Goal: Task Accomplishment & Management: Use online tool/utility

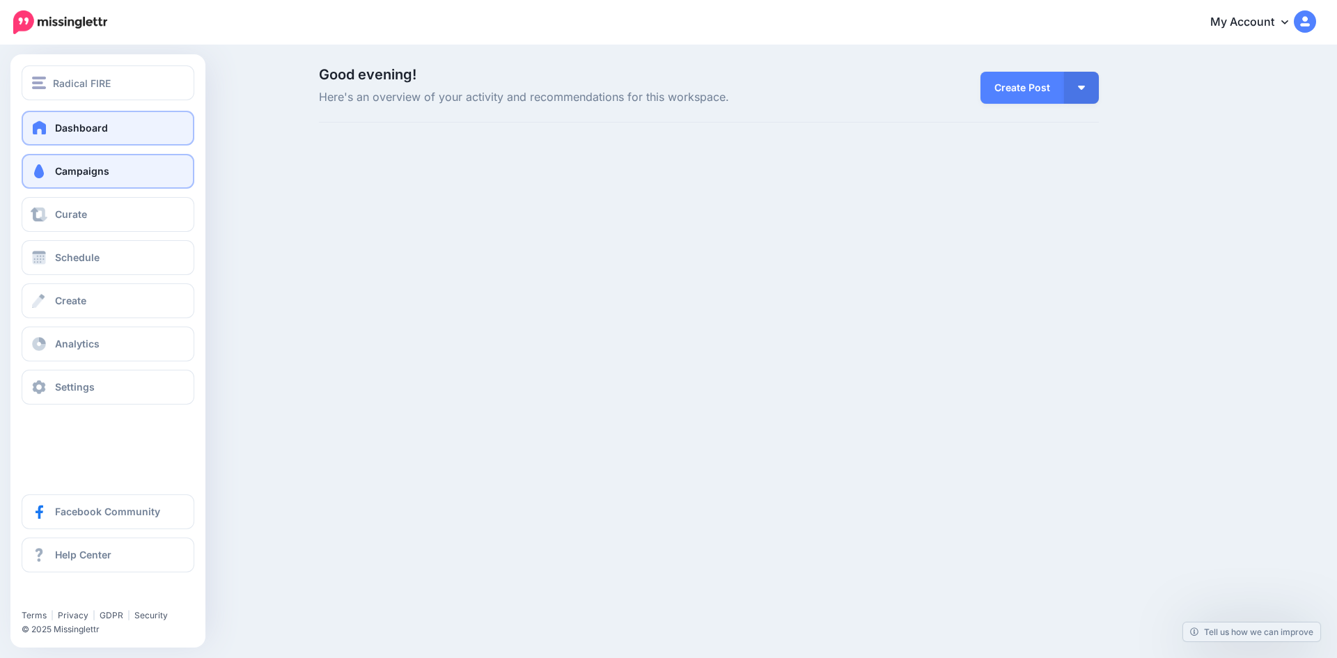
click at [50, 171] on link "Campaigns" at bounding box center [108, 171] width 173 height 35
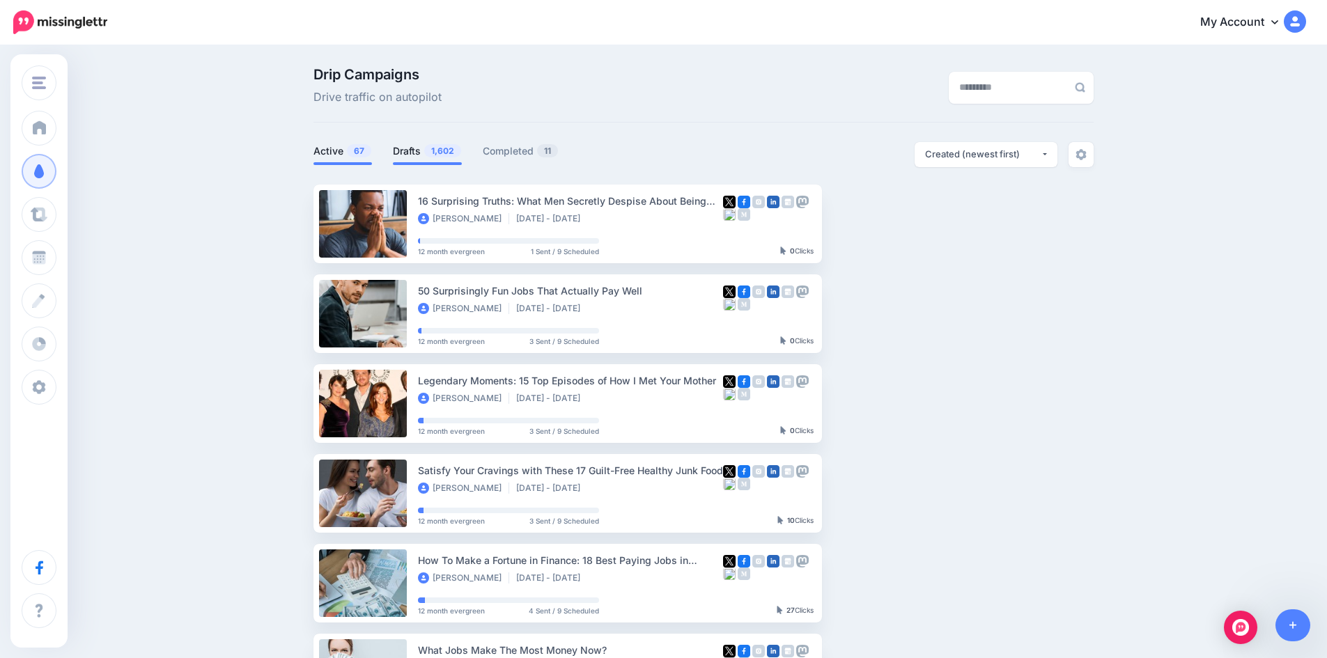
click at [453, 155] on span "1,602" at bounding box center [442, 150] width 37 height 13
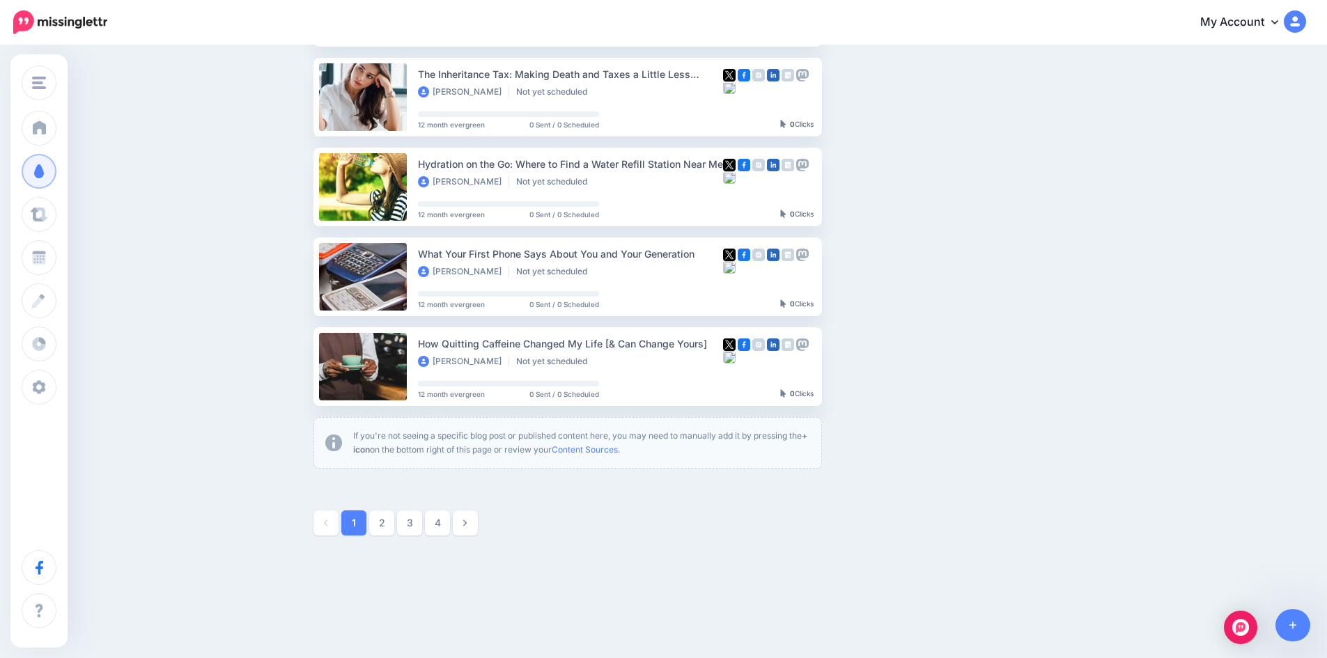
scroll to position [683, 0]
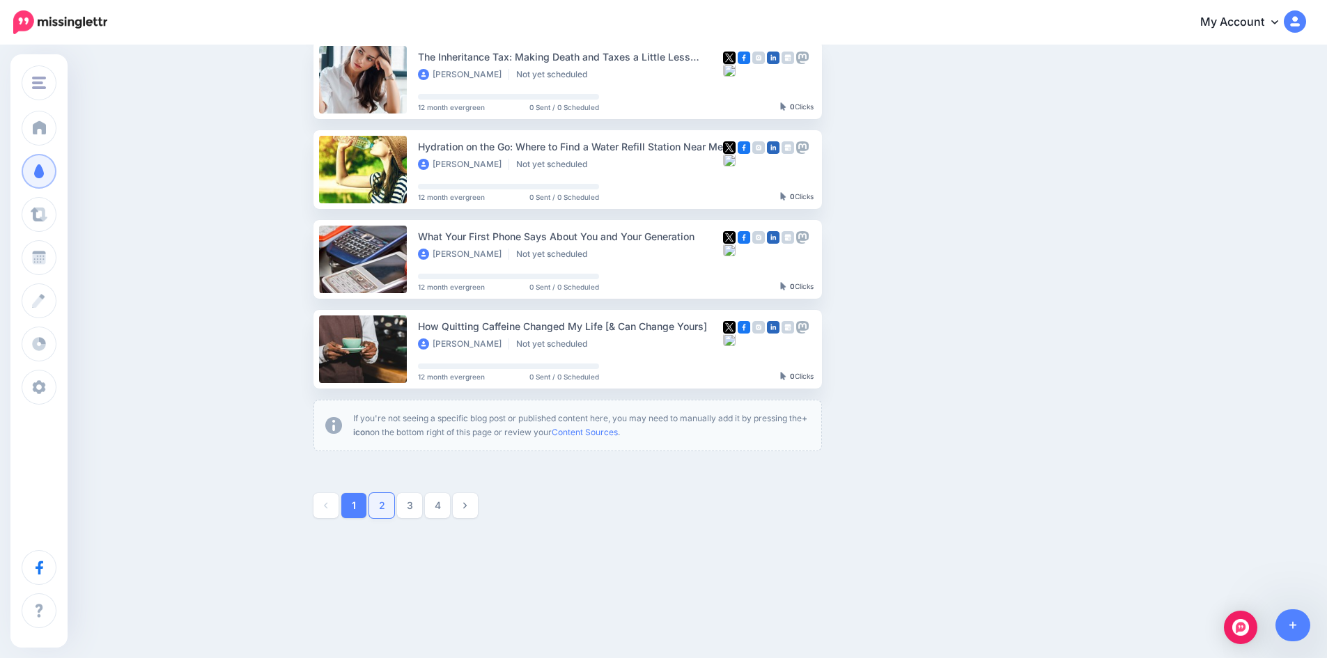
click at [391, 508] on link "2" at bounding box center [381, 505] width 25 height 25
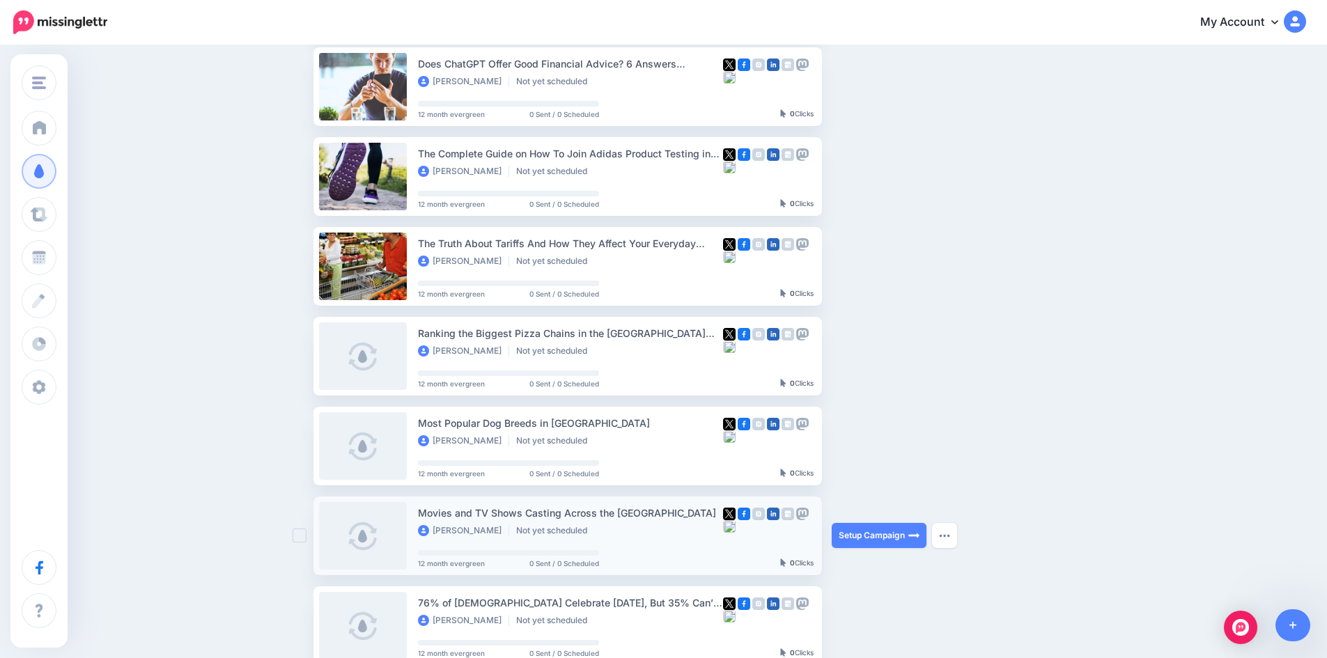
scroll to position [538, 0]
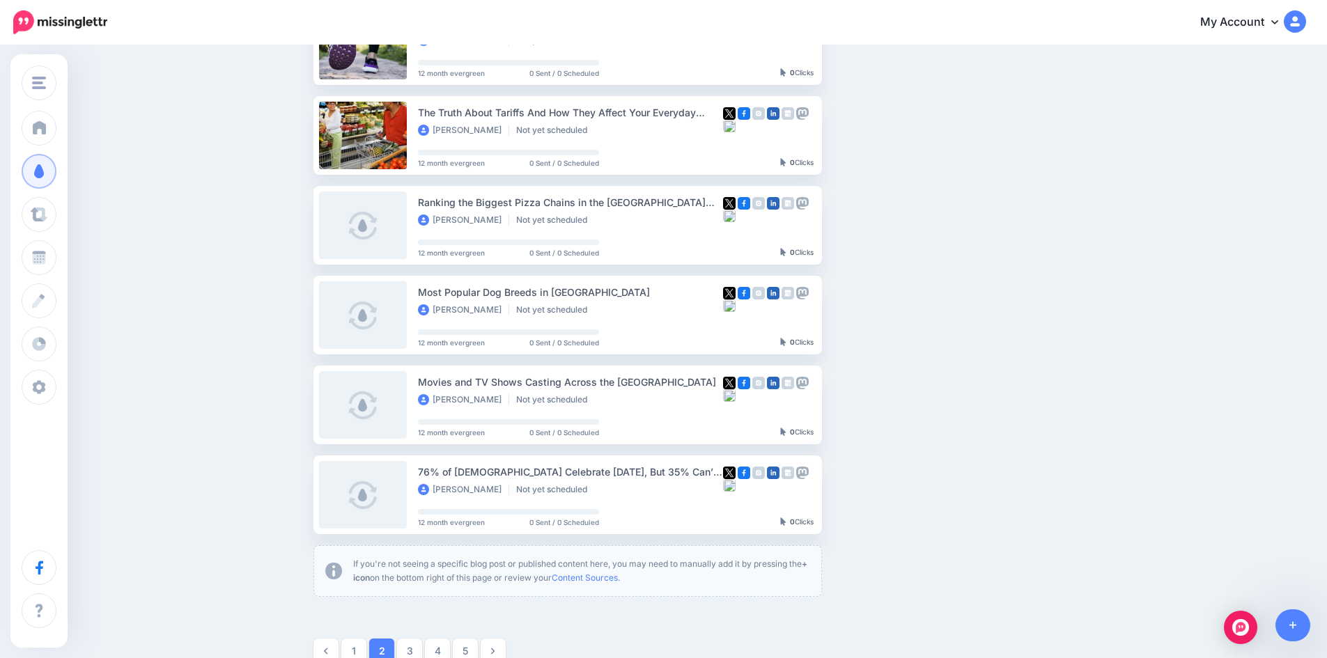
click at [413, 643] on link "3" at bounding box center [409, 651] width 25 height 25
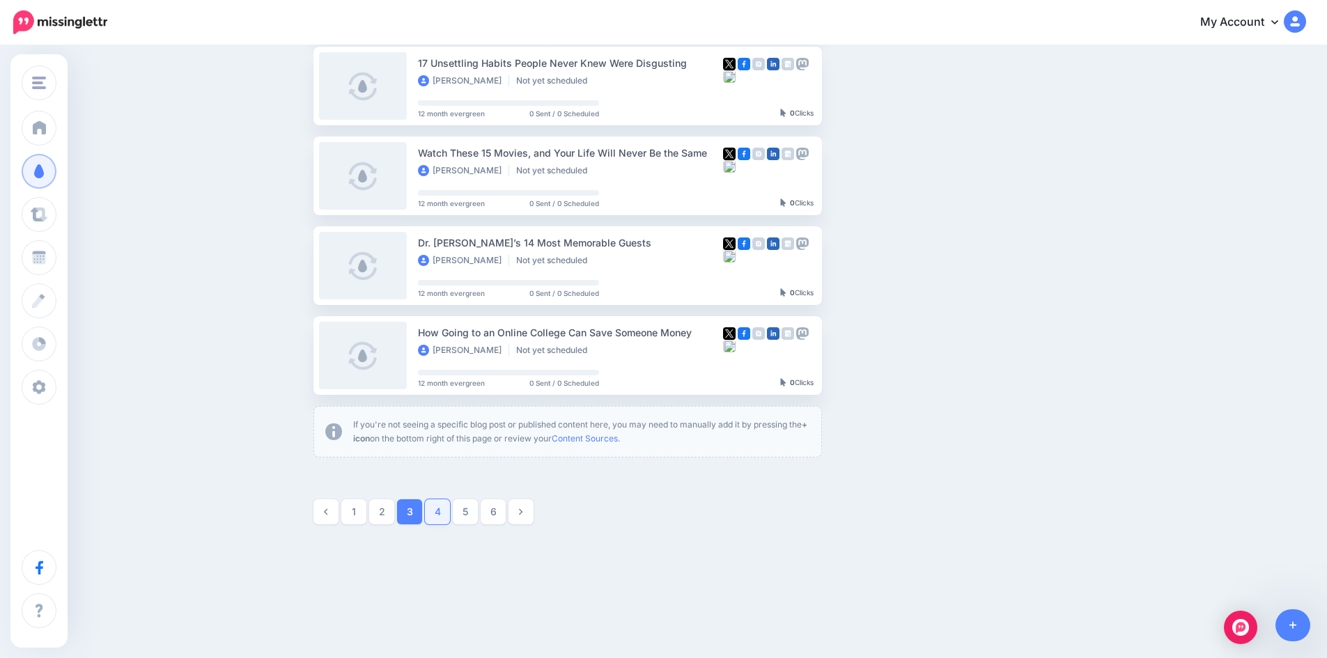
click at [441, 513] on link "4" at bounding box center [437, 511] width 25 height 25
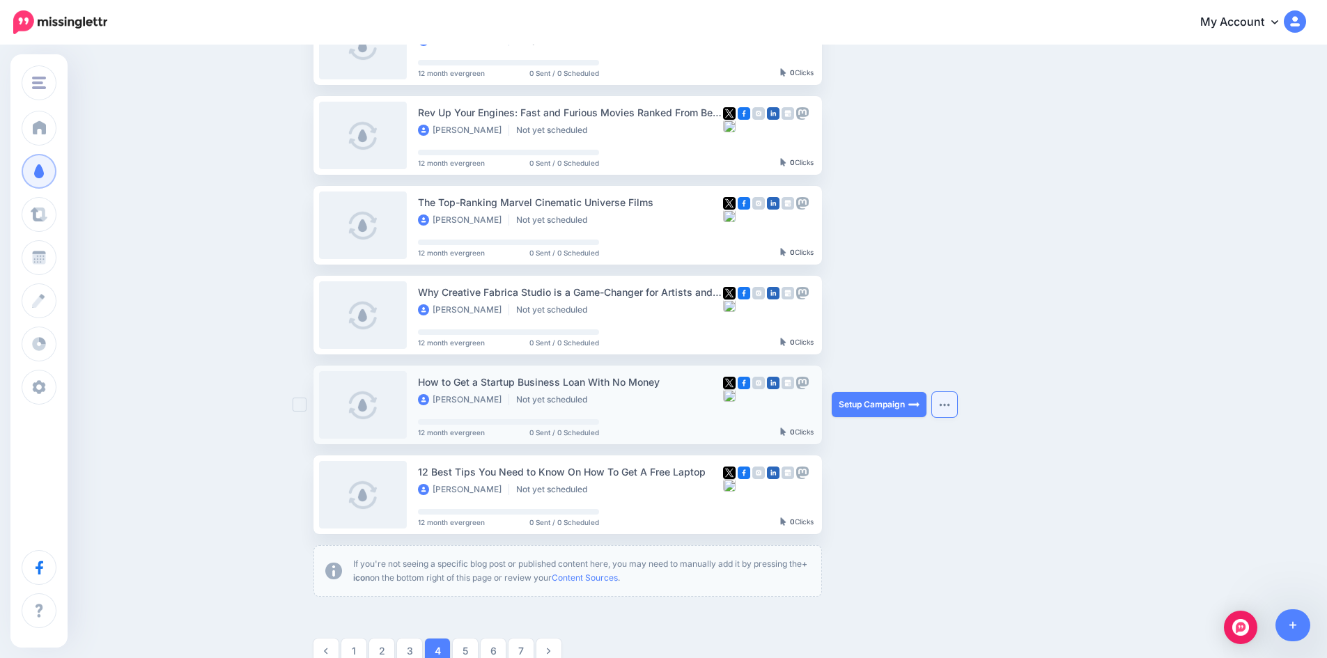
click at [950, 402] on button "button" at bounding box center [944, 404] width 25 height 25
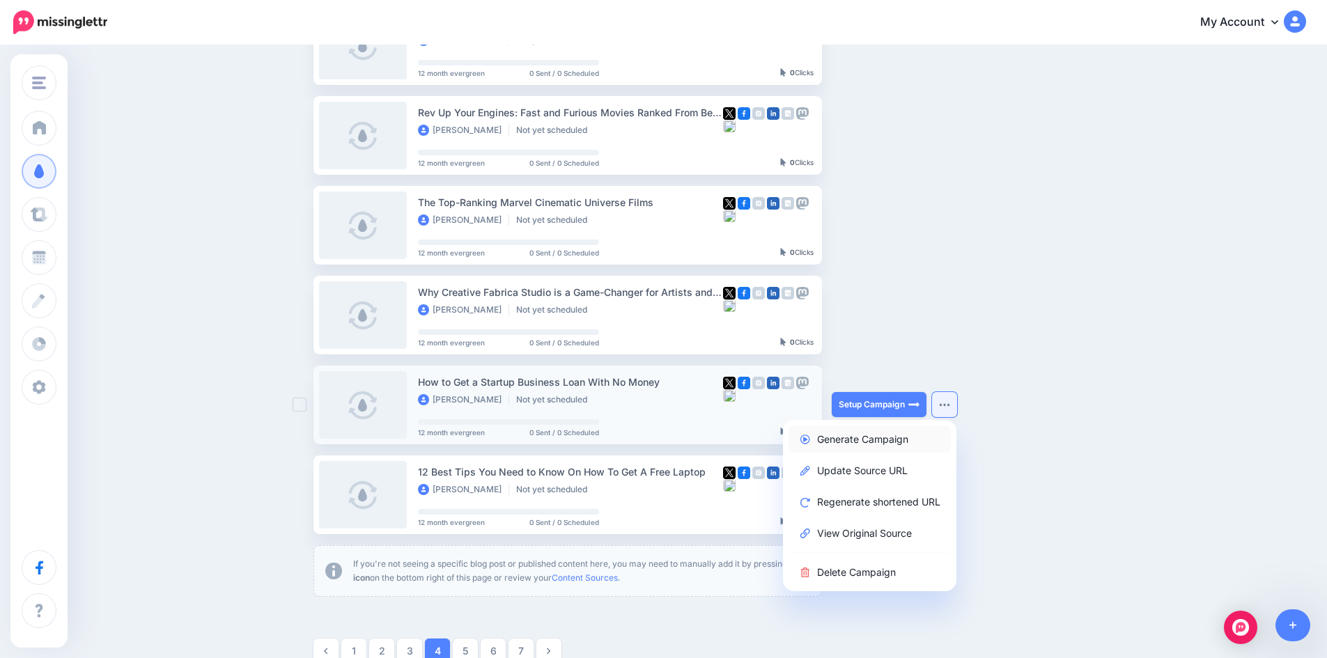
click at [901, 442] on link "Generate Campaign" at bounding box center [869, 439] width 162 height 27
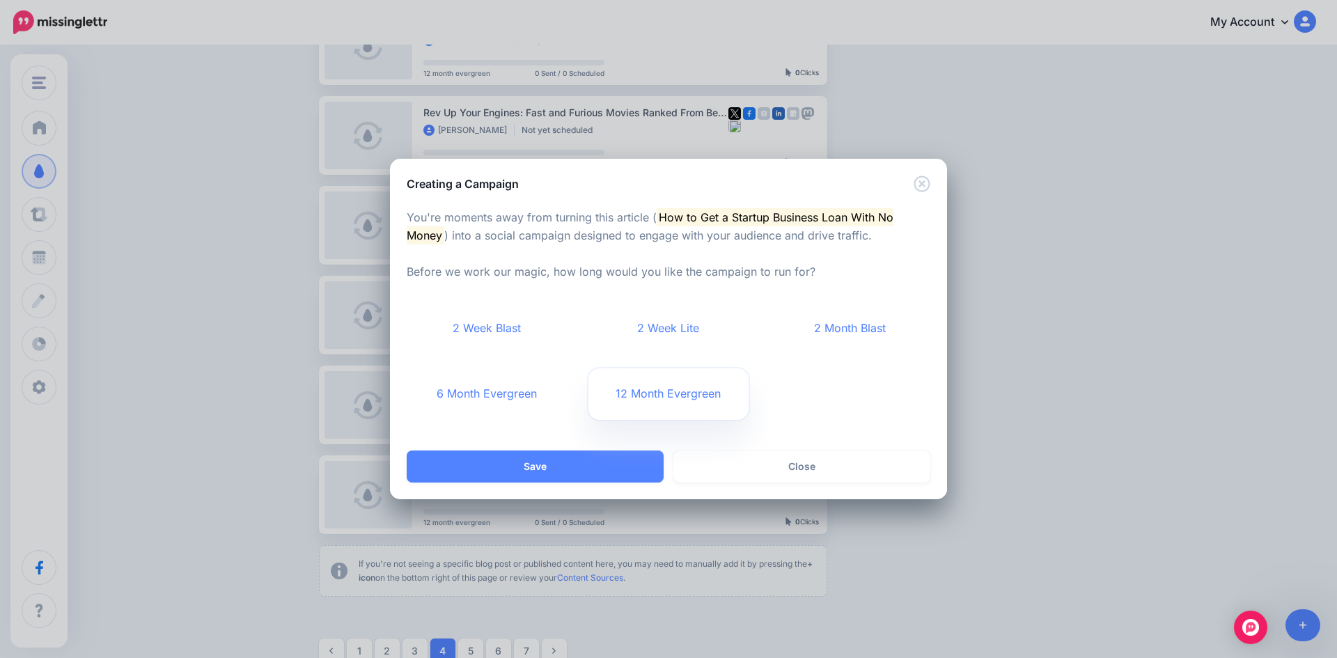
click at [653, 397] on link "12 Month Evergreen" at bounding box center [669, 394] width 161 height 52
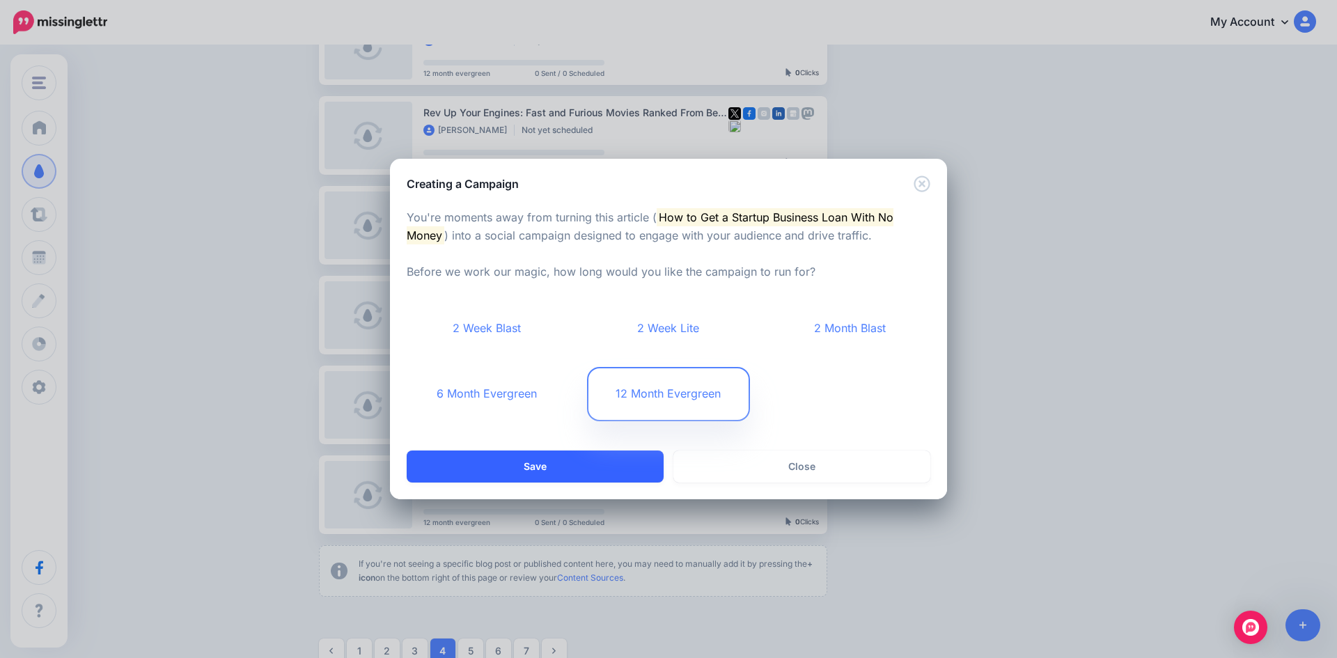
click at [621, 460] on button "Save" at bounding box center [535, 467] width 257 height 32
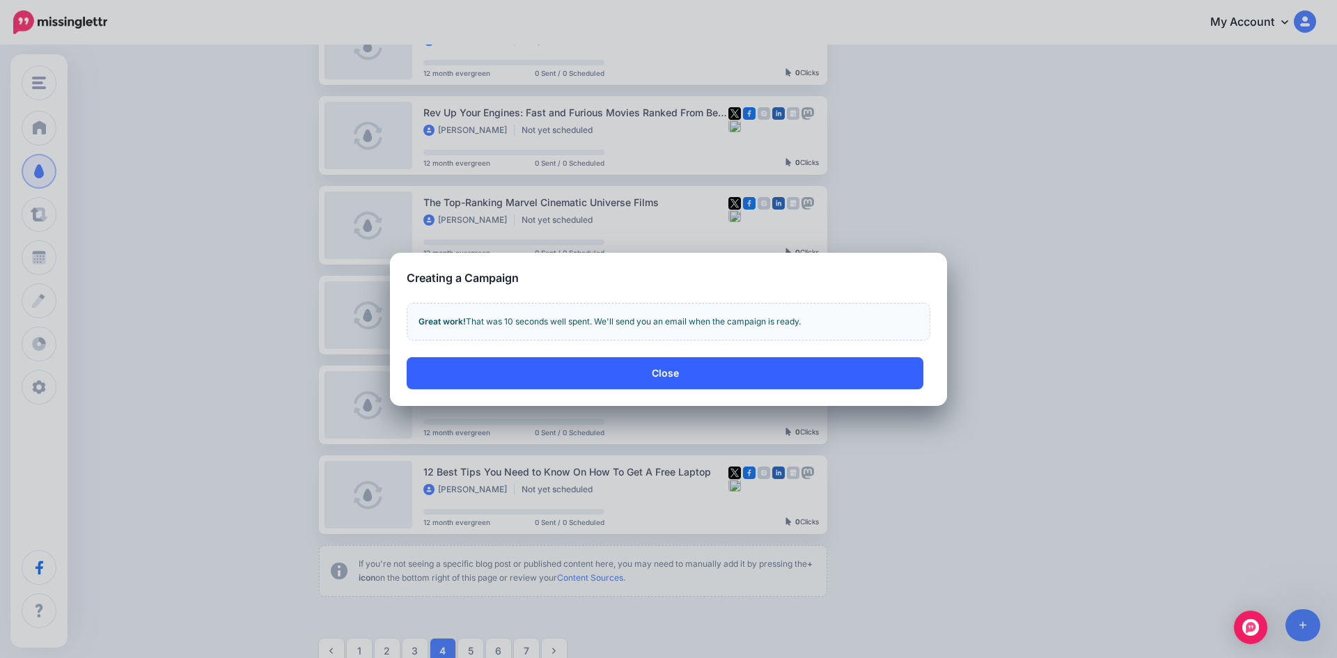
click at [785, 378] on button "Close" at bounding box center [665, 373] width 517 height 32
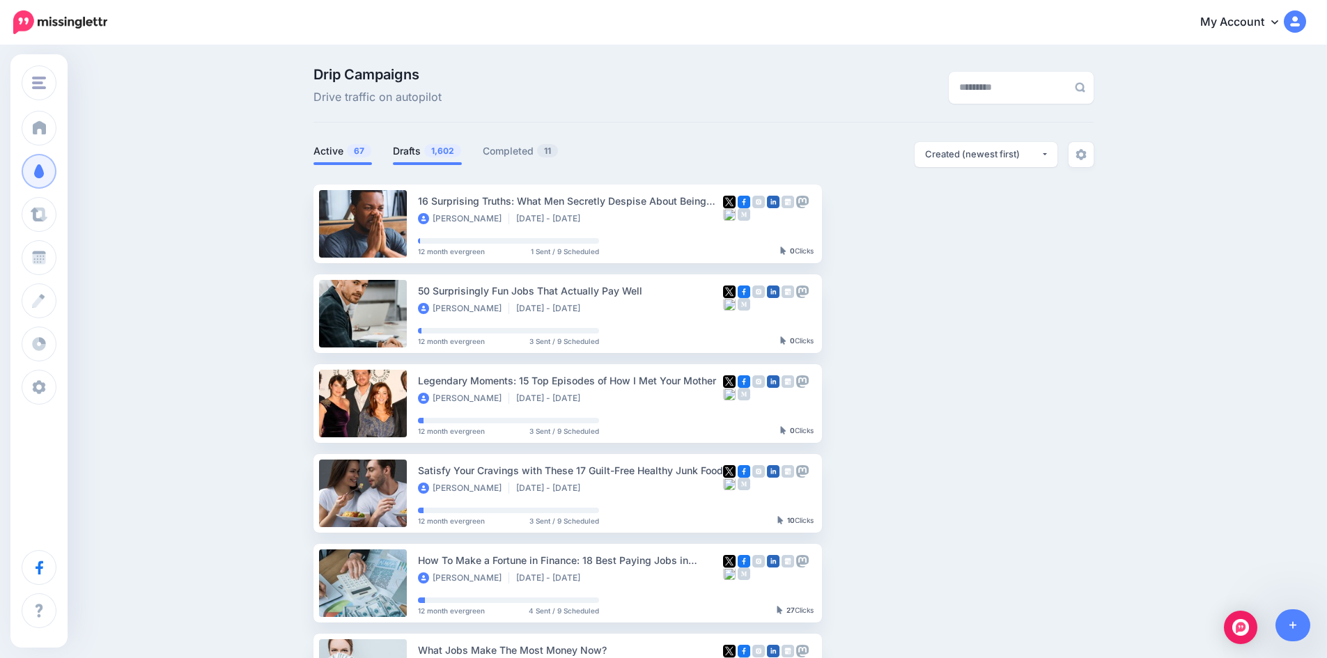
click at [433, 154] on span "1,602" at bounding box center [442, 150] width 37 height 13
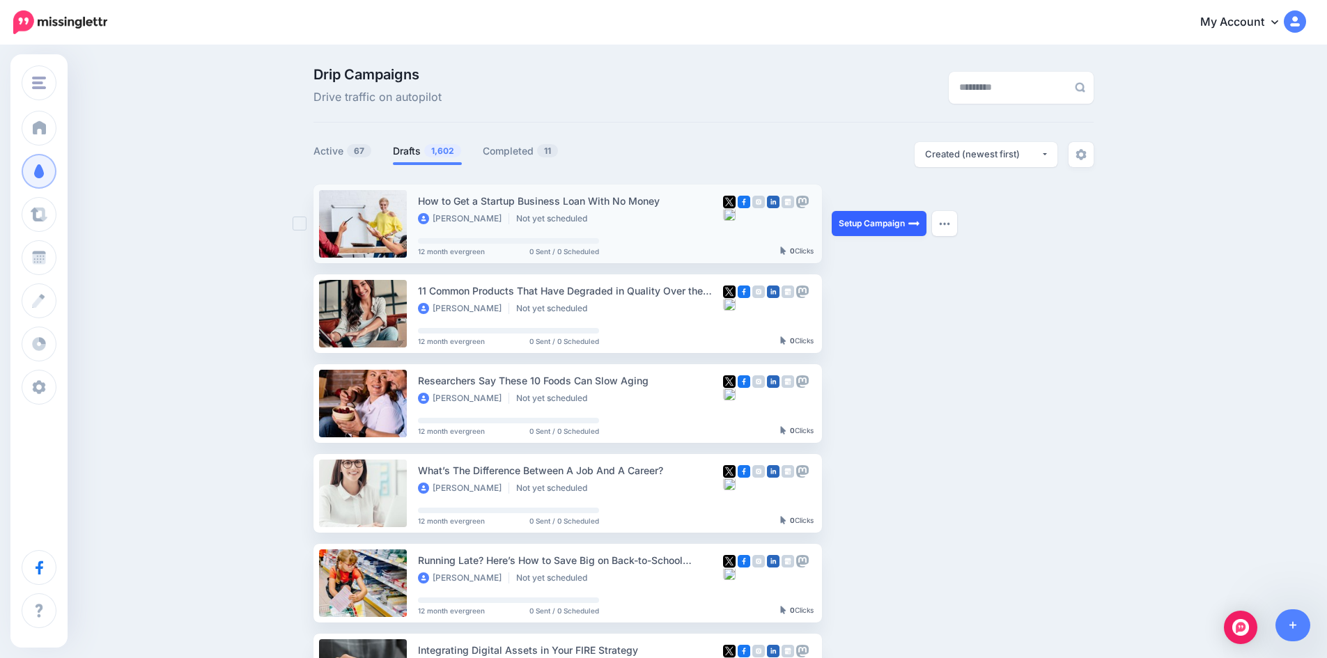
click at [852, 226] on link "Setup Campaign" at bounding box center [879, 223] width 95 height 25
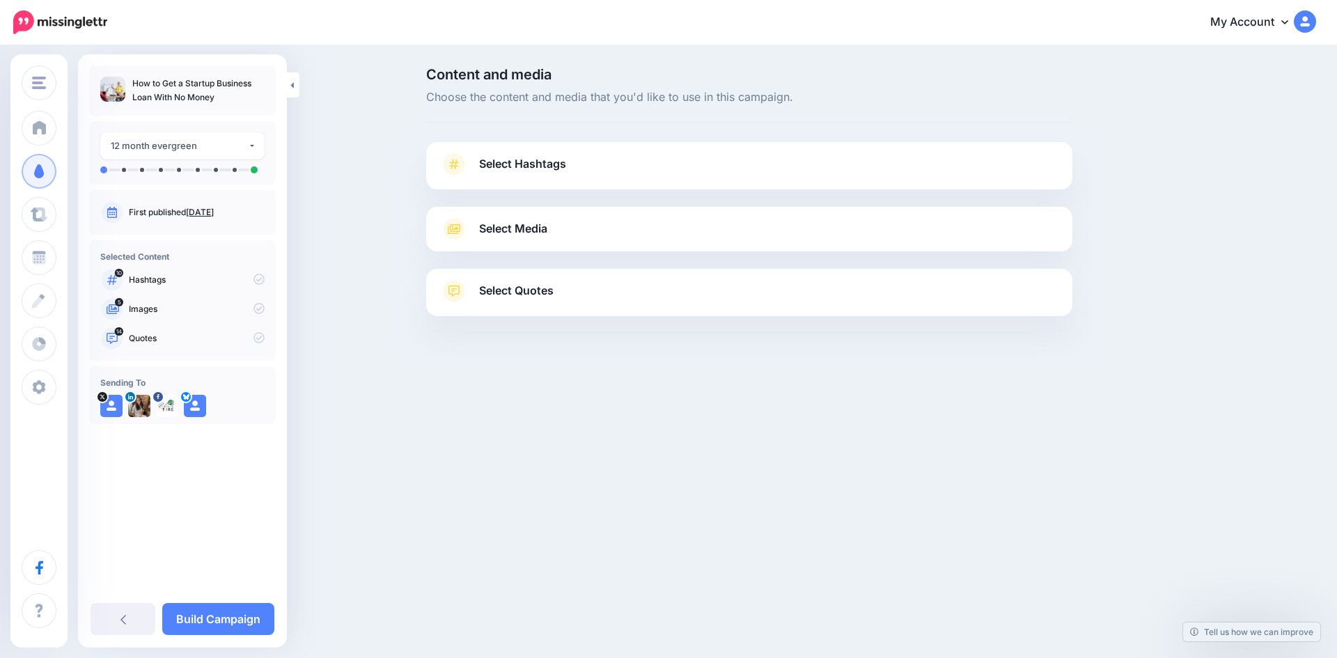
click at [552, 162] on span "Select Hashtags" at bounding box center [522, 164] width 87 height 19
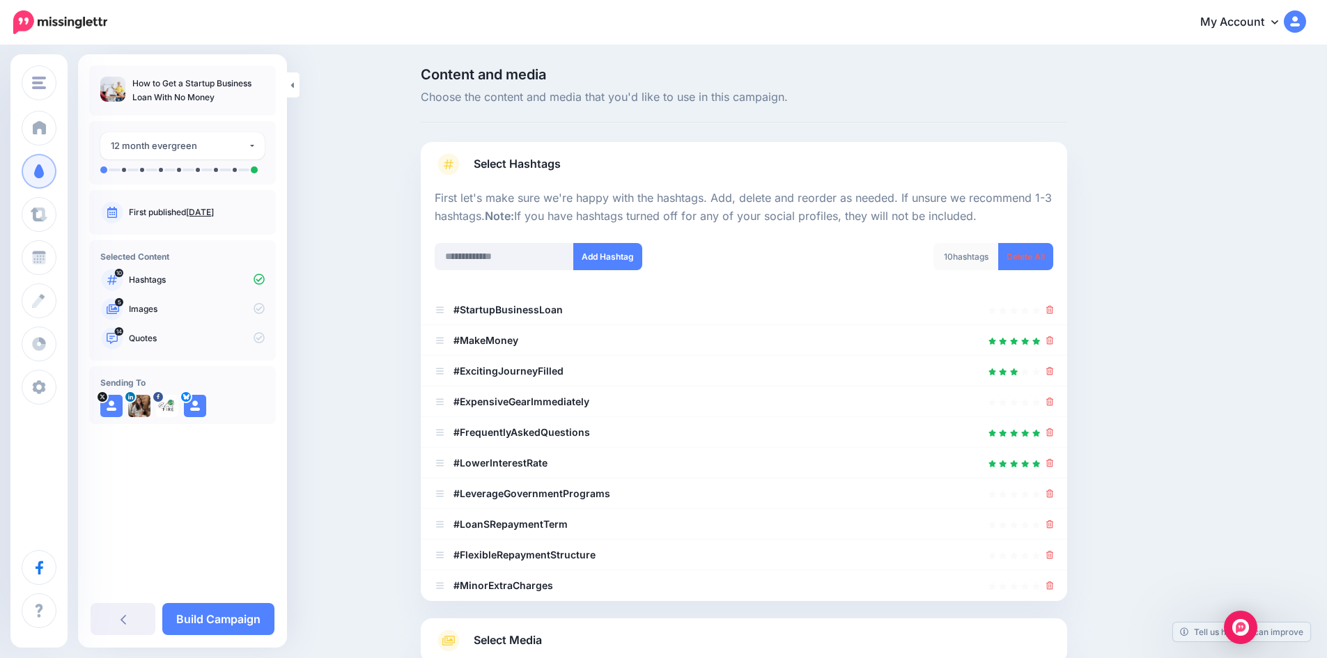
drag, startPoint x: 131, startPoint y: 81, endPoint x: 219, endPoint y: 99, distance: 89.6
click at [219, 99] on ul "How to Get a Startup Business Loan With No Money" at bounding box center [182, 91] width 164 height 28
copy p "How to Get a Startup Business Loan With No Money"
click at [1051, 404] on icon at bounding box center [1050, 402] width 8 height 8
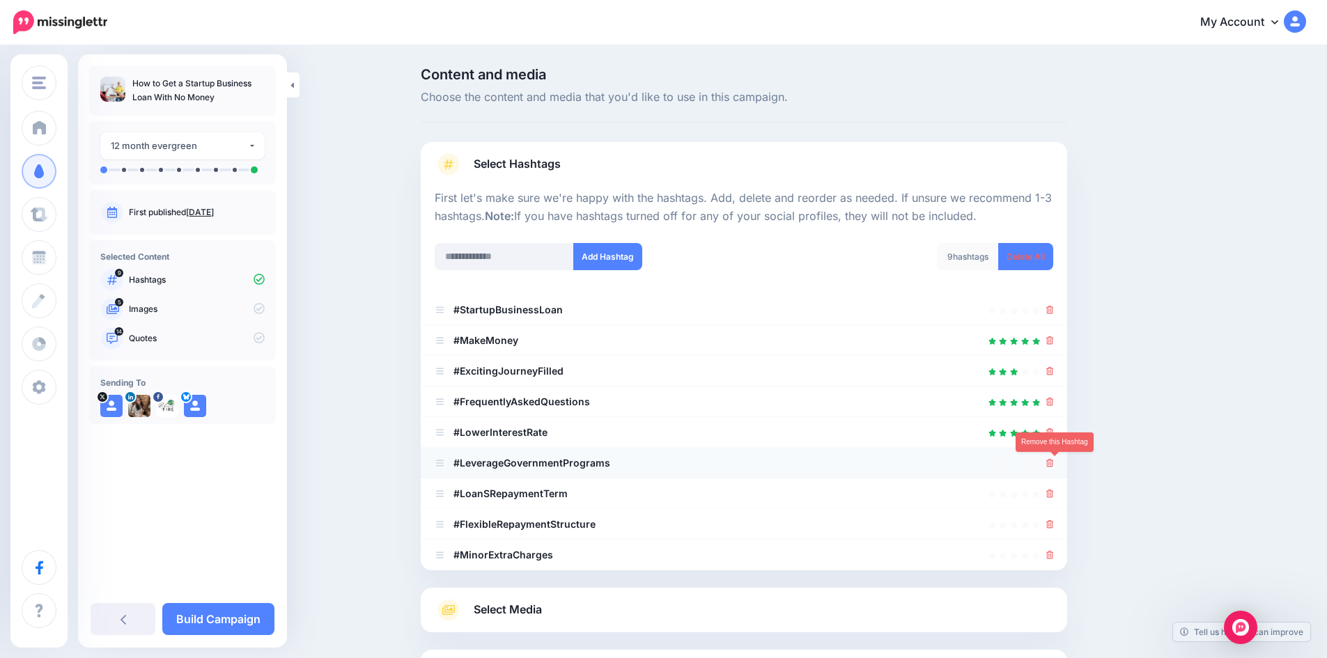
click at [1054, 459] on icon at bounding box center [1050, 463] width 8 height 8
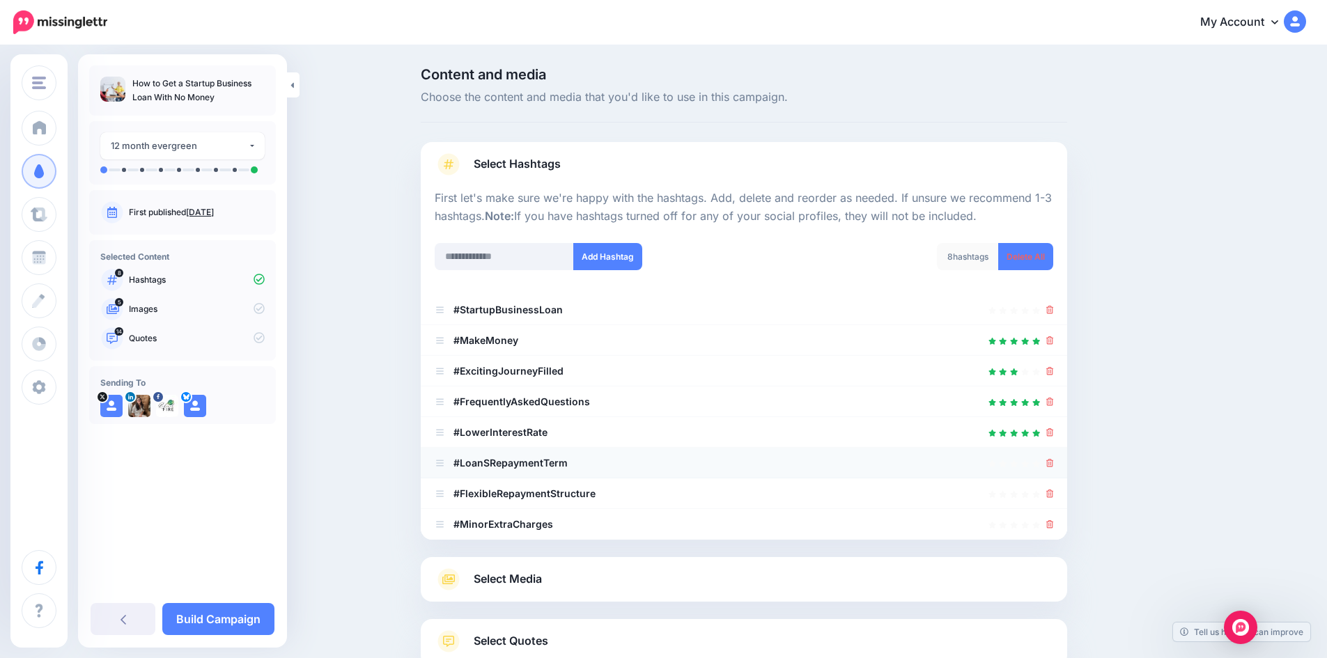
drag, startPoint x: 1050, startPoint y: 460, endPoint x: 1051, endPoint y: 468, distance: 7.7
click at [1050, 460] on div at bounding box center [744, 463] width 618 height 17
click at [1054, 462] on icon at bounding box center [1050, 463] width 8 height 8
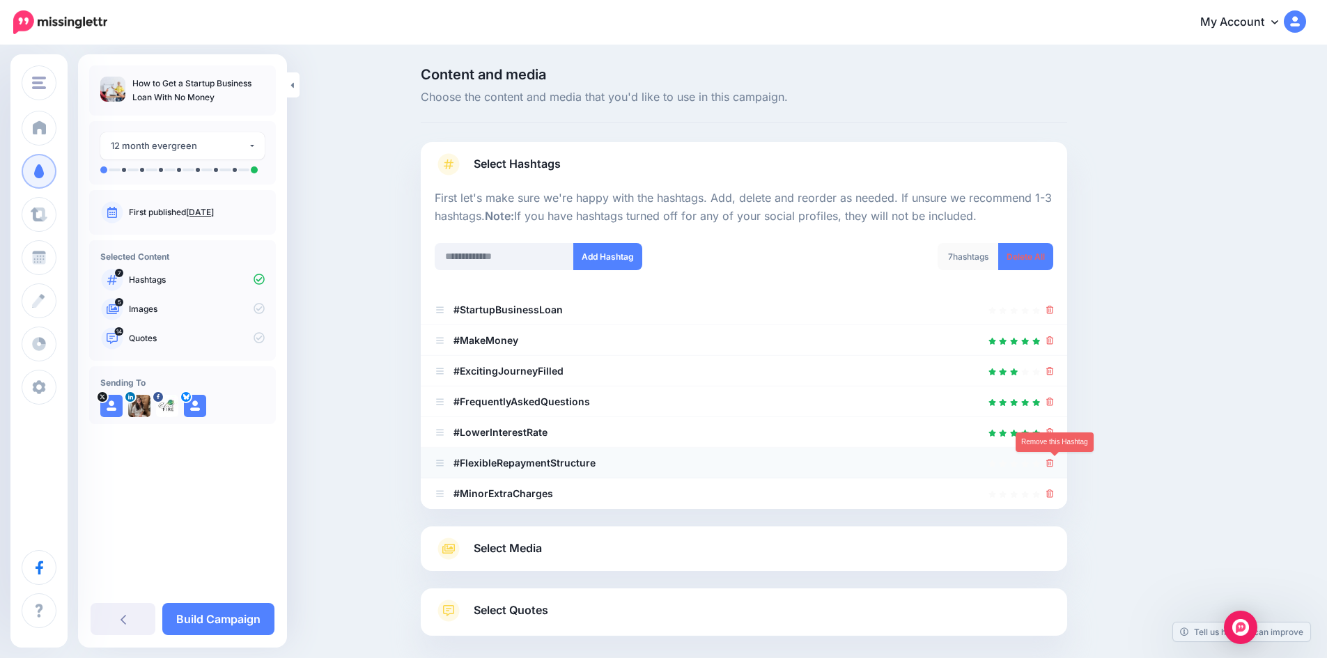
click at [1054, 458] on link at bounding box center [1050, 463] width 8 height 12
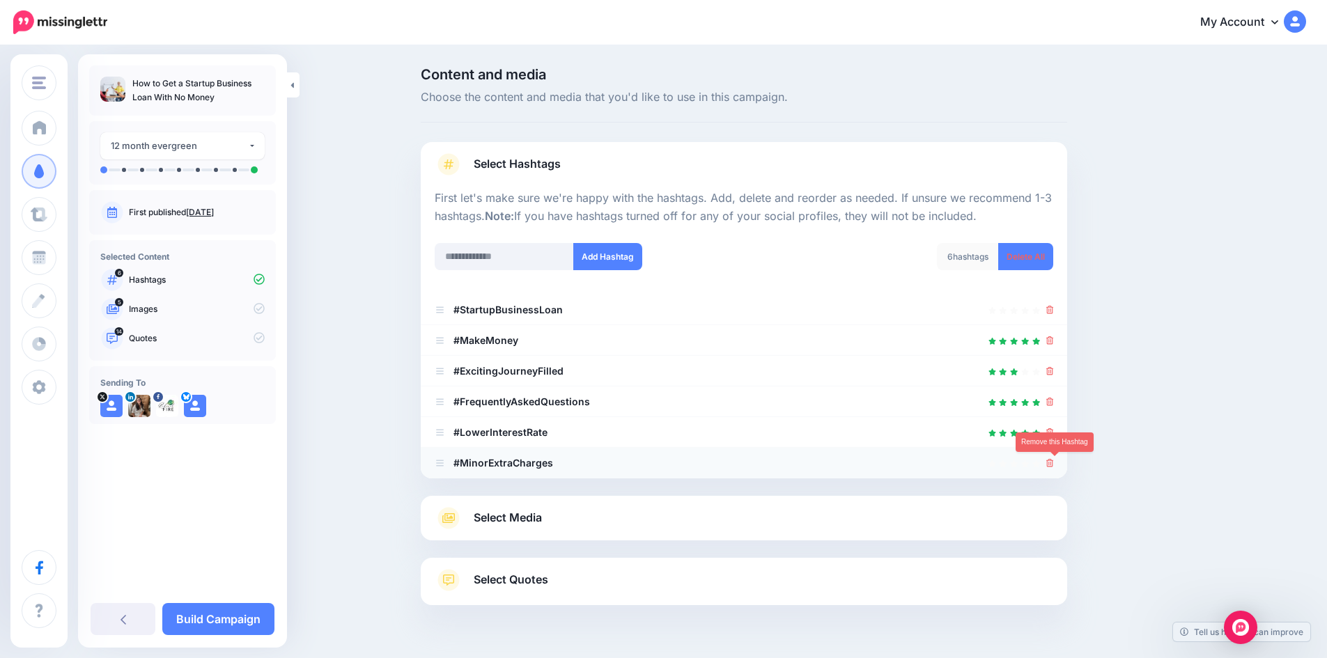
click at [1053, 464] on icon at bounding box center [1050, 463] width 8 height 8
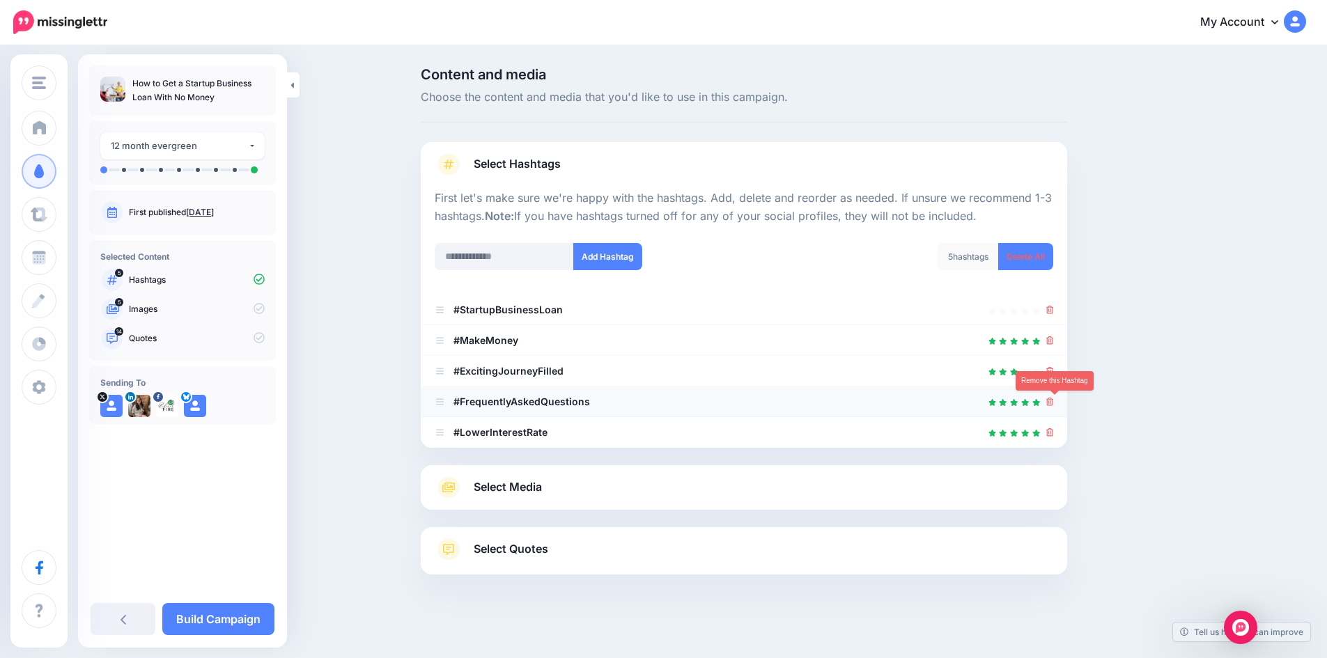
click at [1051, 403] on icon at bounding box center [1050, 402] width 8 height 8
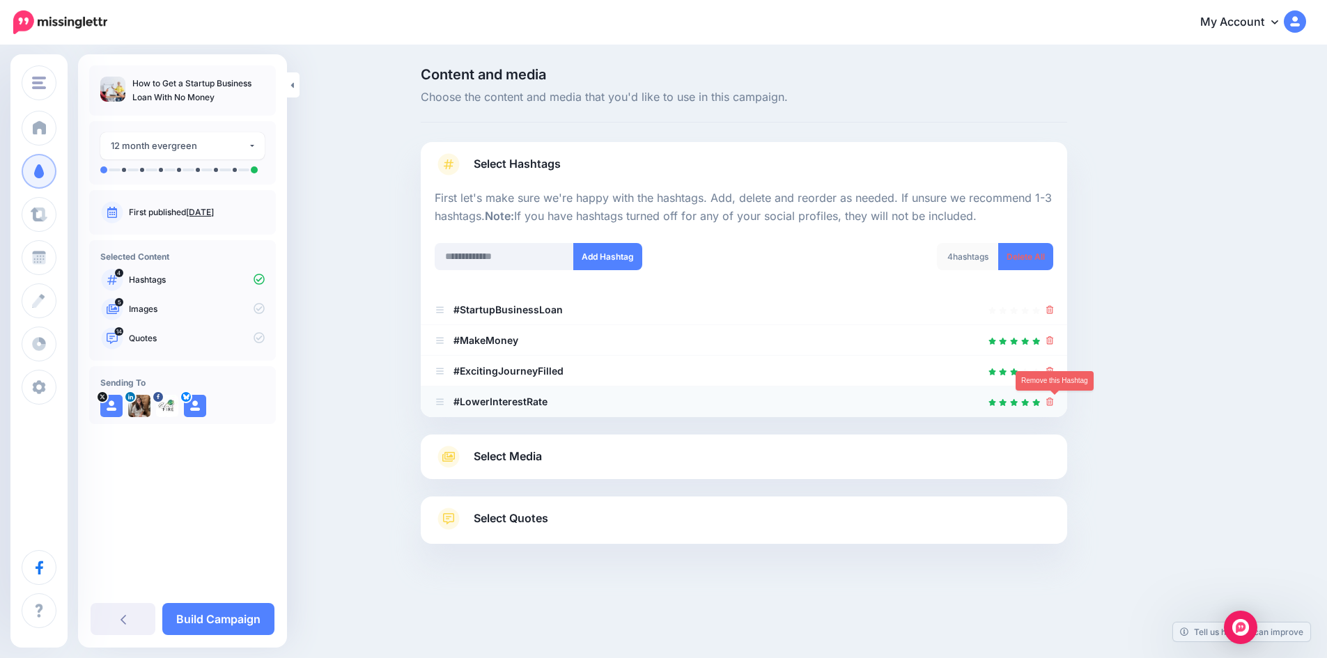
click at [1053, 400] on icon at bounding box center [1050, 402] width 8 height 8
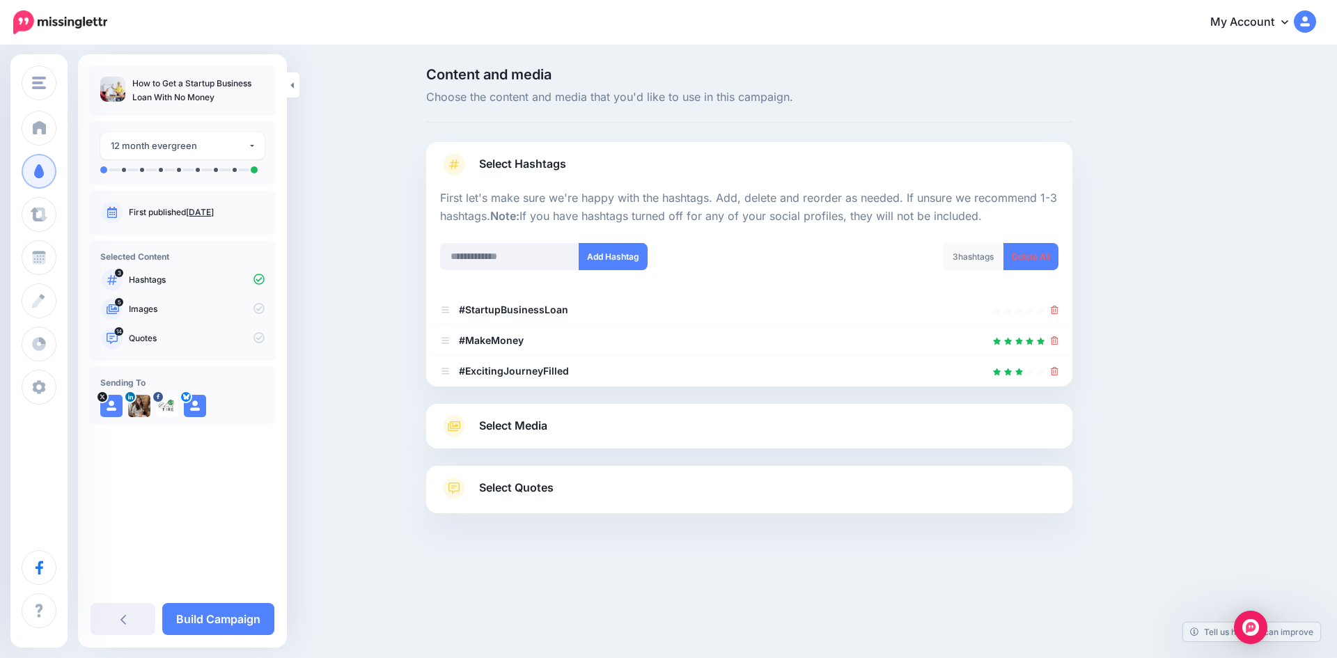
click at [732, 435] on link "Select Media" at bounding box center [749, 426] width 618 height 22
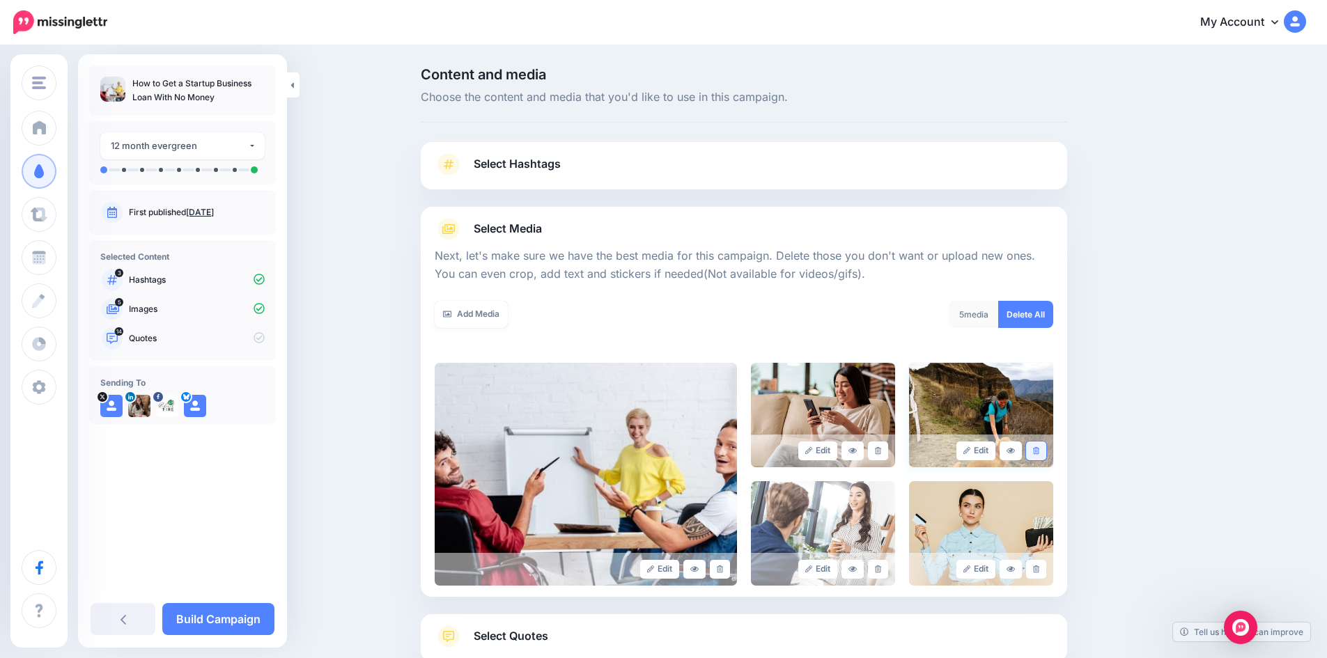
click at [1039, 450] on icon at bounding box center [1036, 451] width 6 height 8
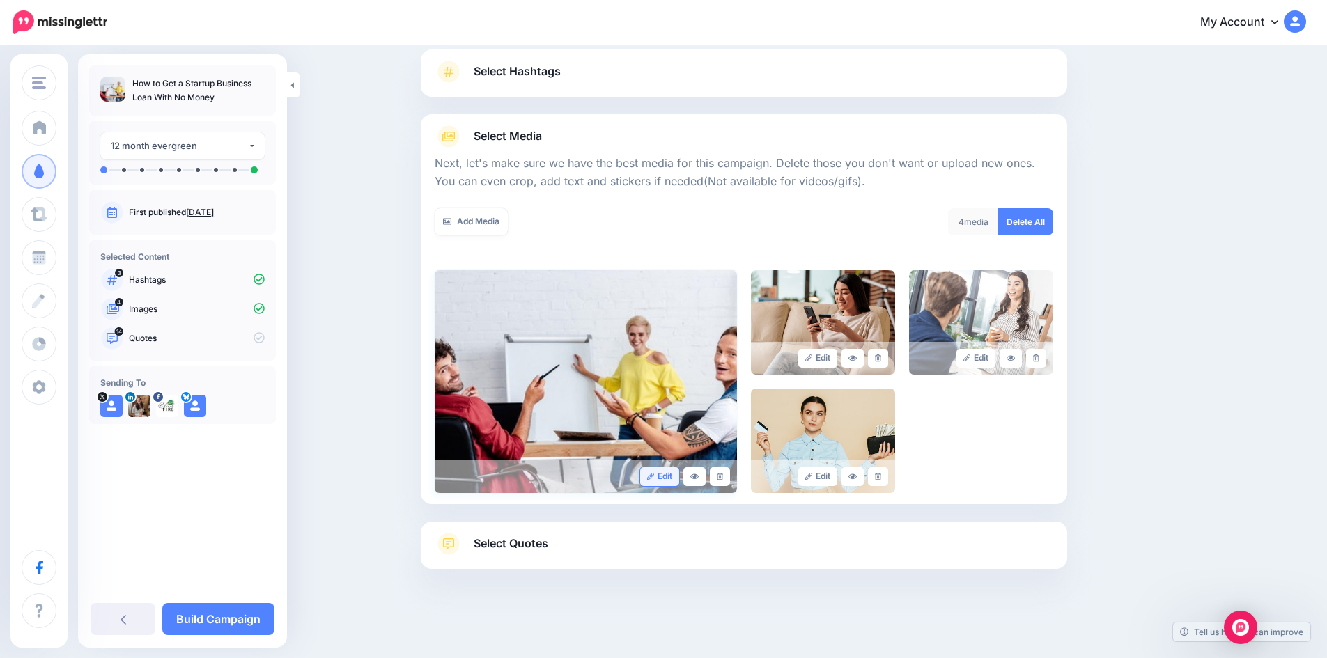
scroll to position [94, 0]
click at [596, 536] on link "Select Quotes" at bounding box center [744, 549] width 618 height 36
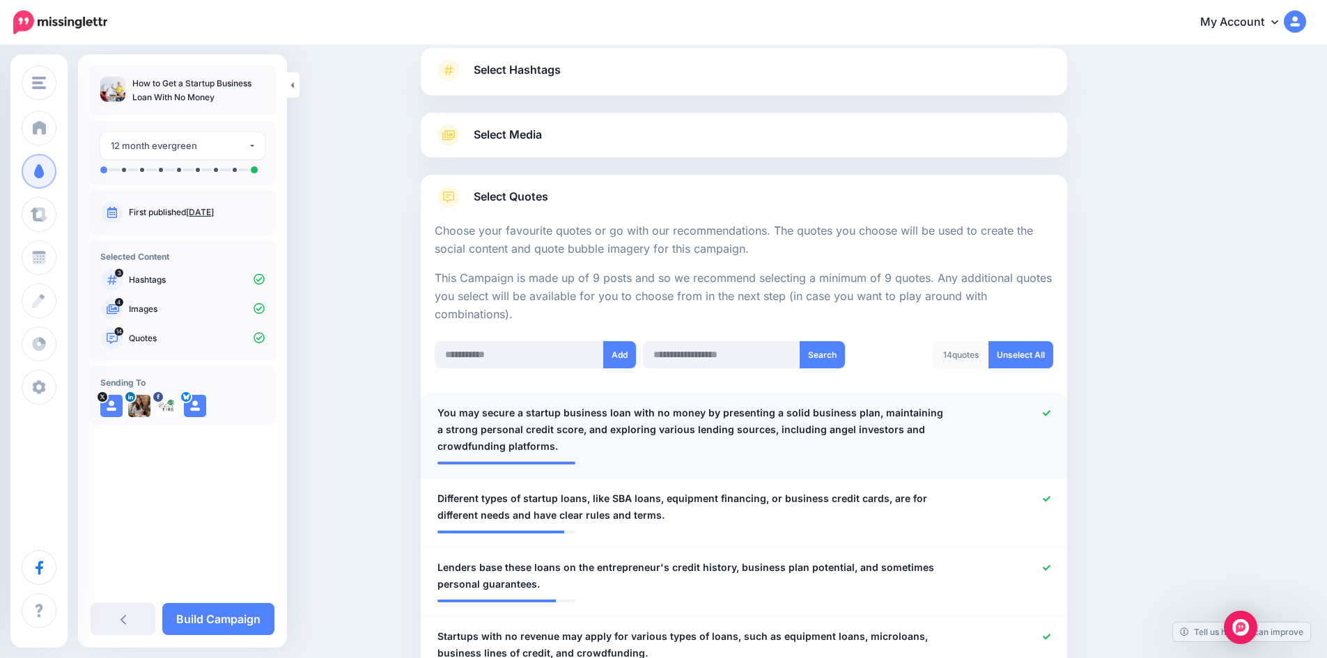
click at [1050, 414] on icon at bounding box center [1047, 414] width 8 height 8
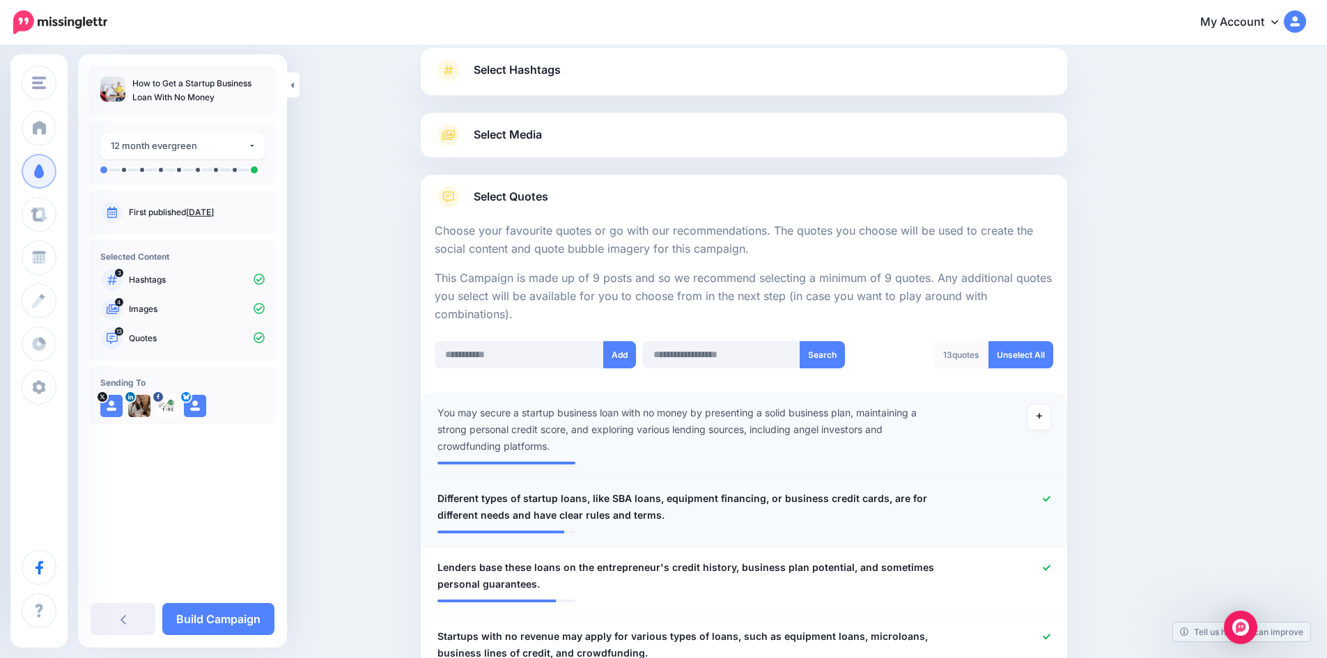
click at [1048, 494] on div at bounding box center [1009, 506] width 106 height 33
click at [1049, 498] on icon at bounding box center [1047, 499] width 8 height 6
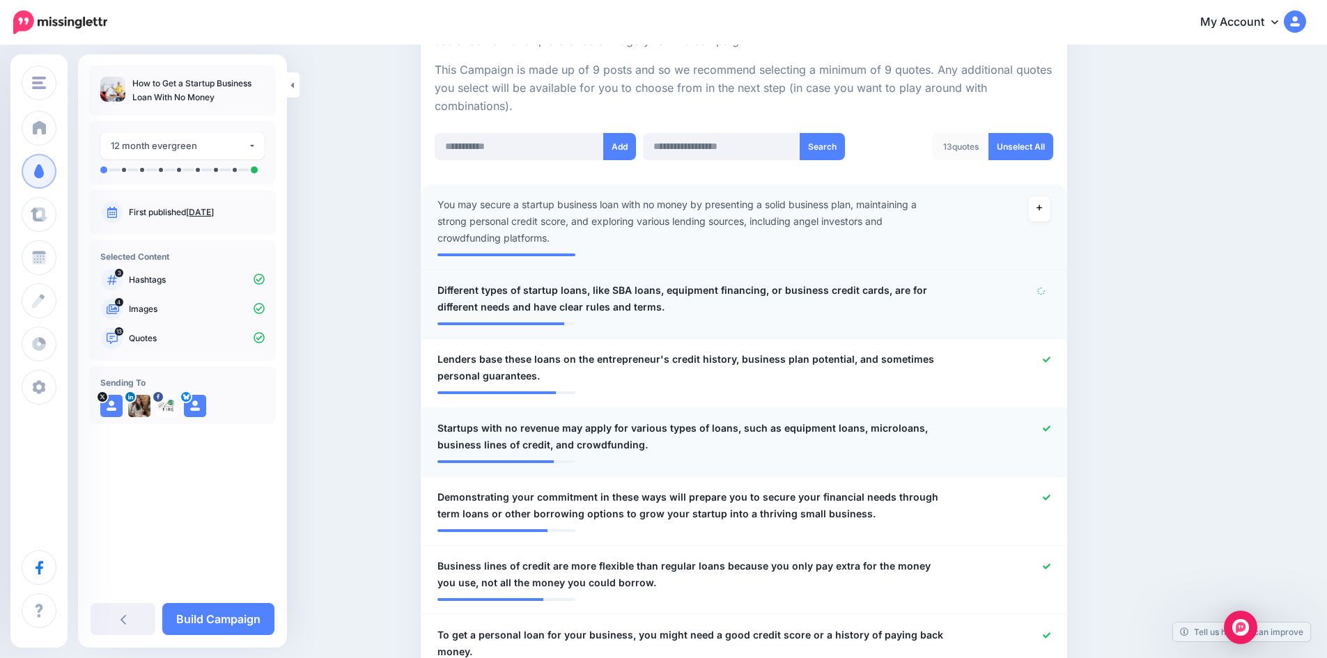
scroll to position [303, 0]
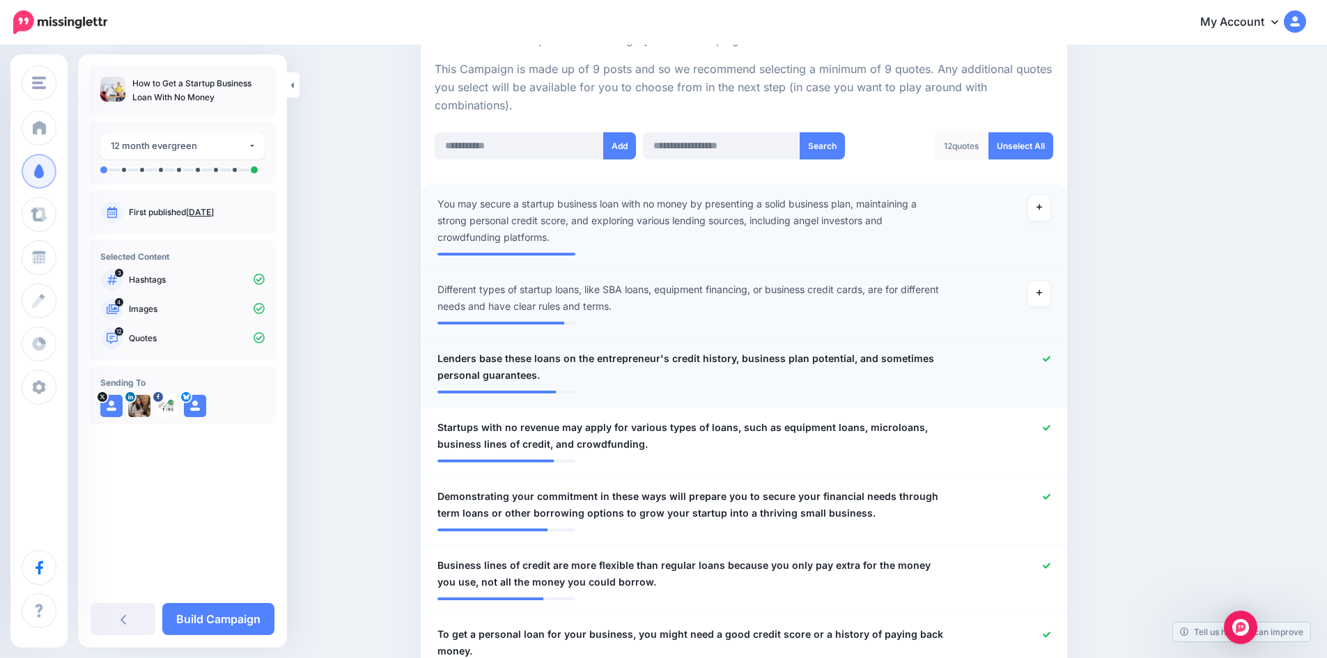
click at [1050, 360] on icon at bounding box center [1047, 359] width 8 height 6
click at [1050, 426] on icon at bounding box center [1047, 428] width 8 height 6
click at [1050, 498] on icon at bounding box center [1047, 497] width 8 height 6
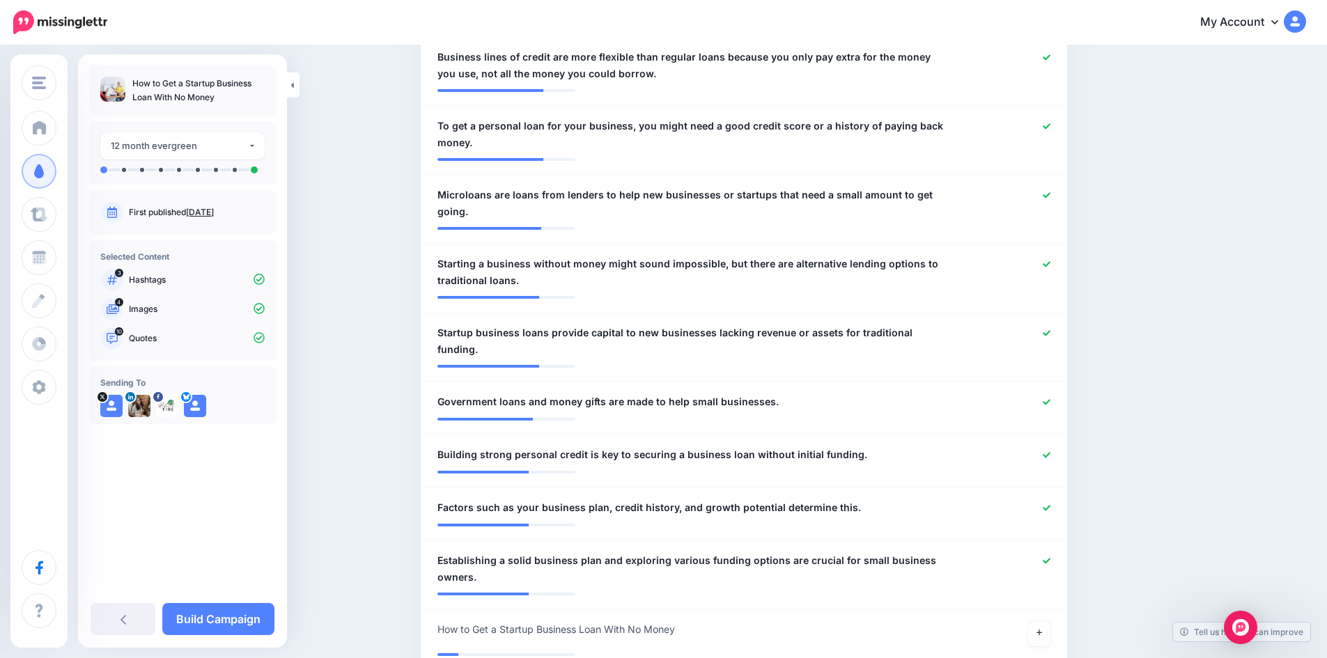
scroll to position [860, 0]
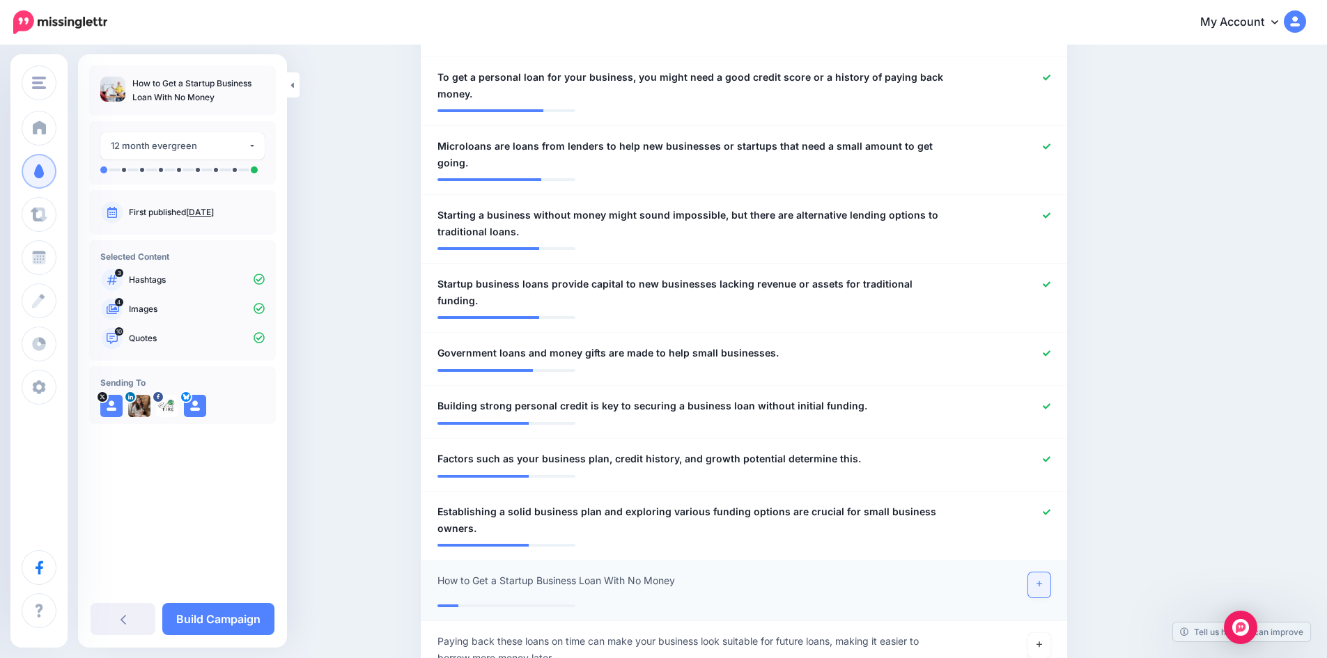
click at [1042, 573] on link at bounding box center [1039, 585] width 22 height 25
click at [1050, 508] on icon at bounding box center [1047, 512] width 8 height 8
click at [1050, 456] on icon at bounding box center [1047, 460] width 8 height 8
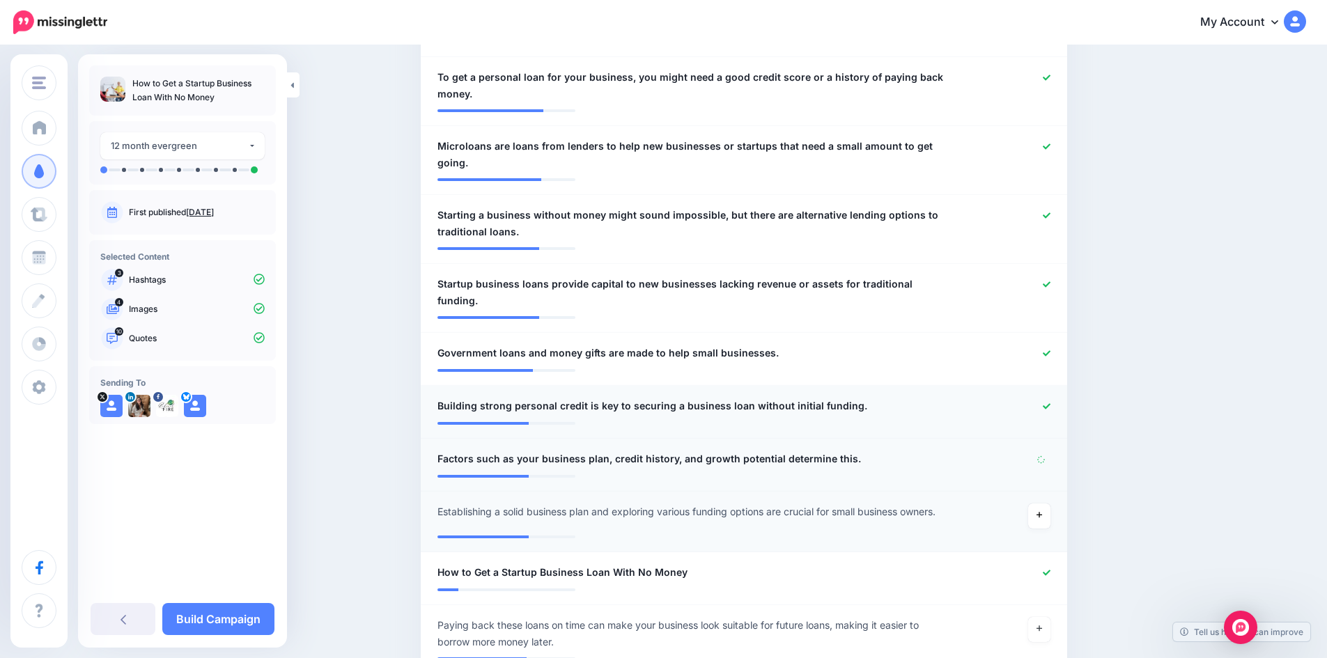
click at [1050, 403] on icon at bounding box center [1047, 407] width 8 height 8
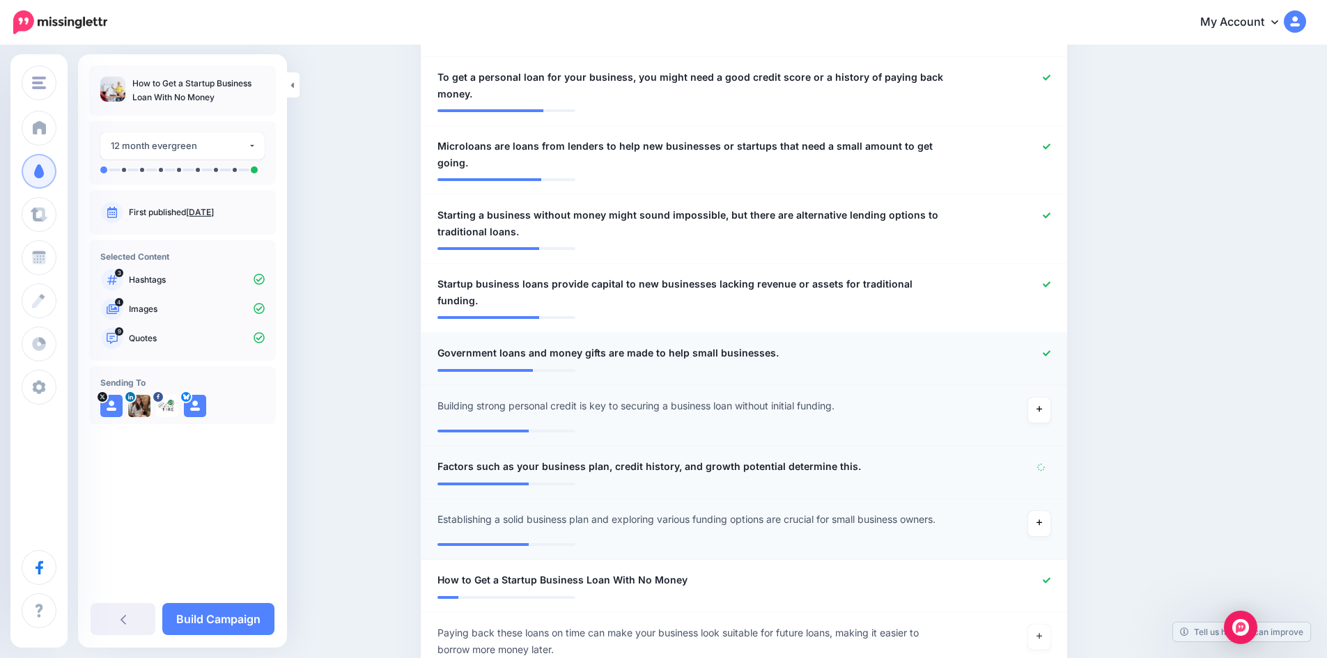
click at [1050, 350] on icon at bounding box center [1047, 354] width 8 height 8
click at [1049, 284] on icon at bounding box center [1047, 284] width 8 height 6
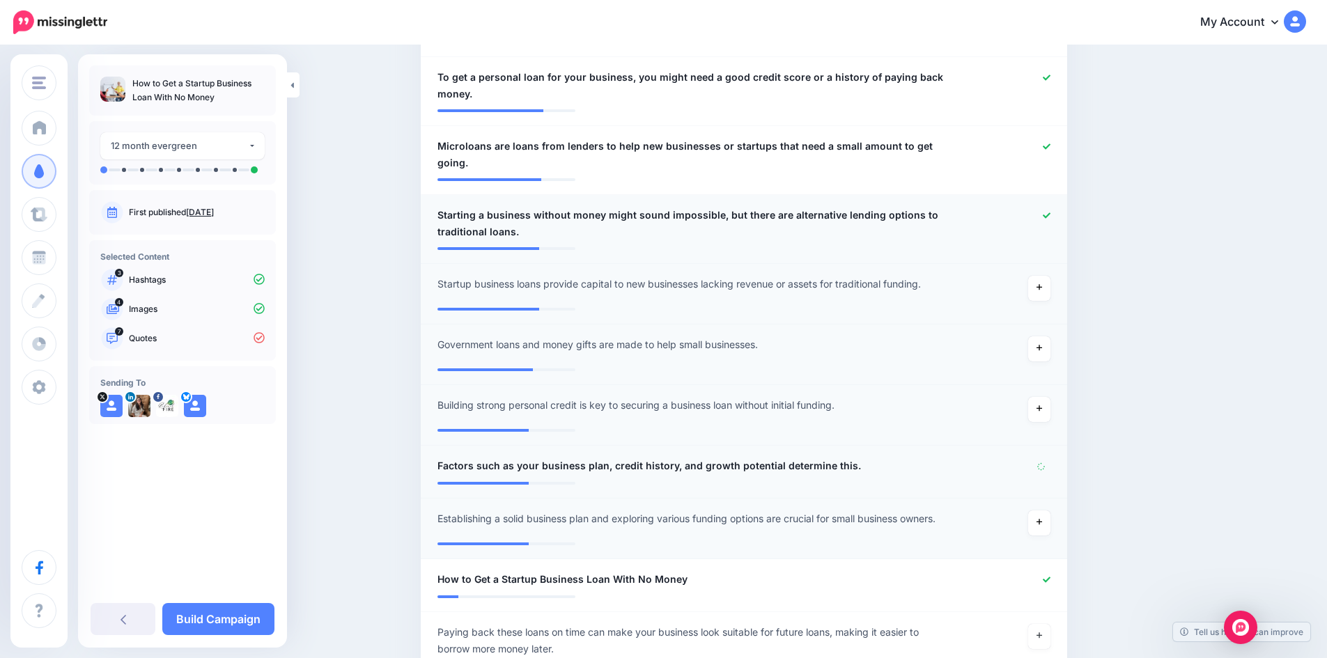
click at [1050, 213] on icon at bounding box center [1047, 216] width 8 height 8
click at [1048, 147] on icon at bounding box center [1047, 147] width 8 height 8
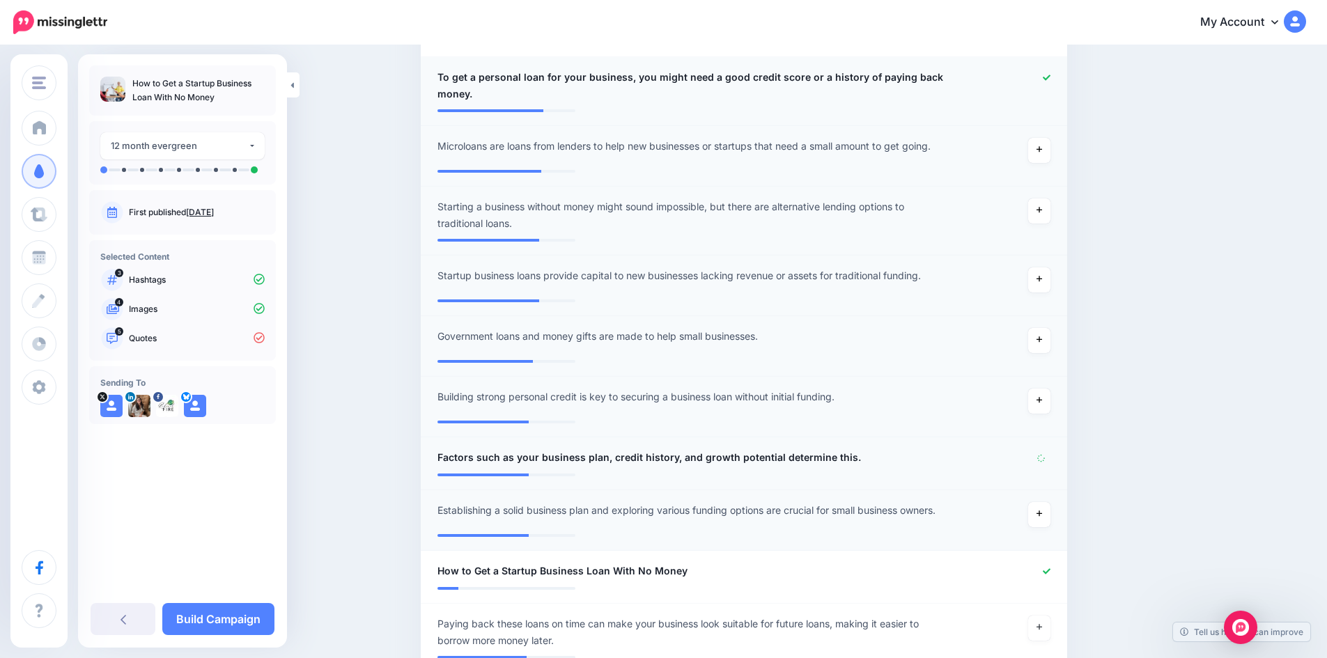
click at [1050, 77] on icon at bounding box center [1047, 78] width 8 height 8
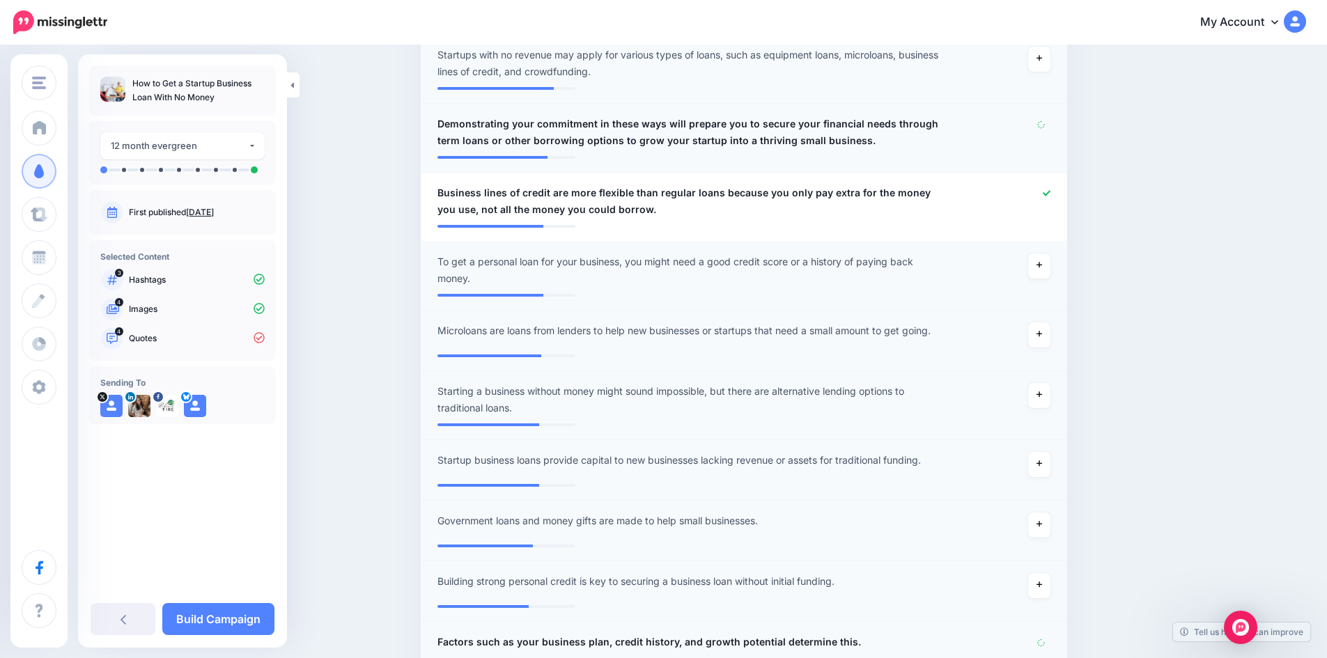
scroll to position [651, 0]
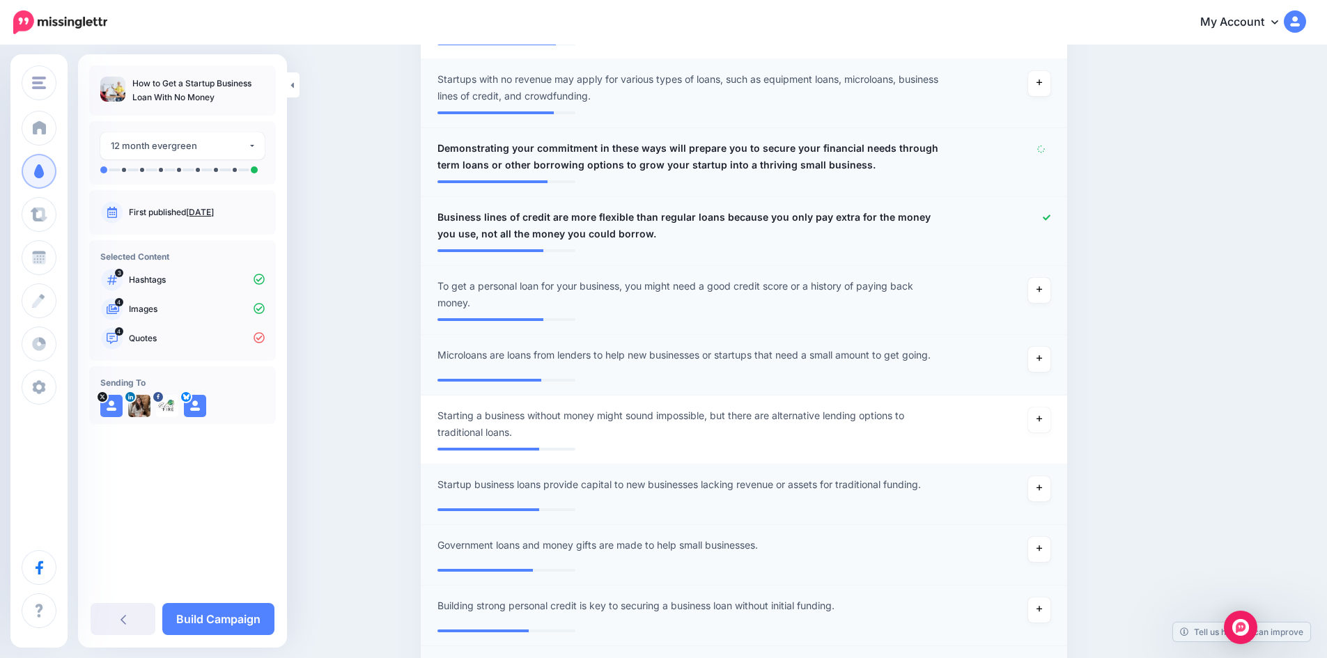
click at [1050, 217] on icon at bounding box center [1047, 218] width 8 height 6
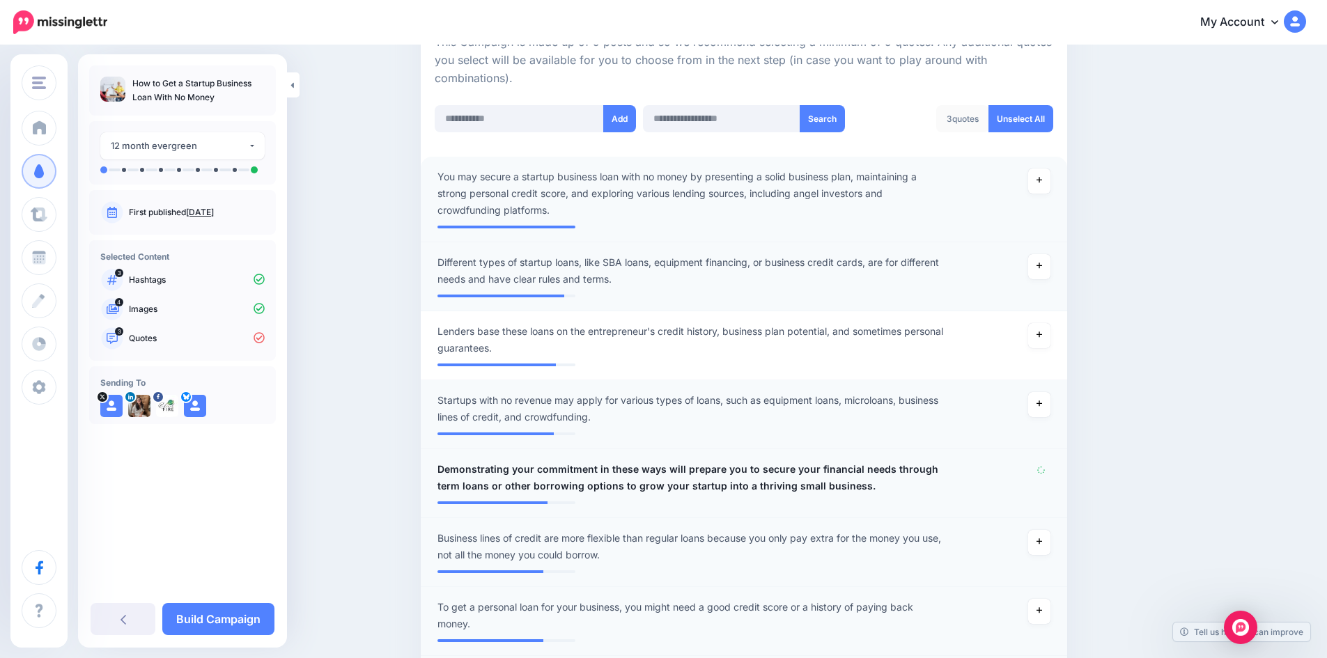
scroll to position [303, 0]
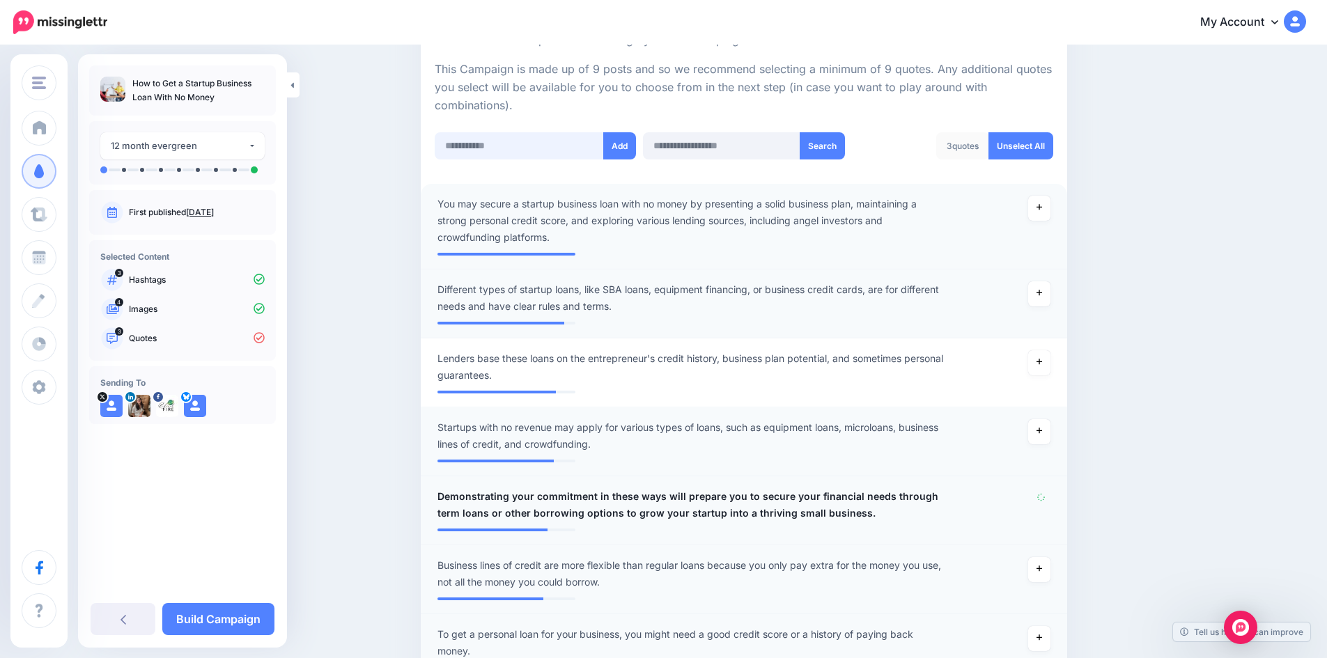
click at [553, 146] on input "text" at bounding box center [519, 145] width 169 height 27
paste input "**********"
type input "**********"
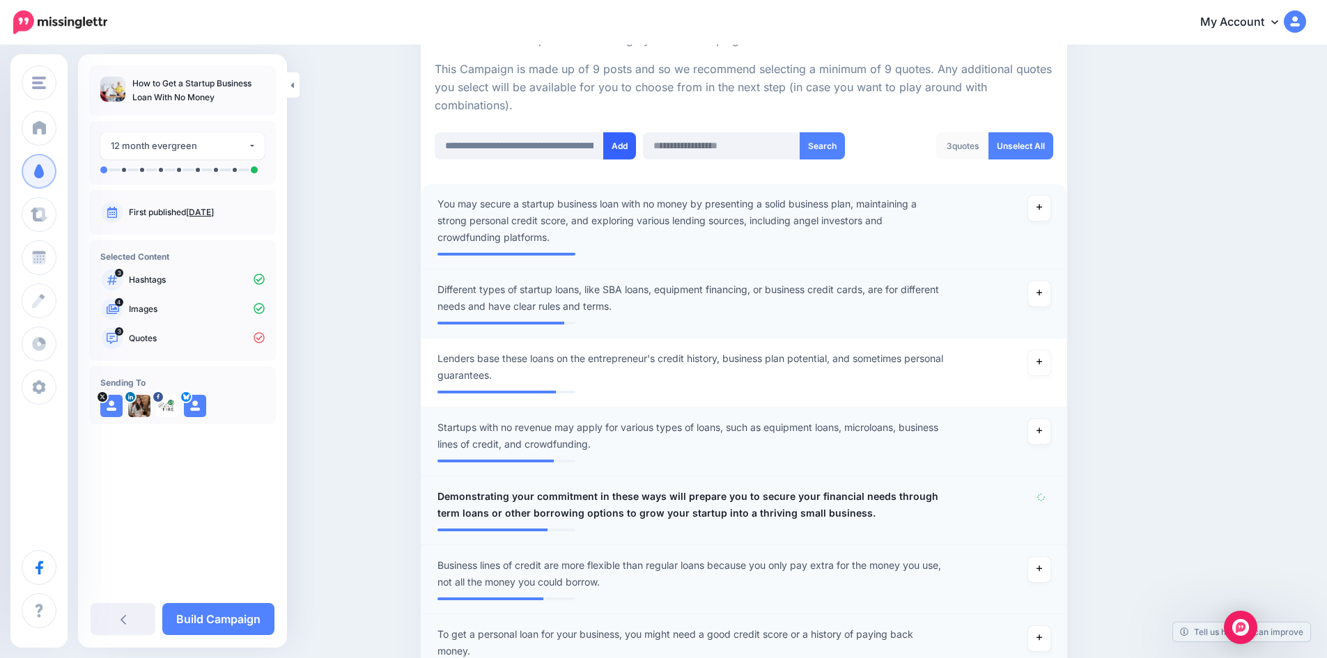
click at [623, 135] on button "Add" at bounding box center [619, 145] width 33 height 27
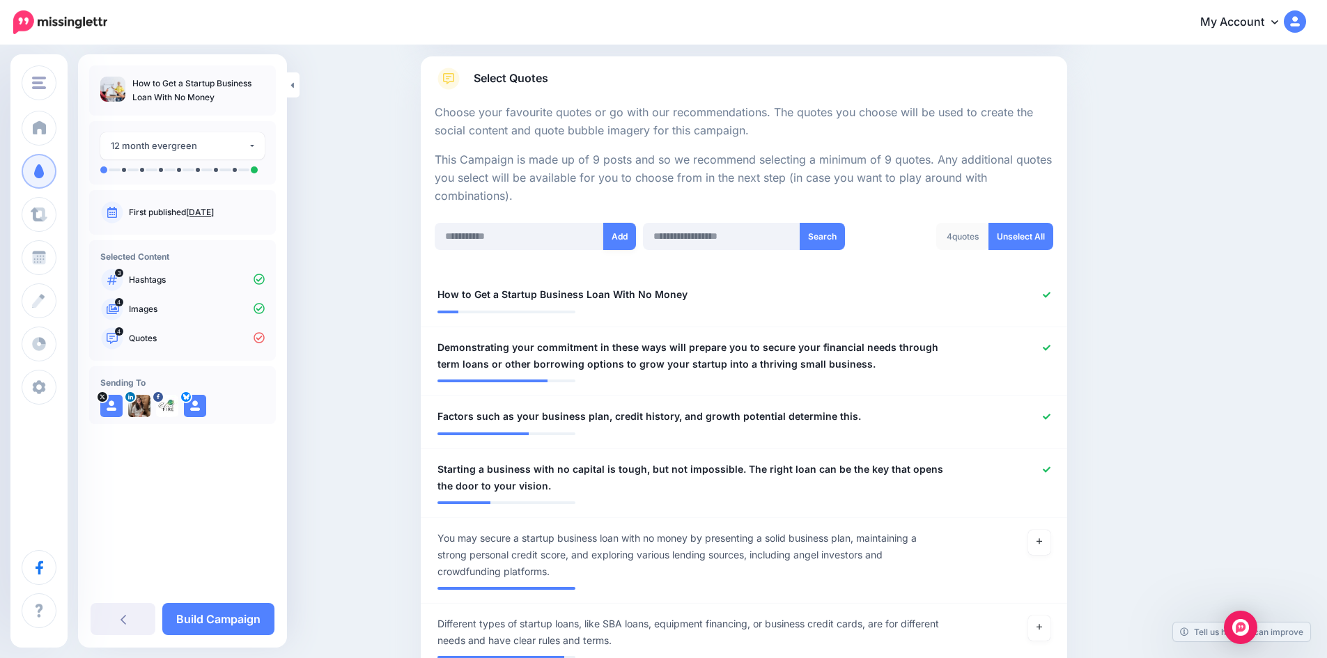
scroll to position [69, 0]
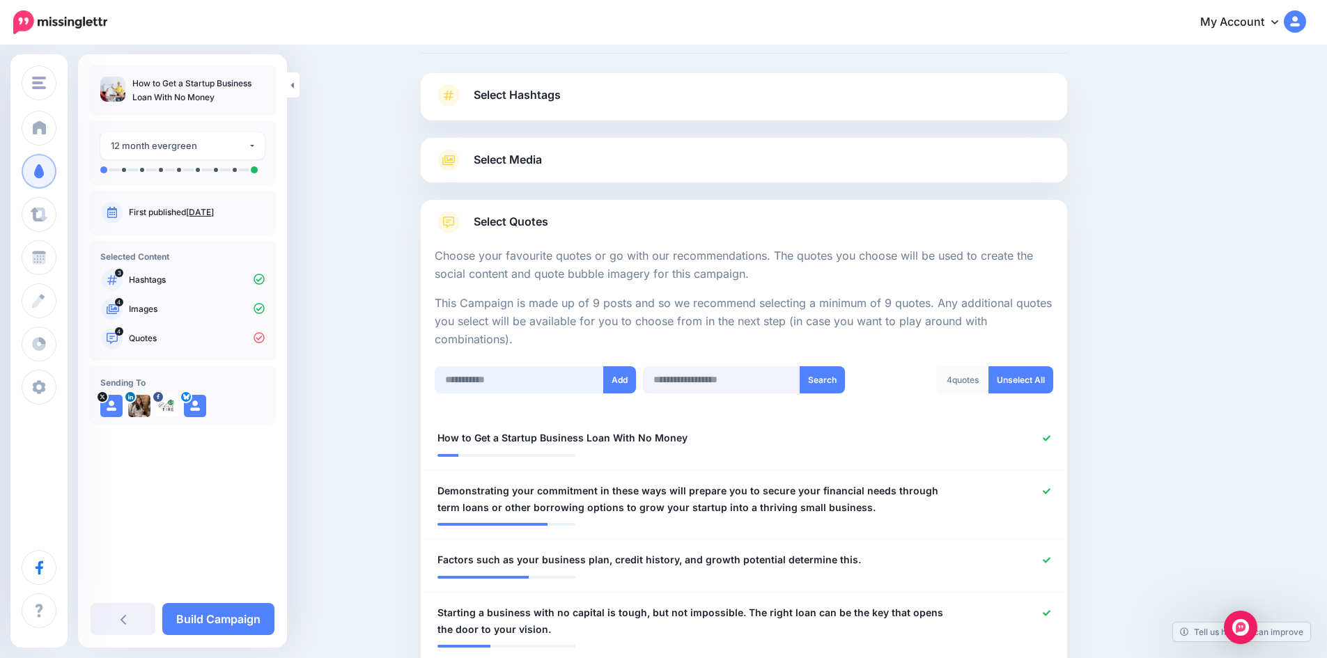
click at [513, 389] on input "text" at bounding box center [519, 379] width 169 height 27
paste input "**********"
type input "**********"
click at [621, 380] on button "Add" at bounding box center [619, 379] width 33 height 27
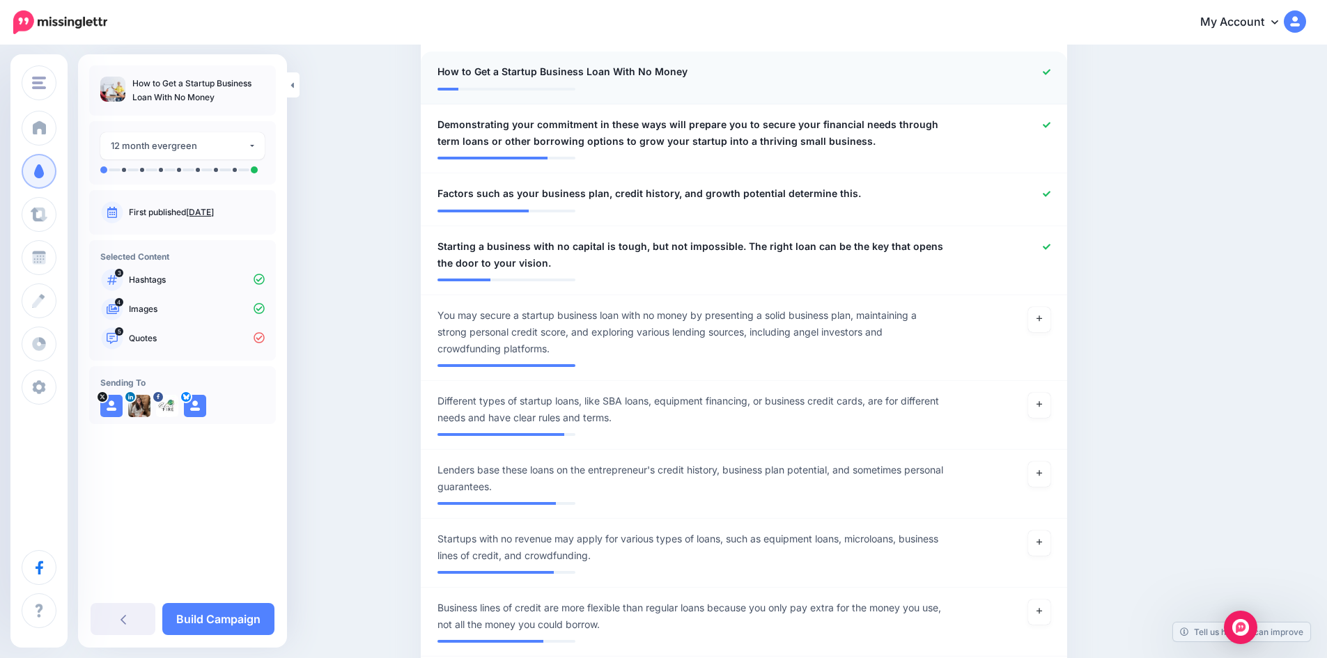
scroll to position [139, 0]
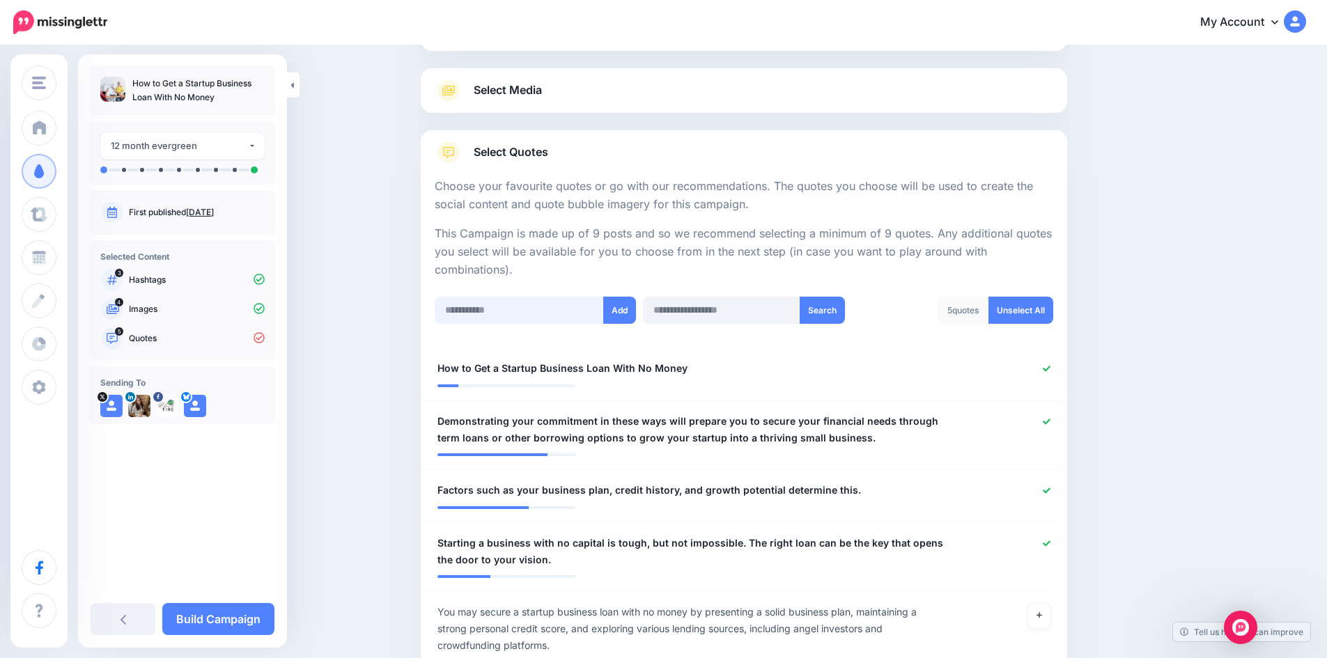
click at [501, 309] on input "text" at bounding box center [519, 310] width 169 height 27
paste input "**********"
type input "**********"
click at [618, 307] on button "Add" at bounding box center [619, 310] width 33 height 27
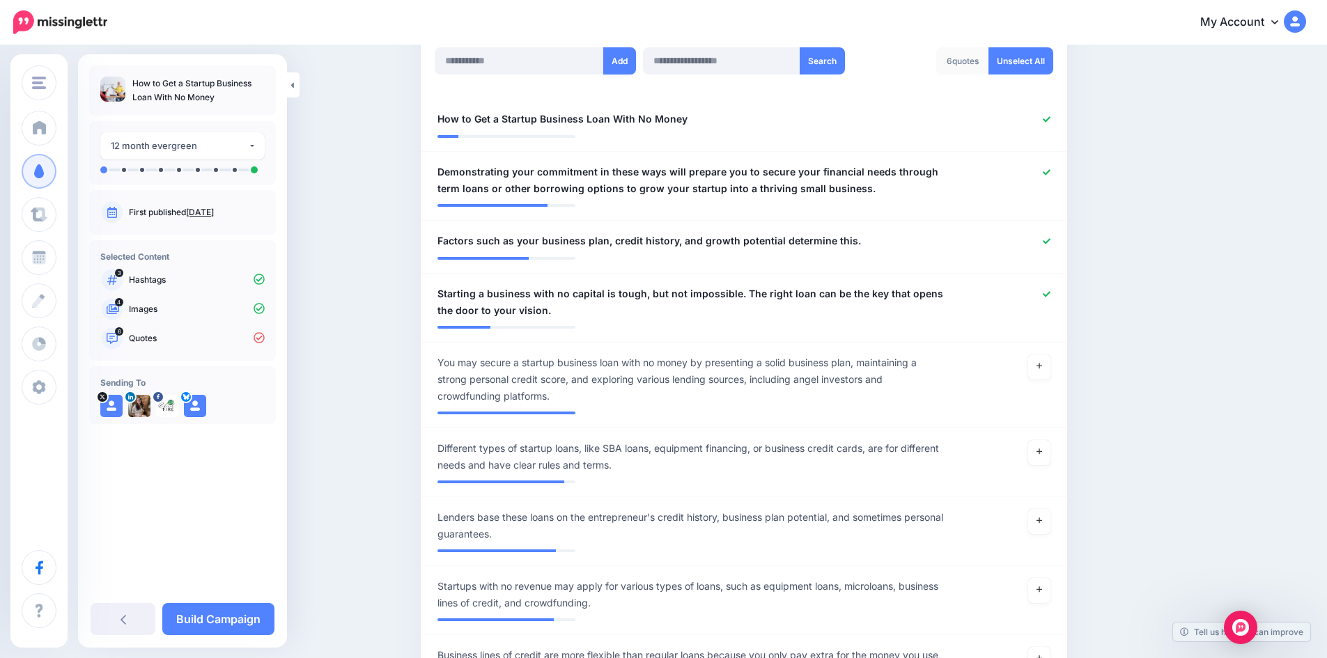
scroll to position [139, 0]
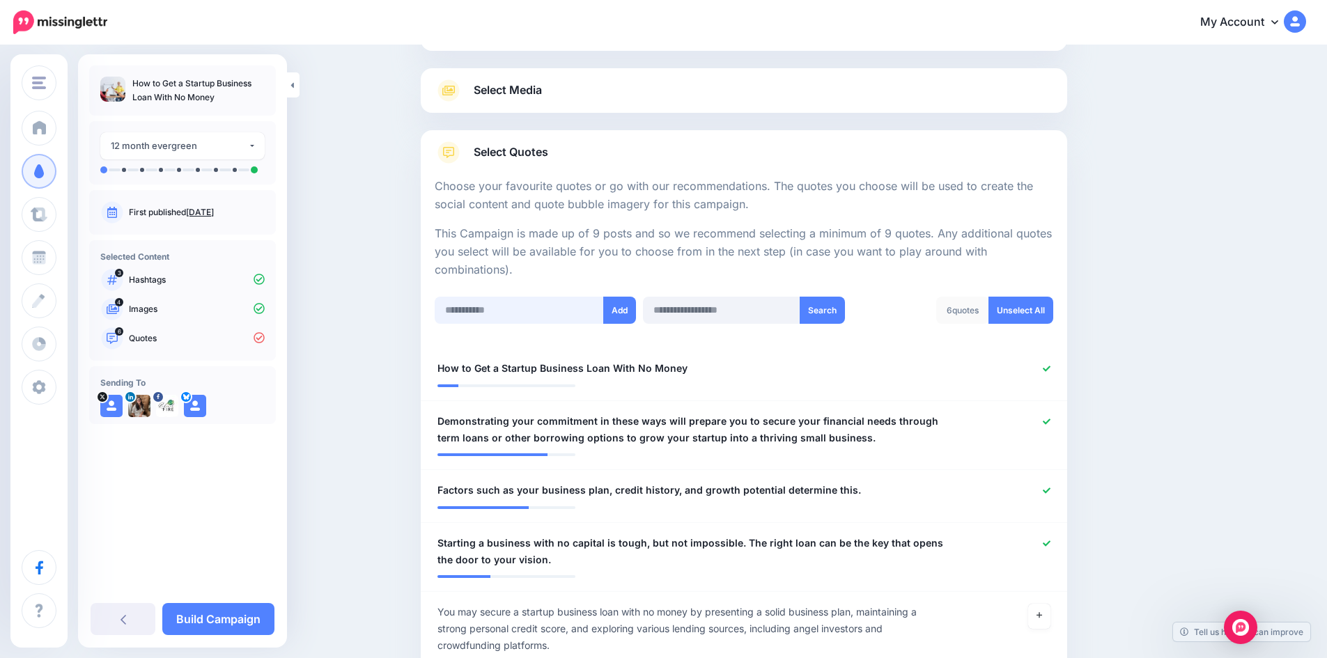
click at [518, 312] on input "text" at bounding box center [519, 310] width 169 height 27
paste input "**********"
type input "**********"
click at [621, 310] on button "Add" at bounding box center [619, 310] width 33 height 27
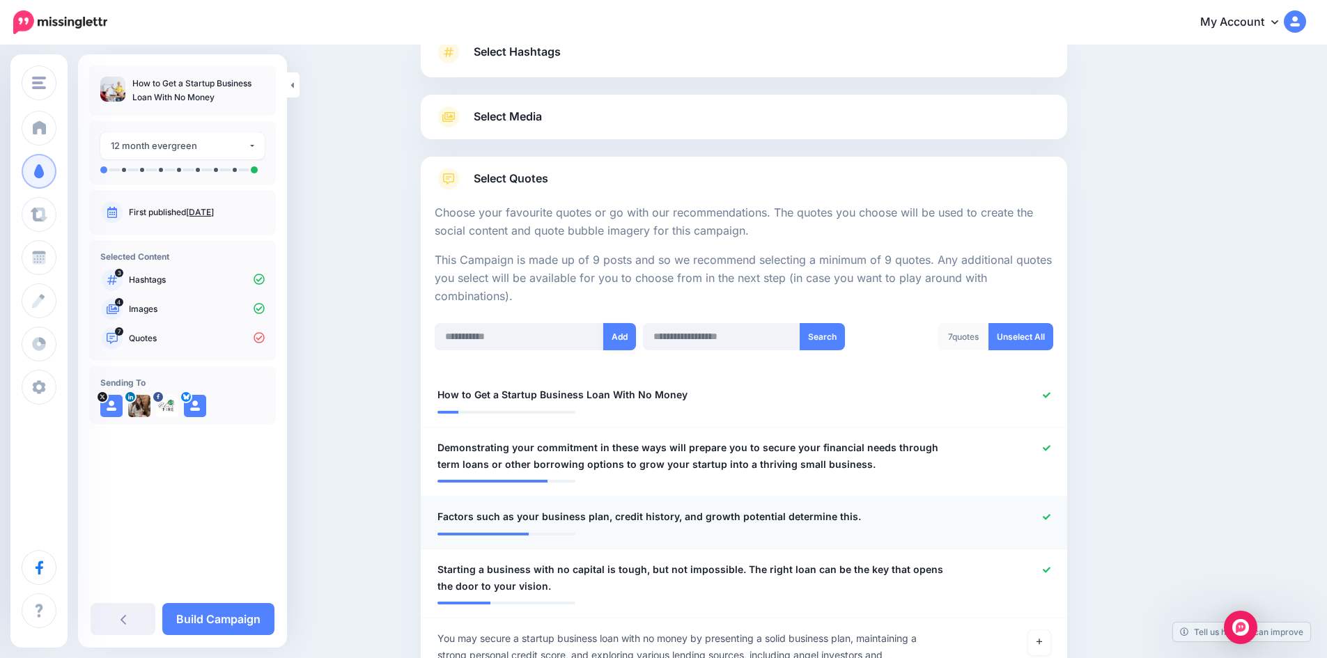
scroll to position [69, 0]
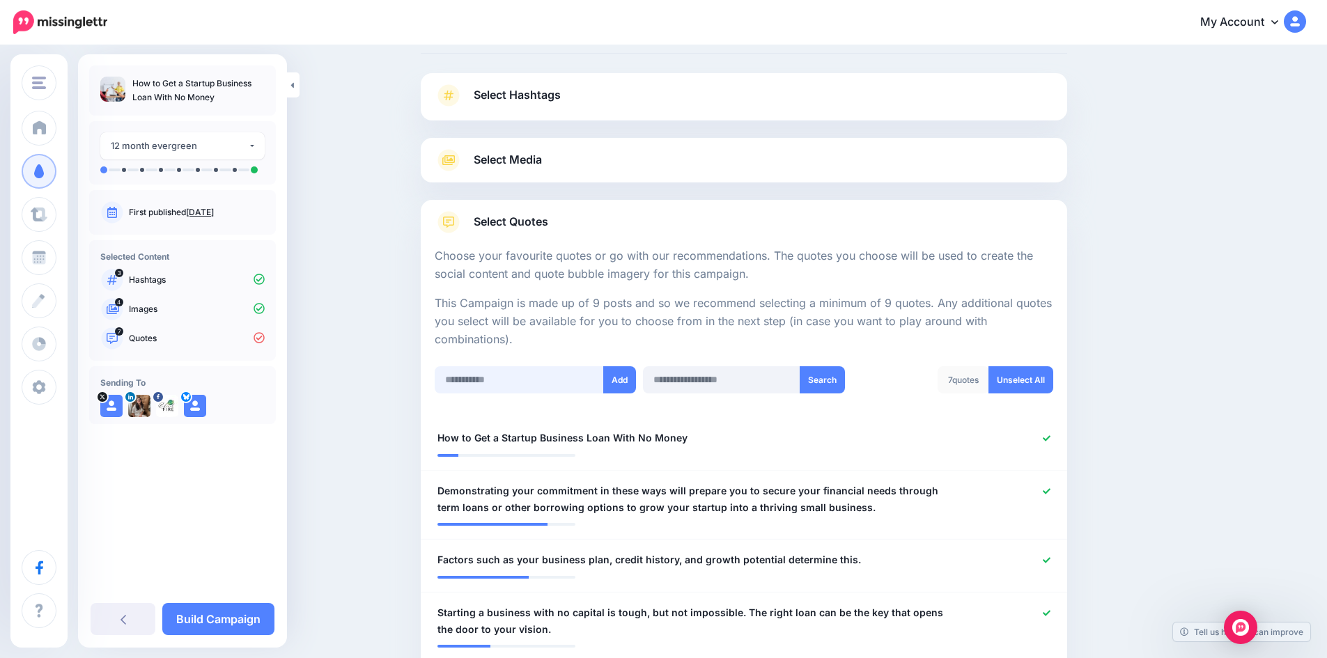
click at [520, 387] on input "text" at bounding box center [519, 379] width 169 height 27
paste input "**********"
type input "**********"
click at [616, 384] on button "Add" at bounding box center [619, 379] width 33 height 27
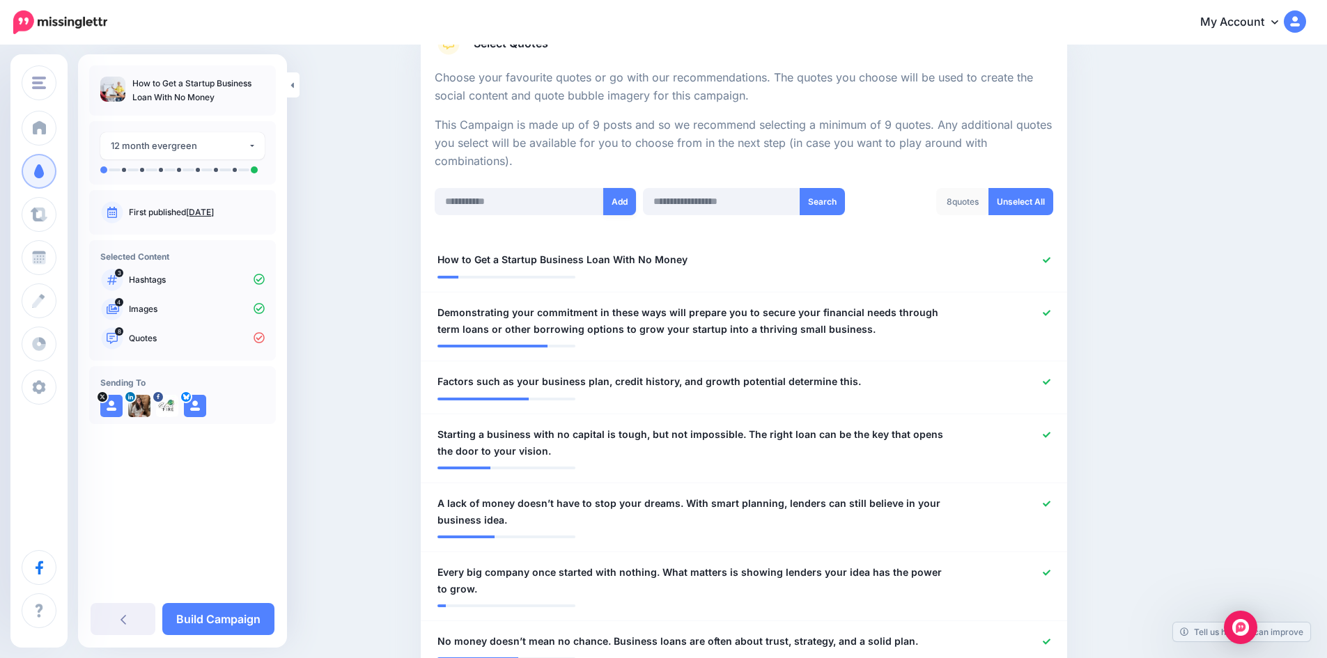
scroll to position [69, 0]
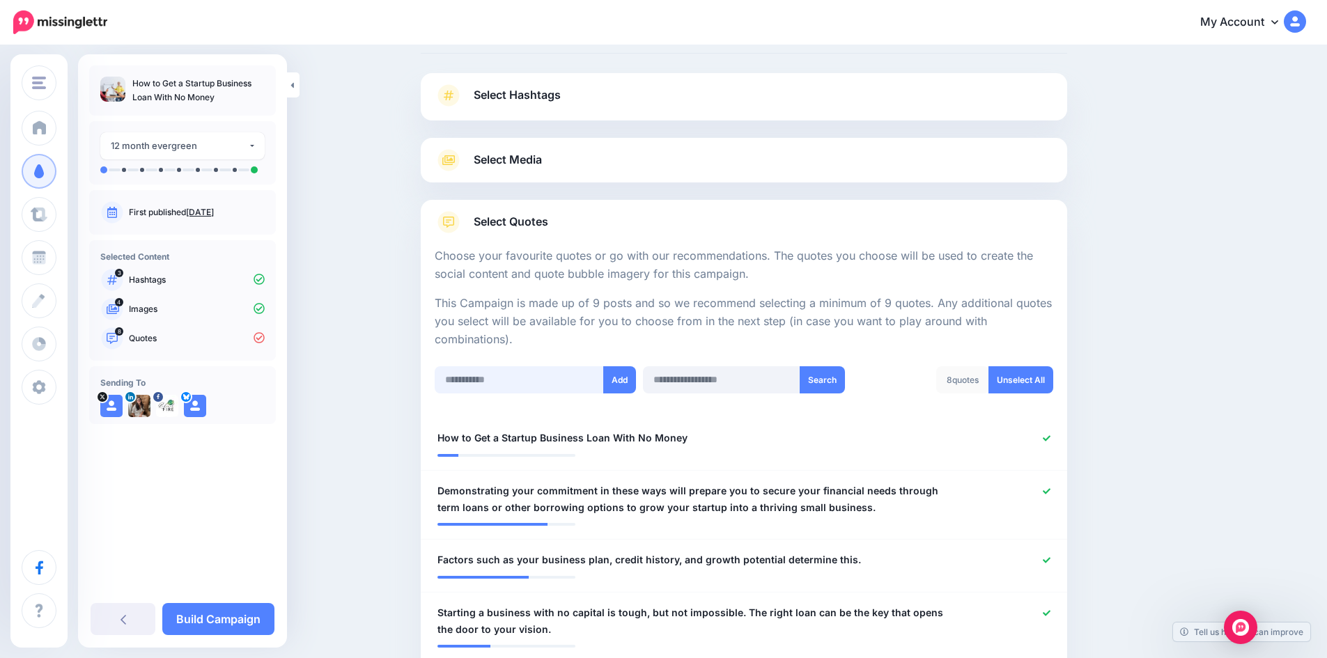
click at [532, 384] on input "text" at bounding box center [519, 379] width 169 height 27
paste input "**********"
type input "**********"
click at [618, 387] on button "Add" at bounding box center [619, 379] width 33 height 27
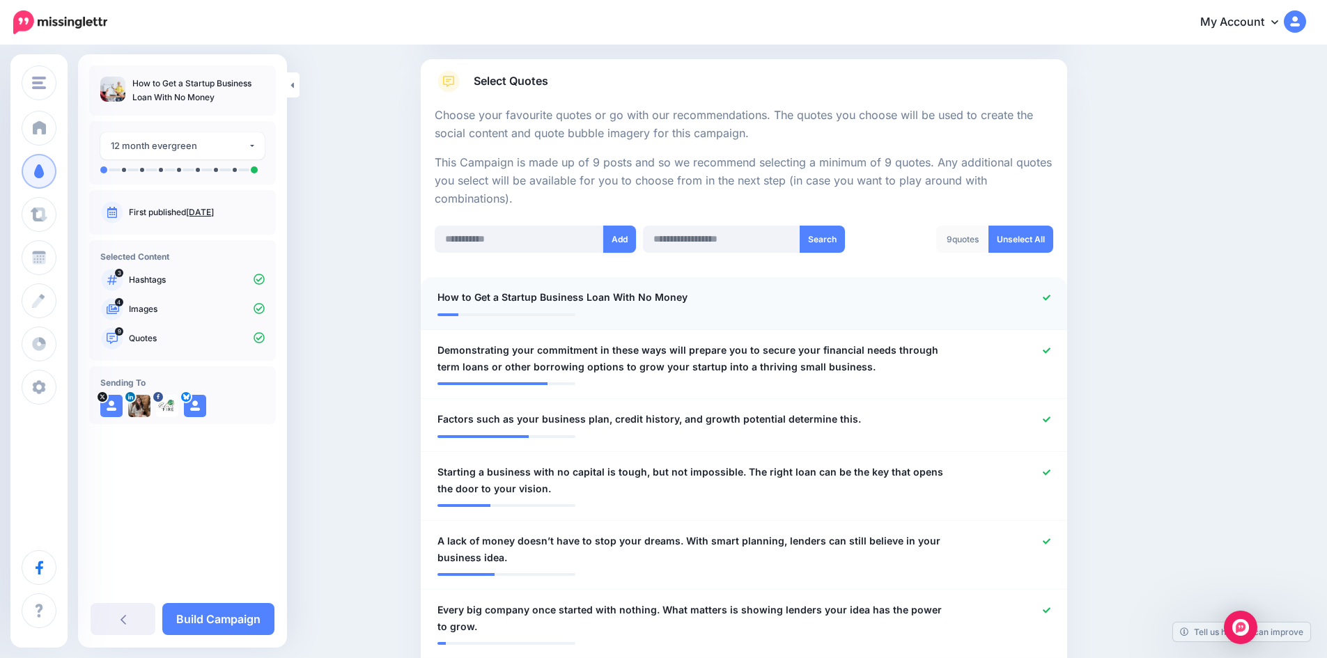
scroll to position [208, 0]
click at [552, 250] on input "text" at bounding box center [519, 240] width 169 height 27
paste input "**********"
type input "**********"
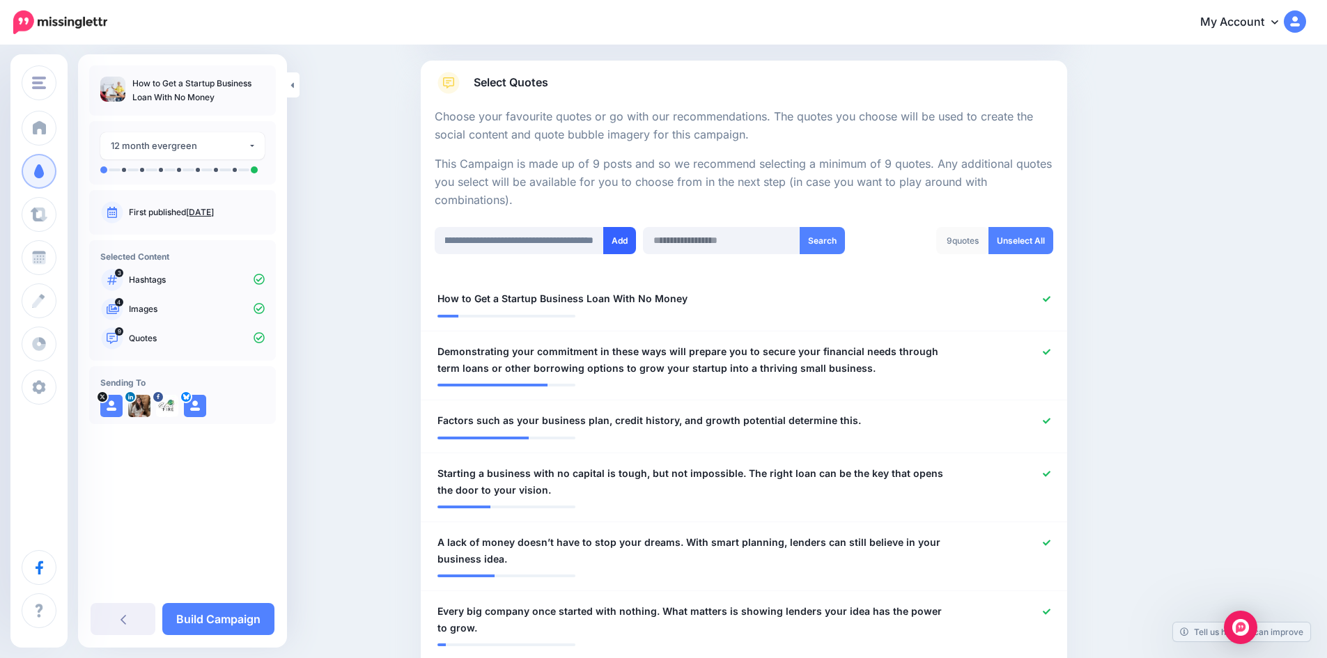
click at [625, 236] on button "Add" at bounding box center [619, 240] width 33 height 27
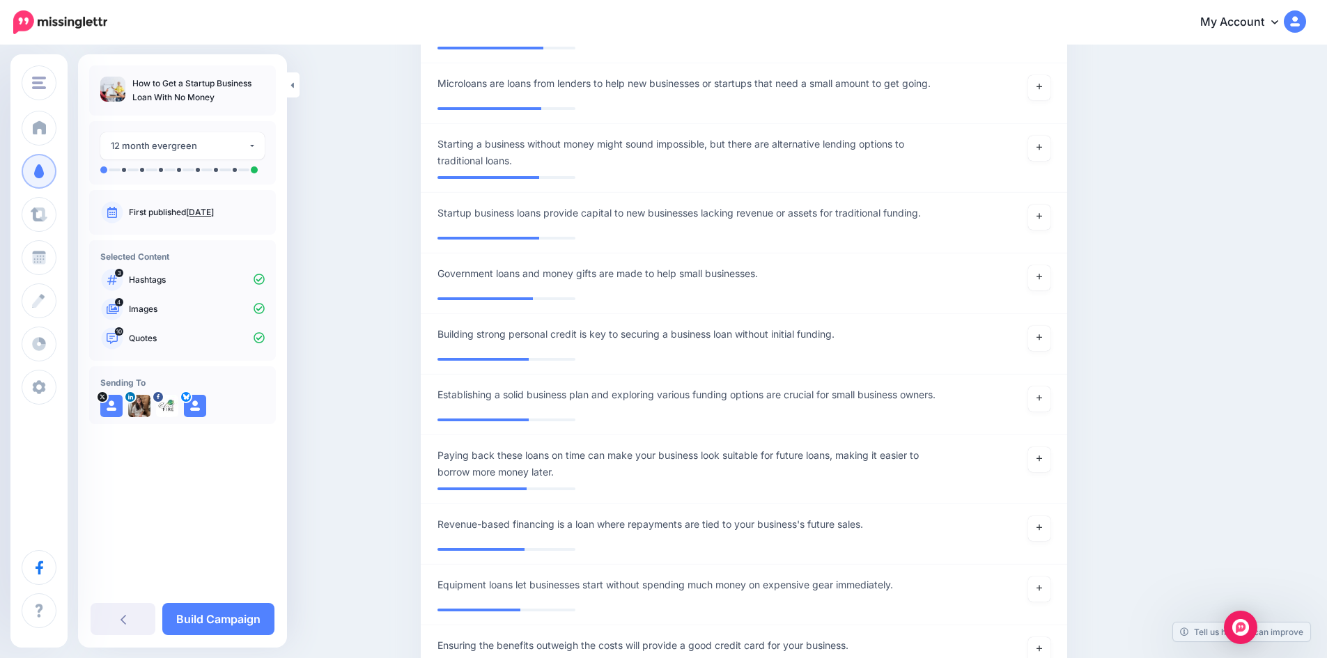
scroll to position [1009, 0]
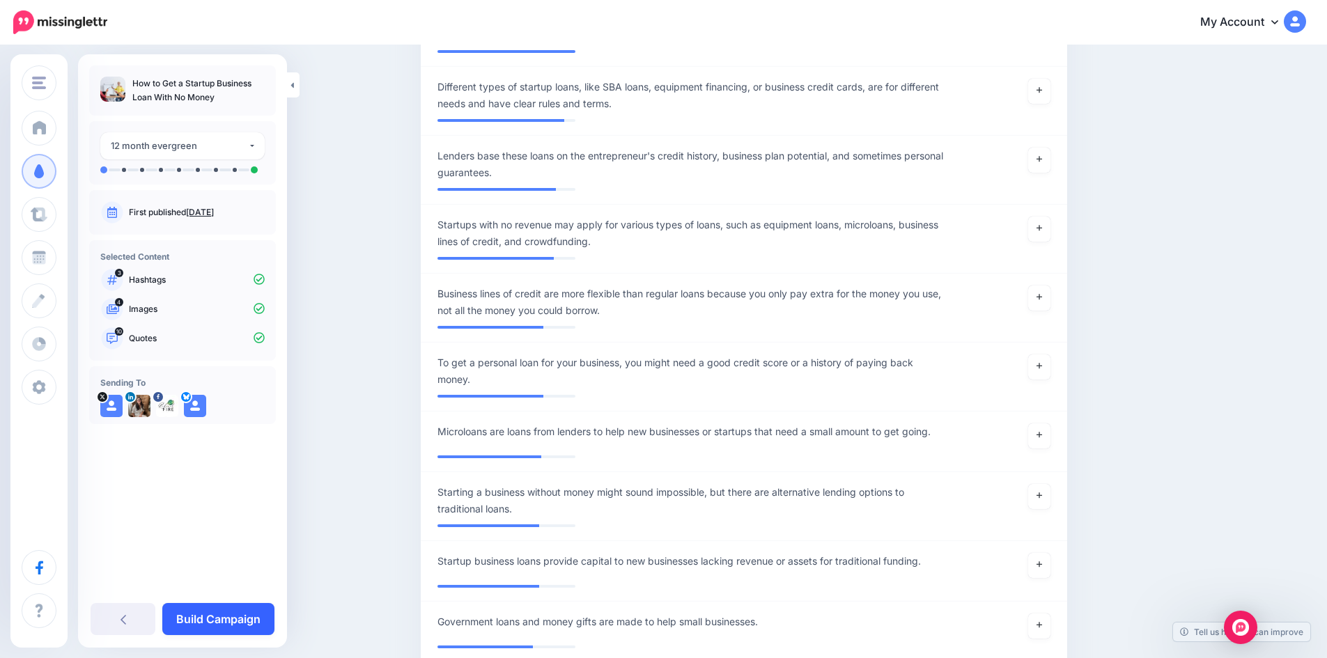
click at [246, 615] on link "Build Campaign" at bounding box center [218, 619] width 112 height 32
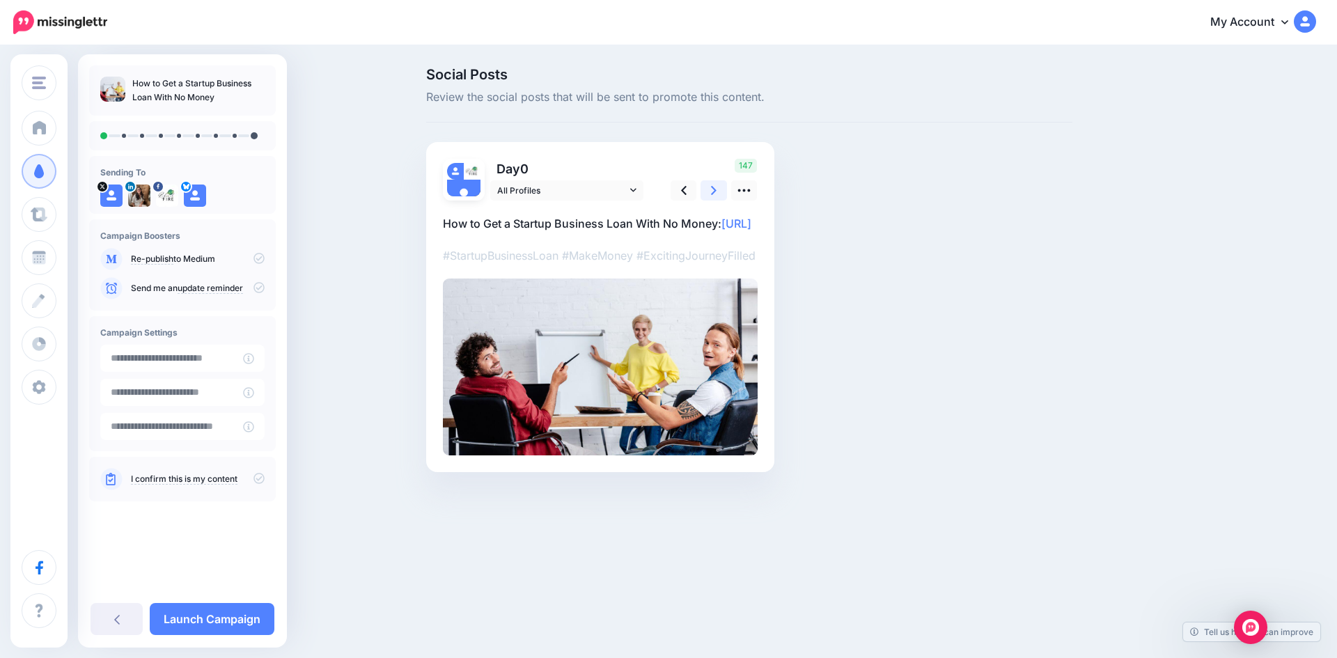
click at [717, 190] on icon at bounding box center [714, 190] width 6 height 15
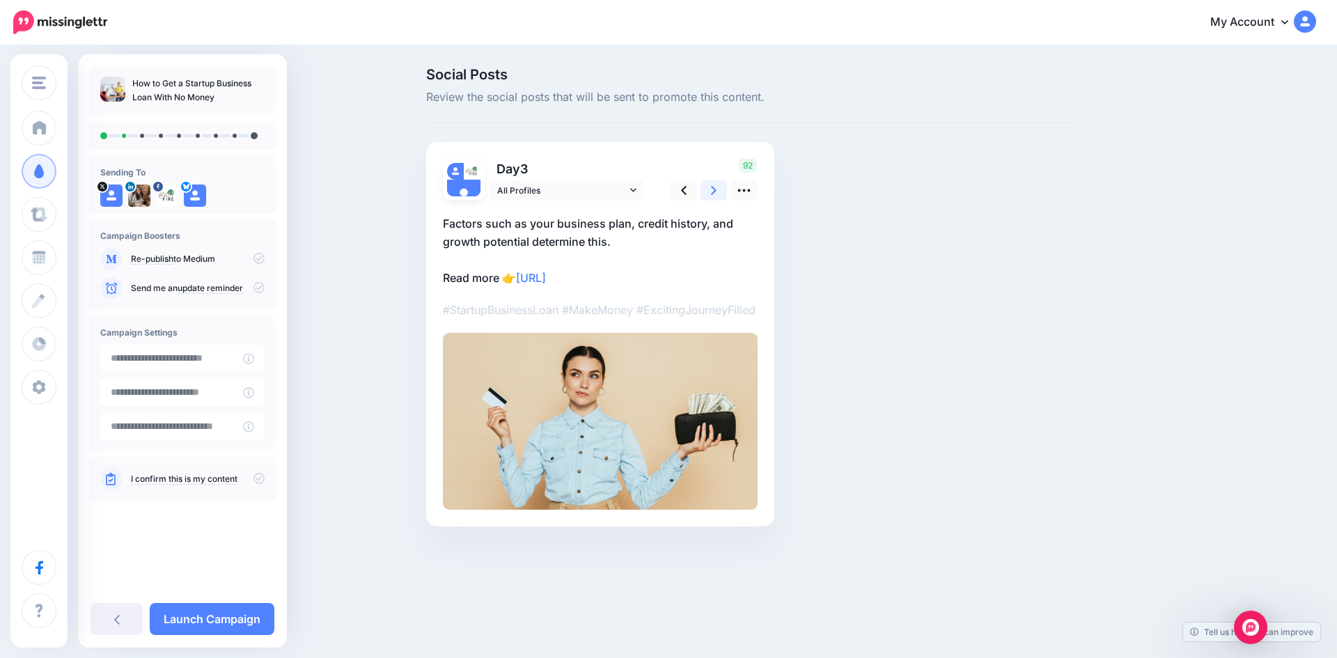
click at [715, 190] on icon at bounding box center [714, 190] width 6 height 9
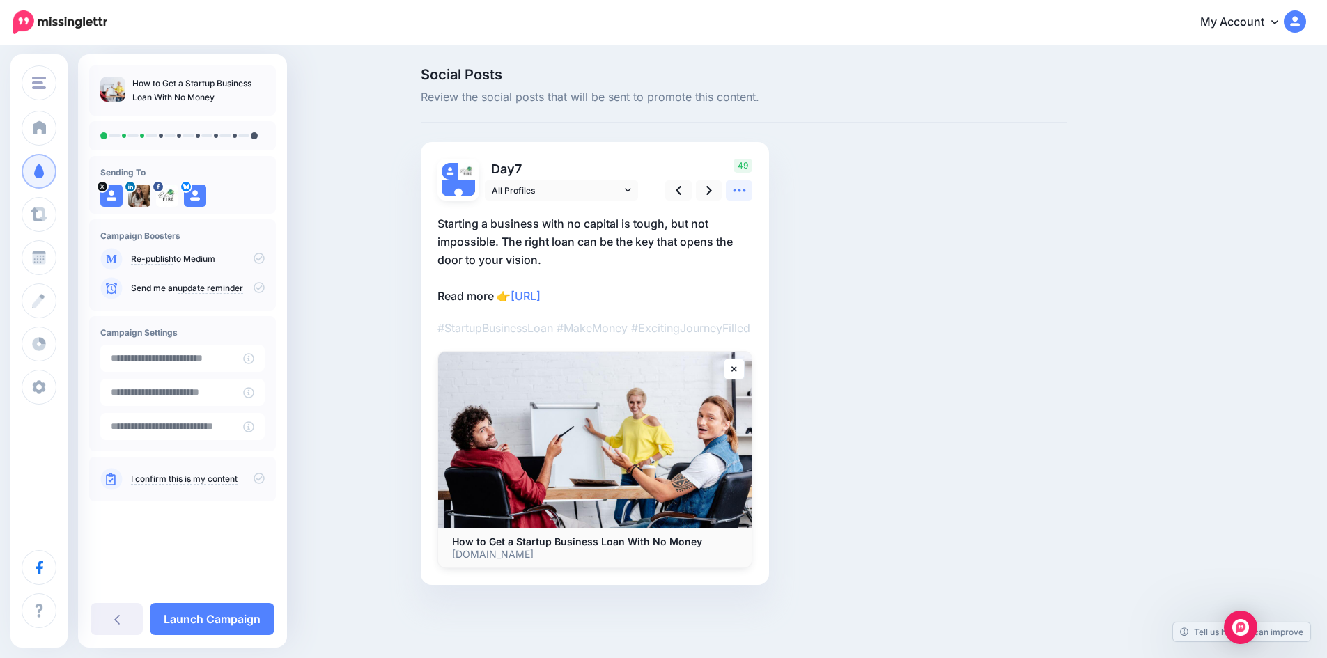
click at [743, 189] on icon at bounding box center [739, 190] width 15 height 15
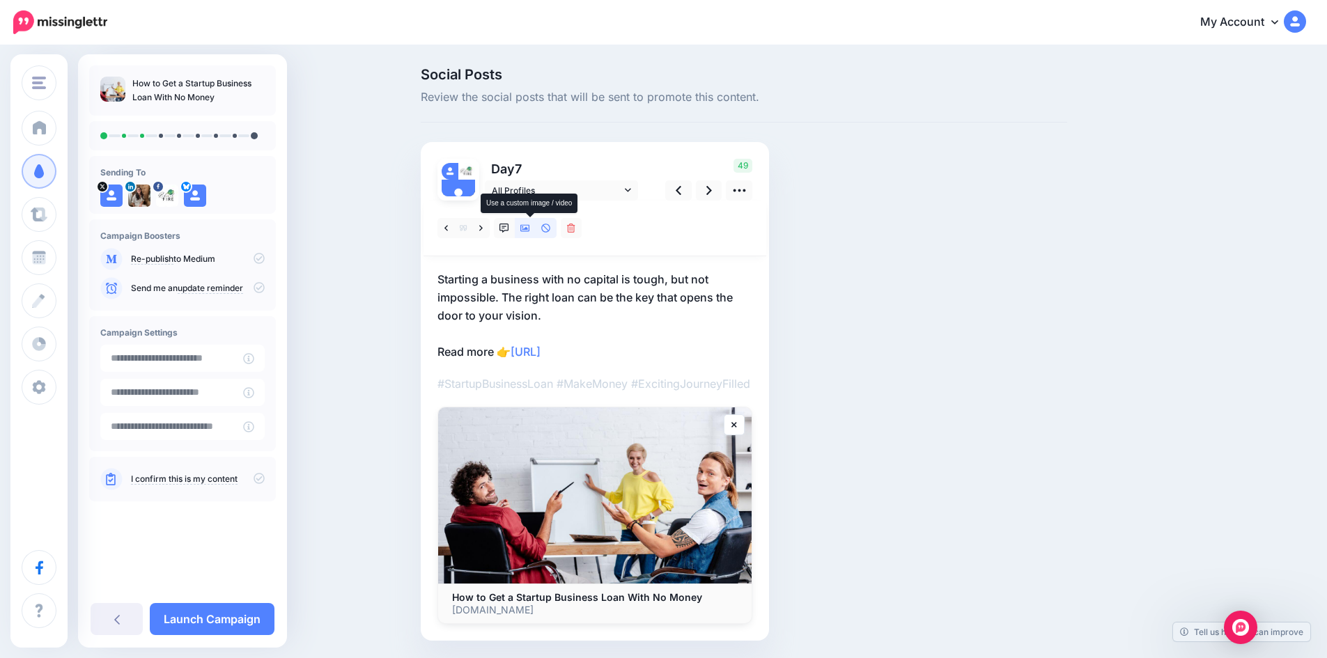
click at [530, 226] on icon at bounding box center [525, 229] width 10 height 10
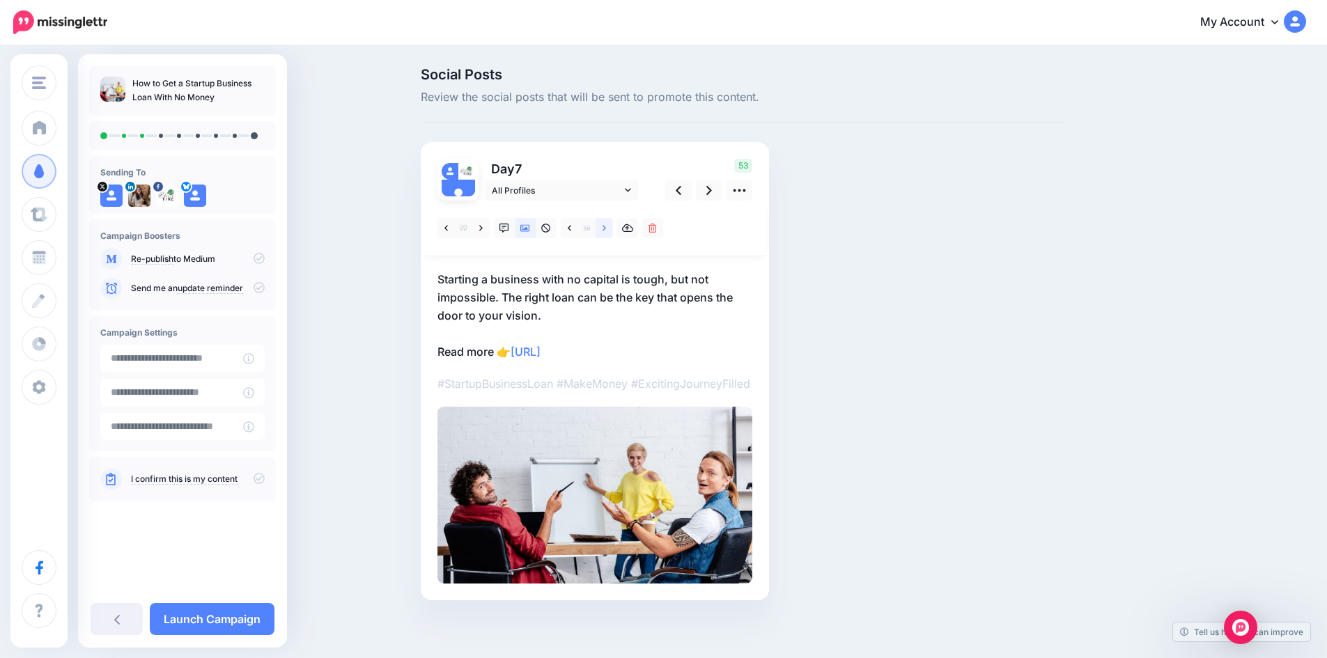
click at [606, 226] on icon at bounding box center [603, 228] width 3 height 6
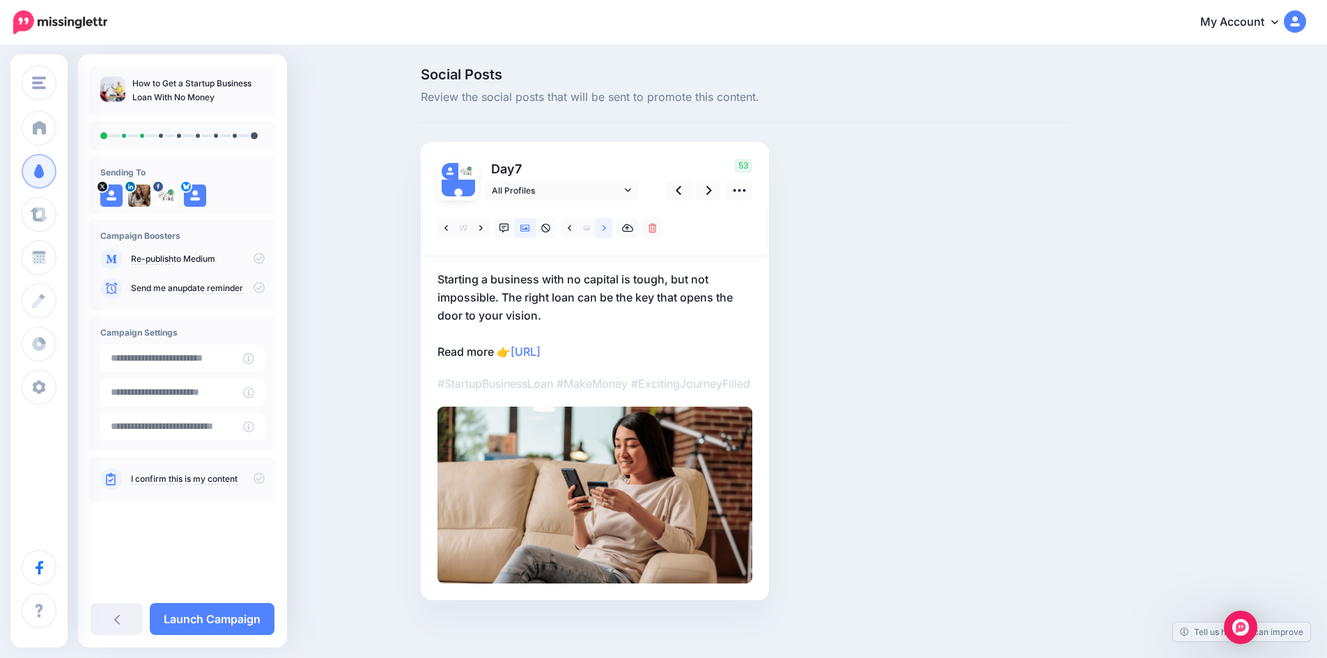
click at [606, 226] on icon at bounding box center [603, 228] width 3 height 6
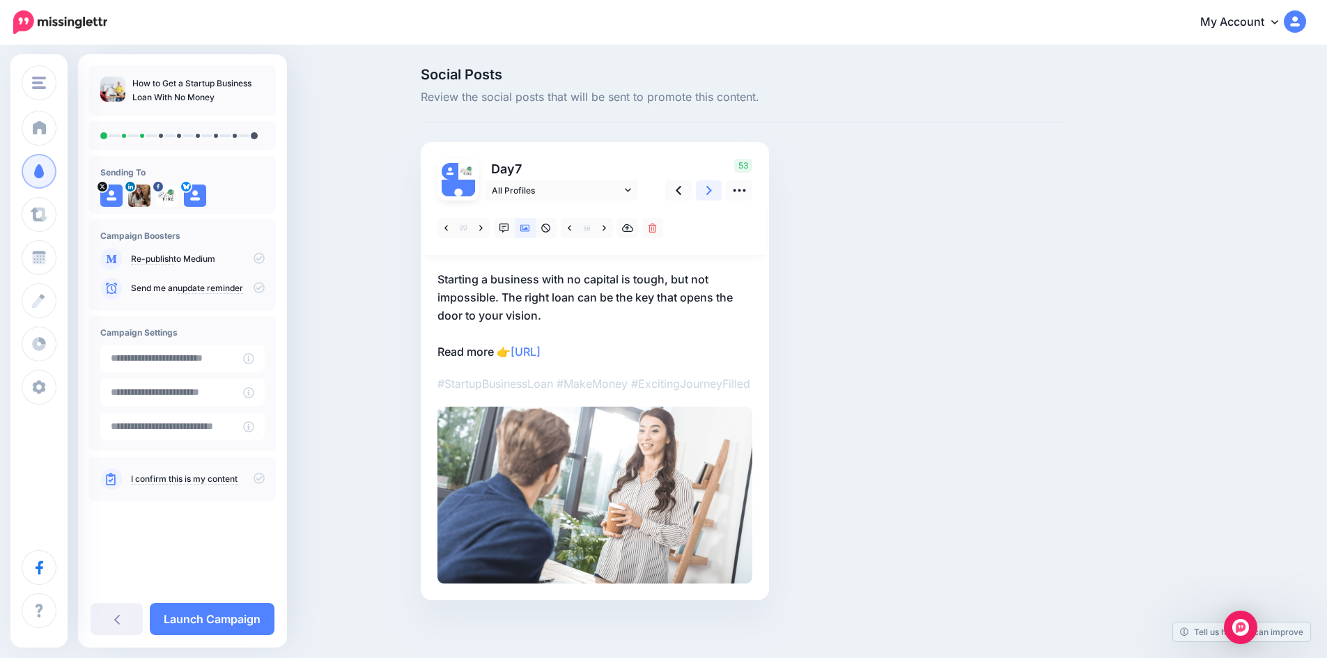
click at [712, 194] on icon at bounding box center [709, 190] width 6 height 9
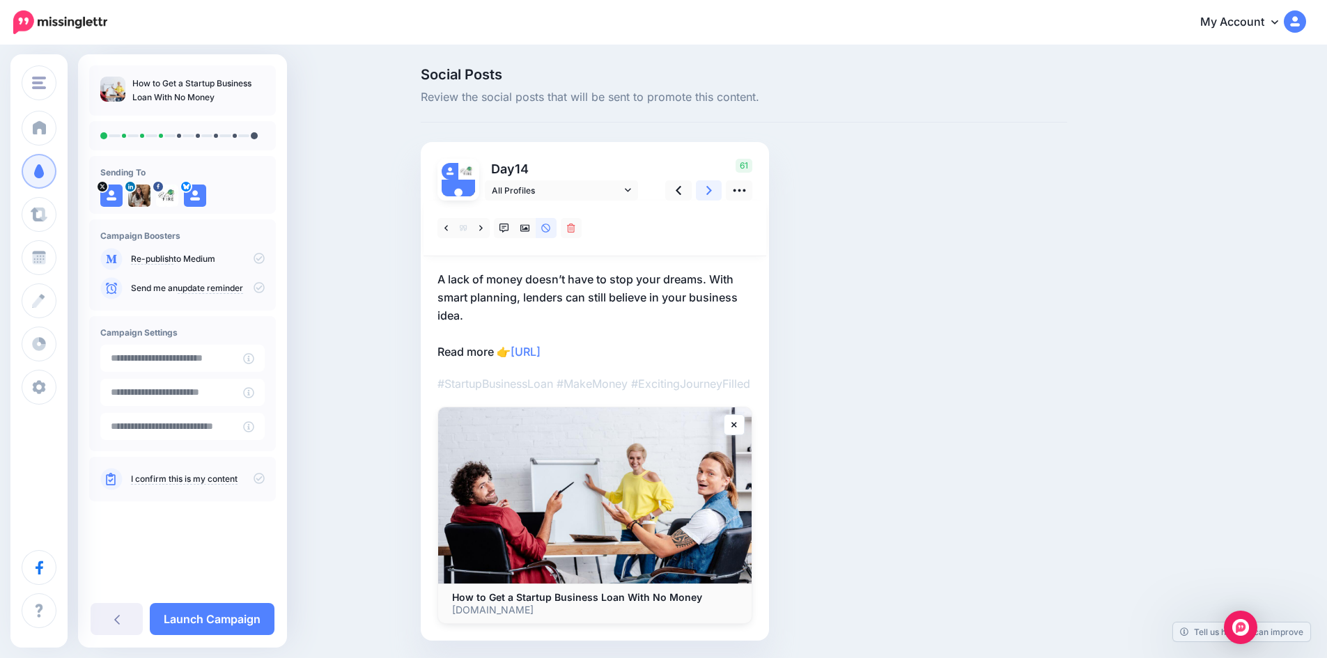
click at [712, 194] on icon at bounding box center [709, 190] width 6 height 9
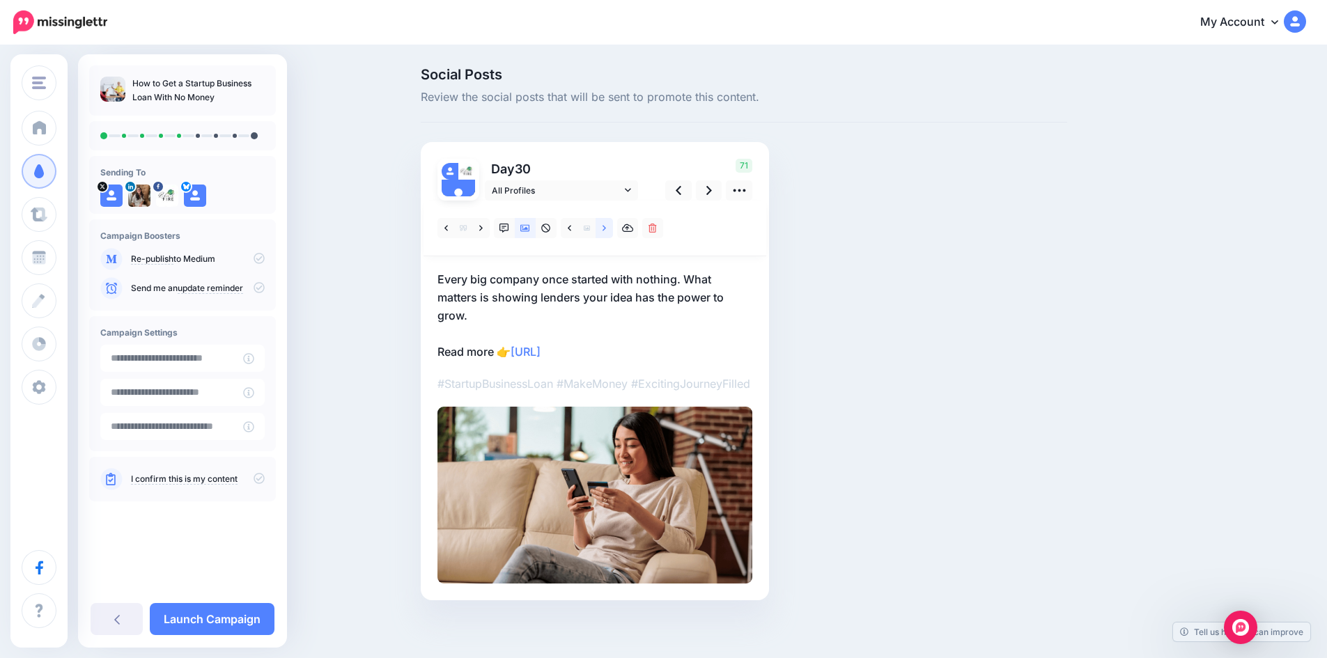
click at [606, 224] on icon at bounding box center [603, 229] width 3 height 10
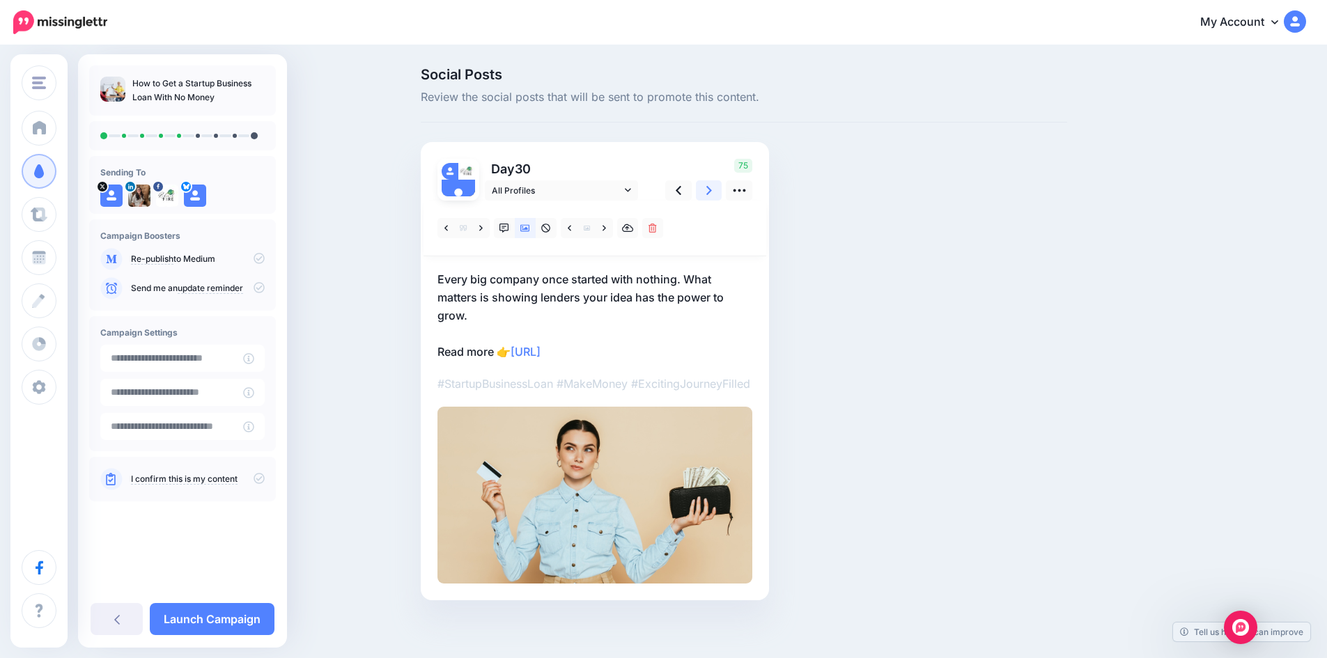
click at [707, 192] on link at bounding box center [709, 190] width 26 height 20
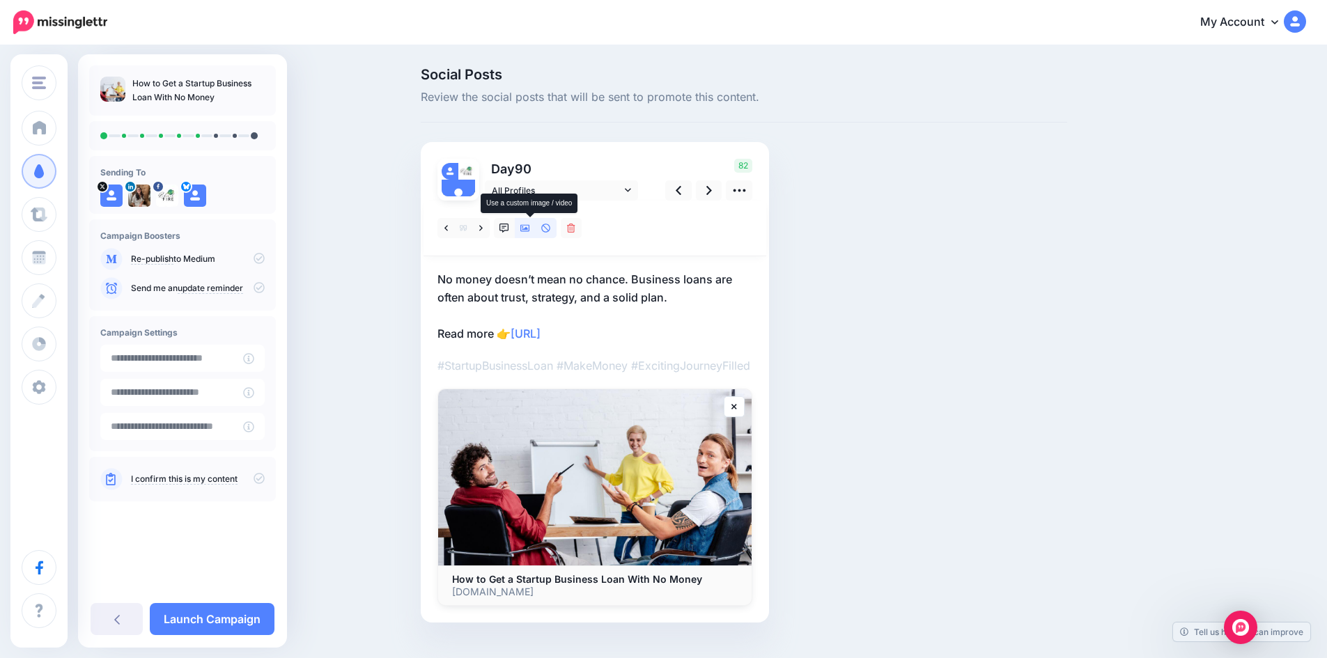
click at [530, 226] on icon at bounding box center [525, 229] width 10 height 10
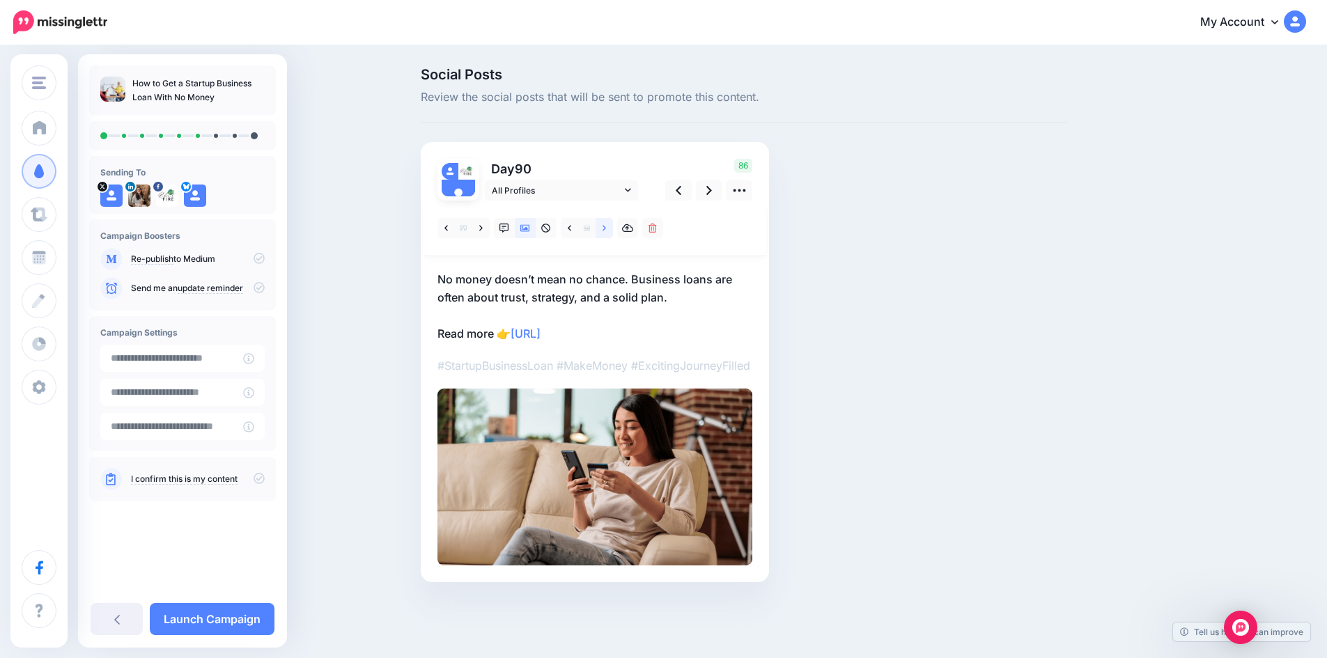
click at [606, 228] on icon at bounding box center [603, 229] width 3 height 10
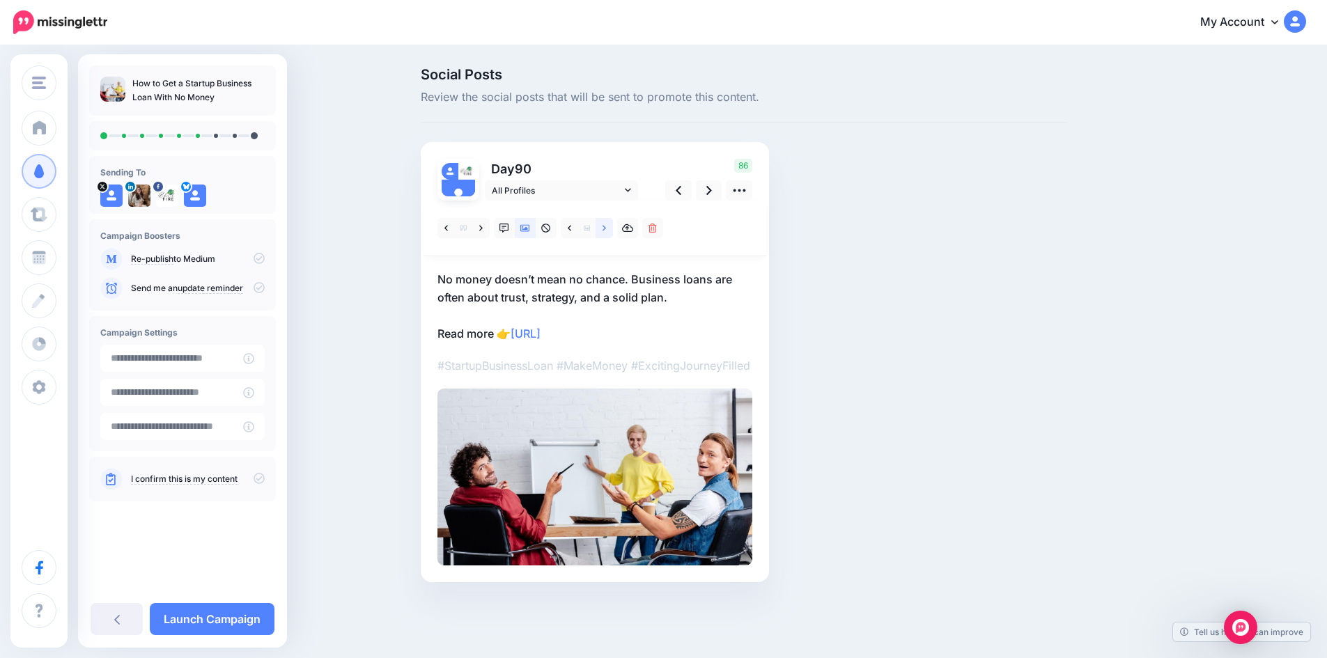
click at [606, 228] on icon at bounding box center [603, 229] width 3 height 10
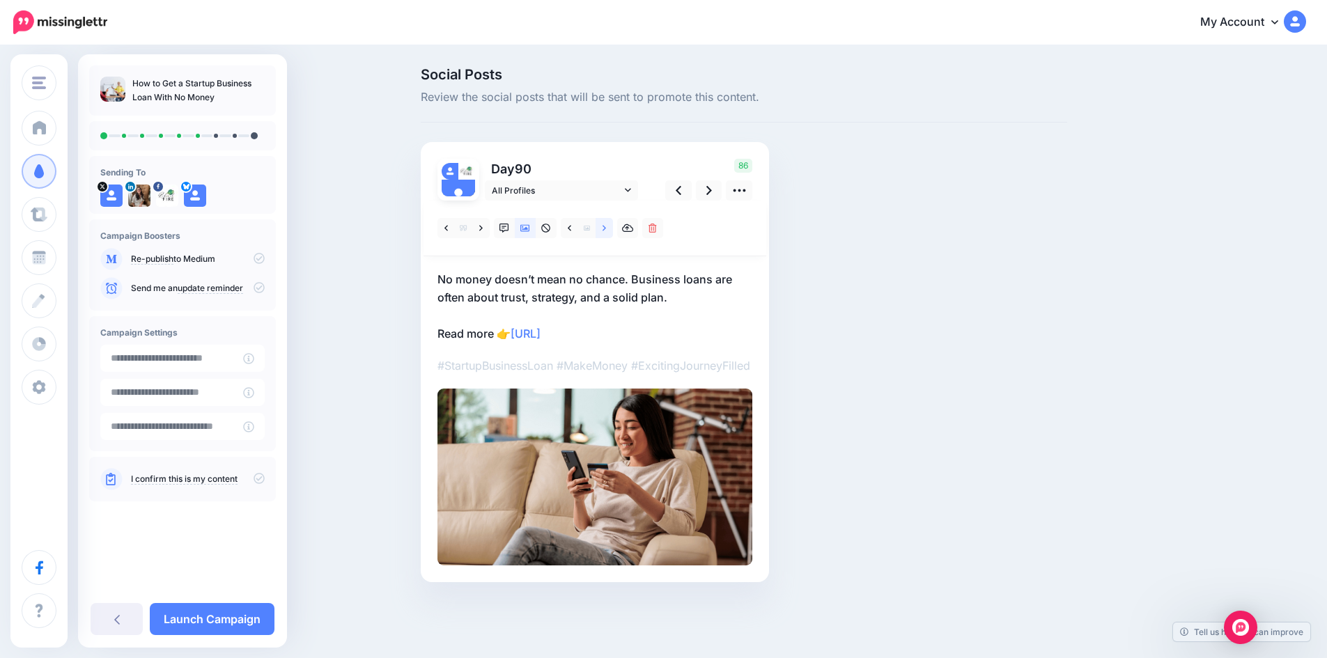
click at [609, 235] on link at bounding box center [604, 228] width 17 height 20
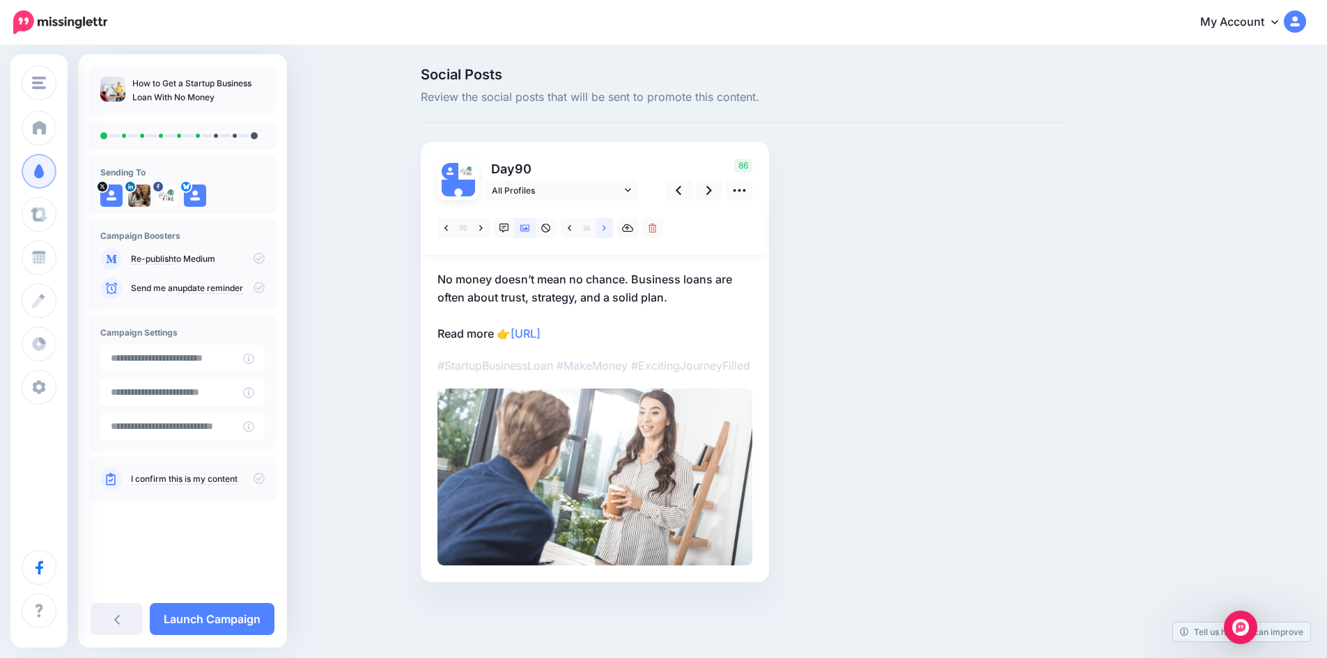
click at [609, 235] on link at bounding box center [604, 228] width 17 height 20
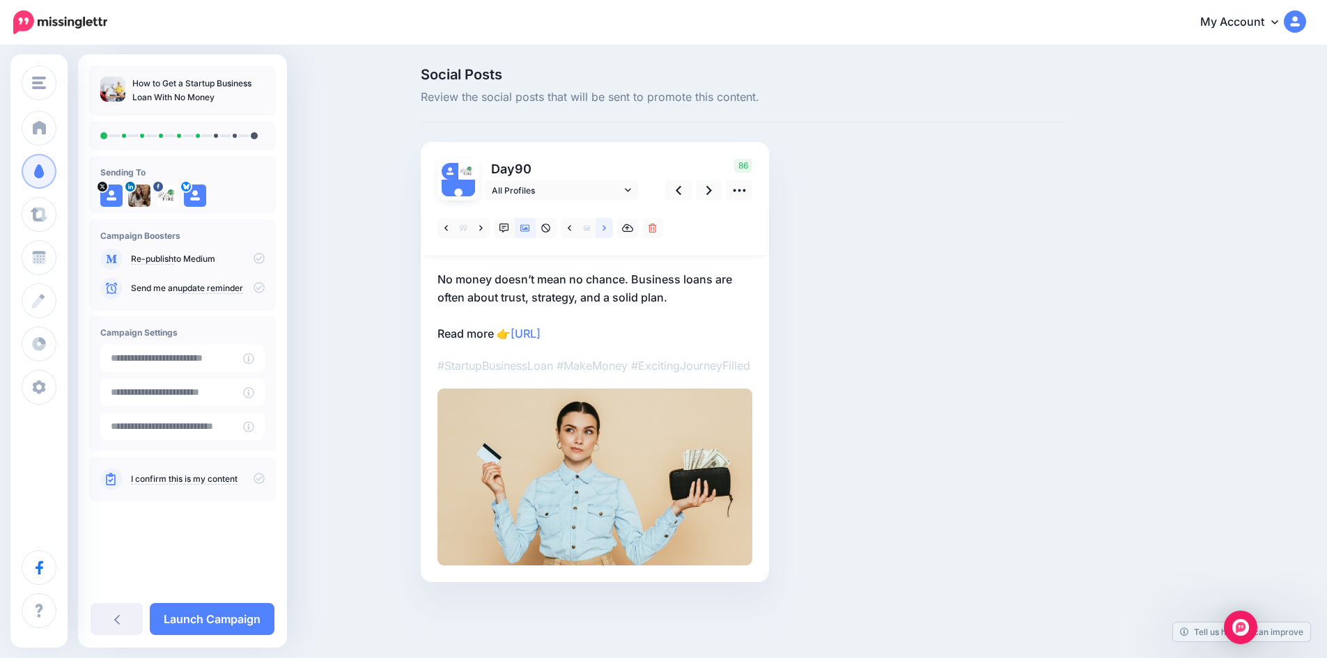
click at [606, 228] on icon at bounding box center [603, 229] width 3 height 10
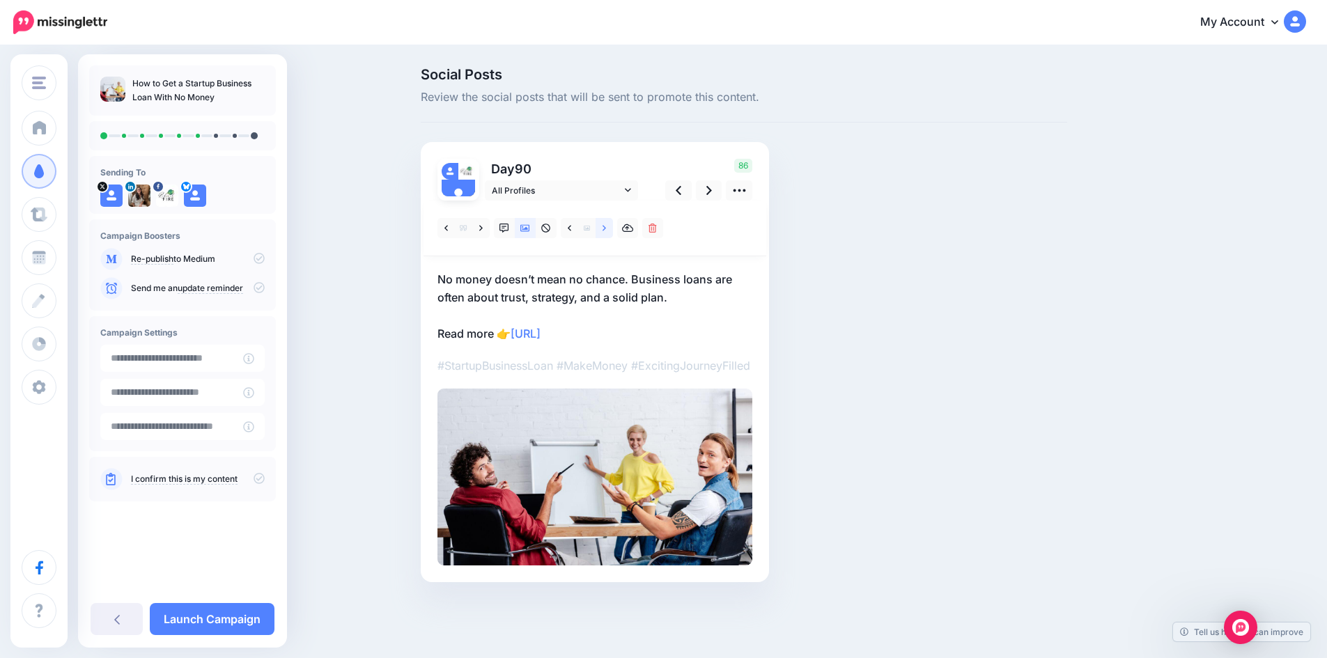
click at [606, 228] on icon at bounding box center [603, 229] width 3 height 10
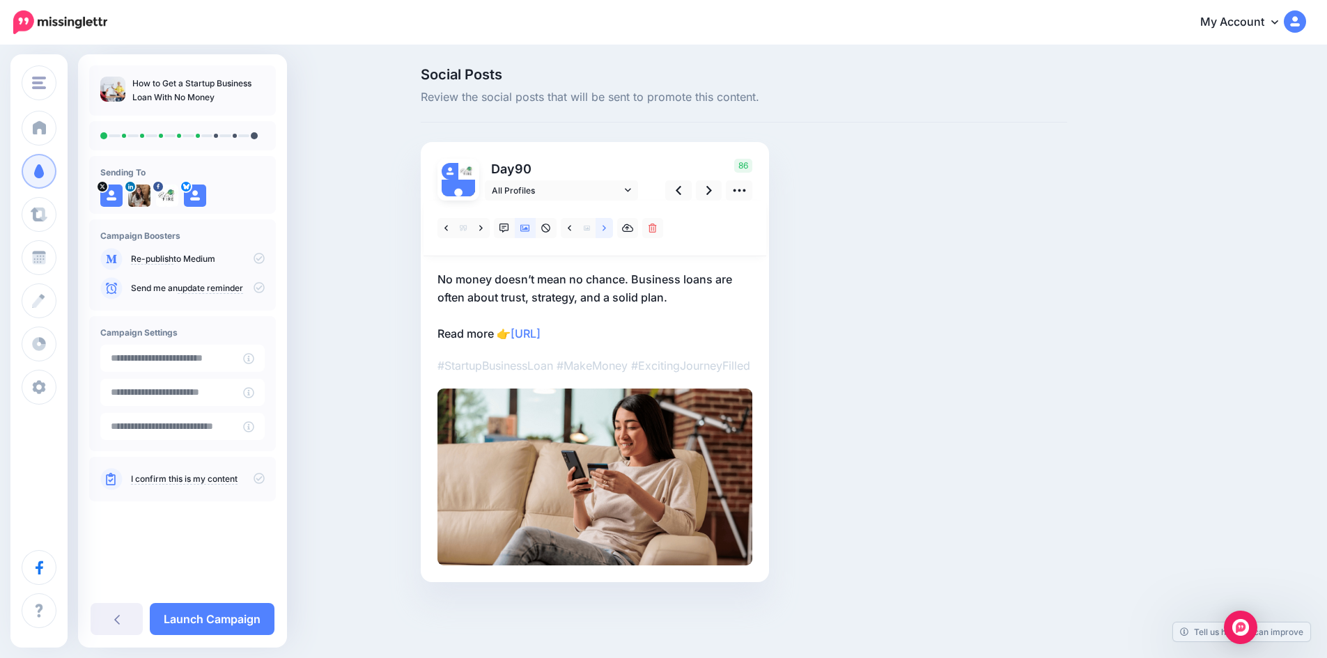
click at [612, 224] on link at bounding box center [604, 228] width 17 height 20
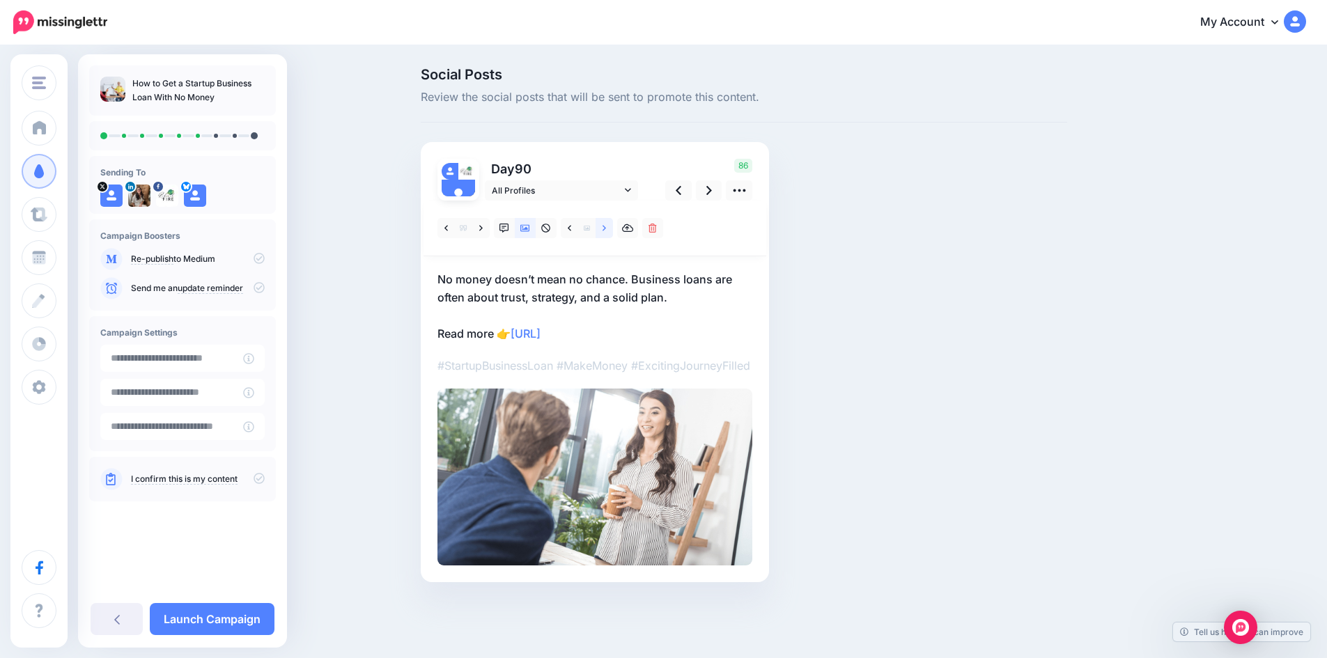
click at [606, 225] on icon at bounding box center [603, 229] width 3 height 10
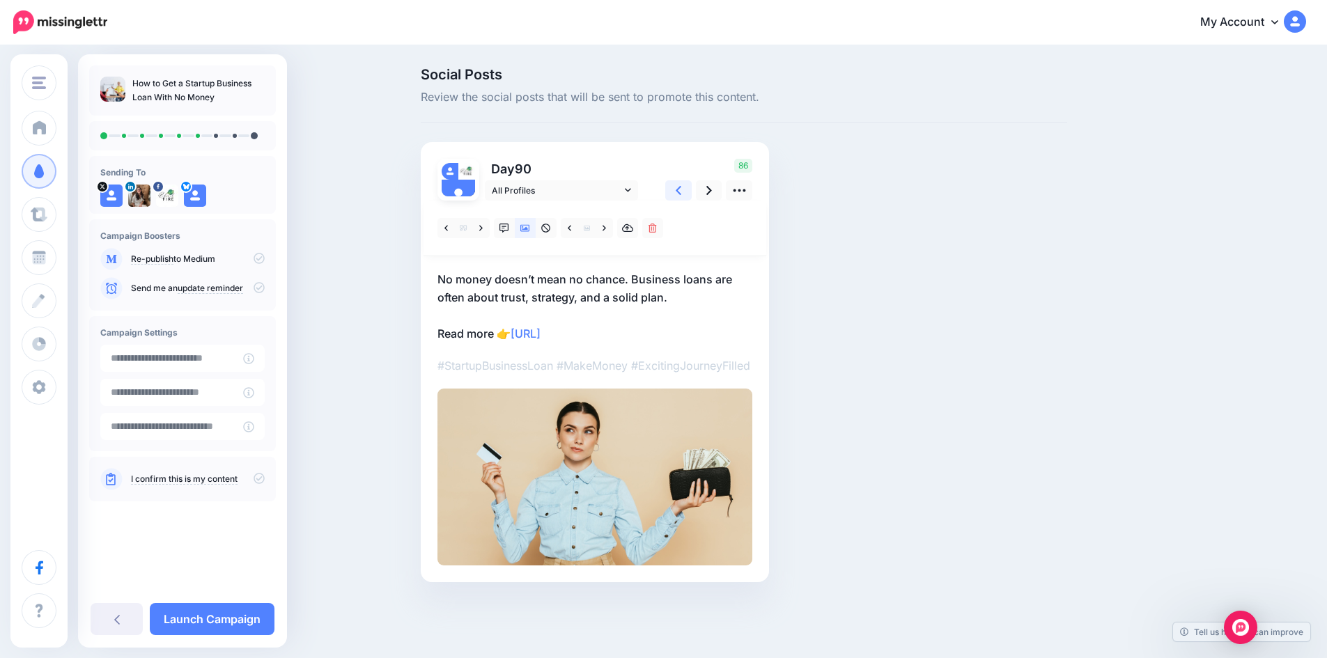
click at [681, 184] on icon at bounding box center [679, 190] width 6 height 15
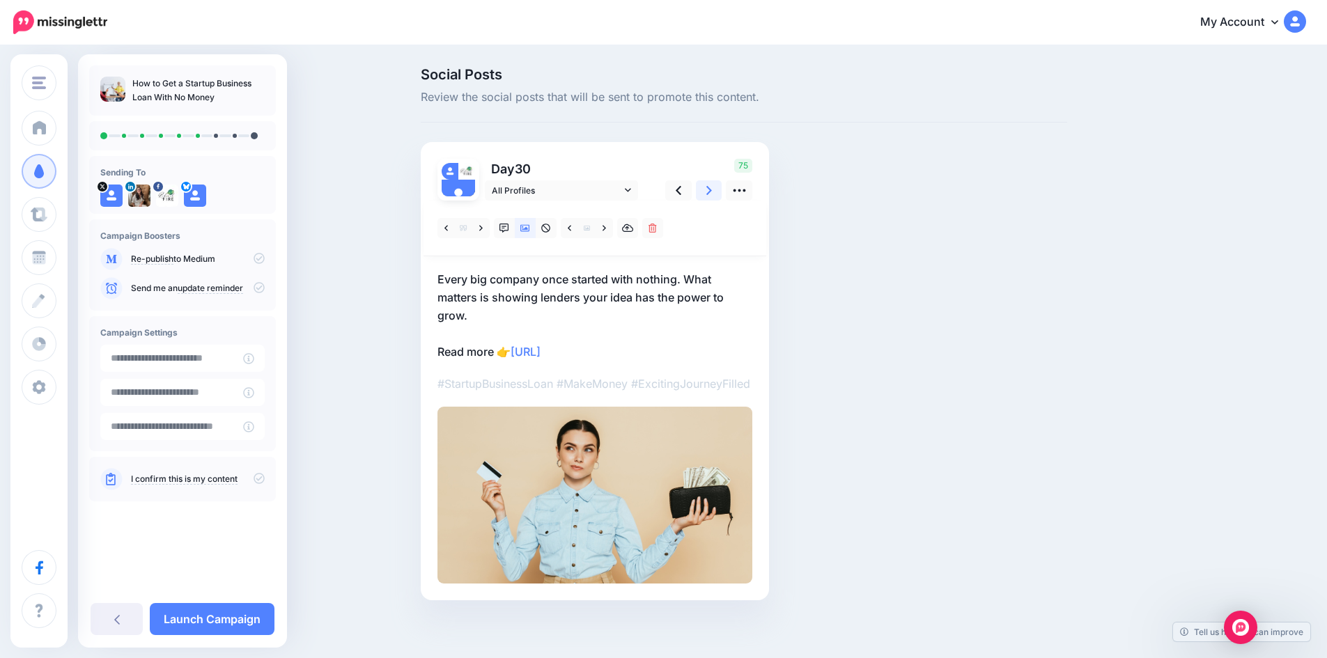
click at [719, 192] on link at bounding box center [709, 190] width 26 height 20
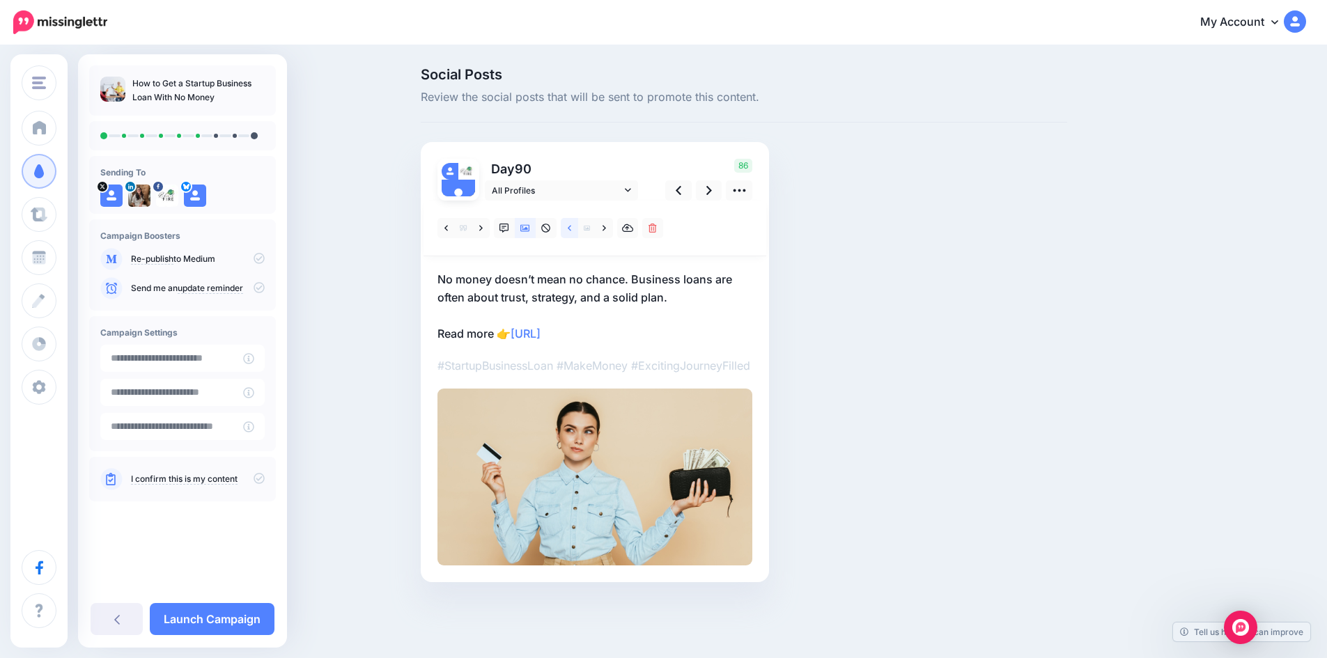
click at [568, 229] on link at bounding box center [569, 228] width 17 height 20
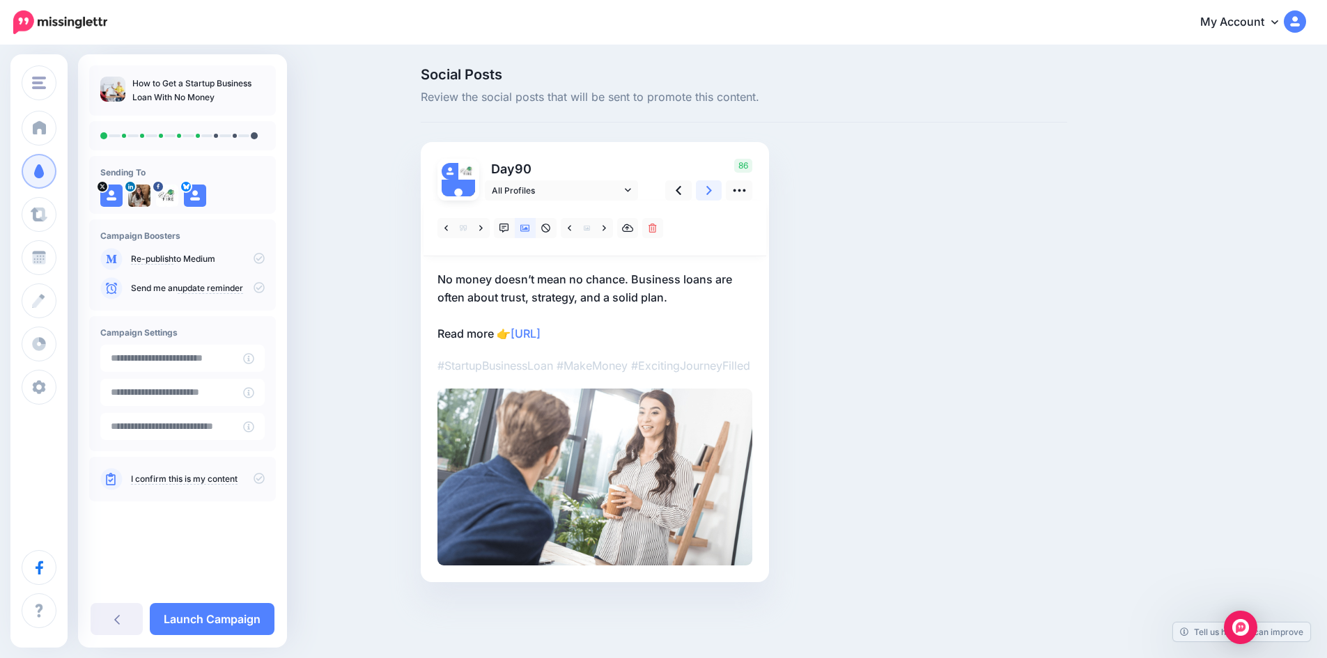
click at [712, 193] on icon at bounding box center [709, 190] width 6 height 15
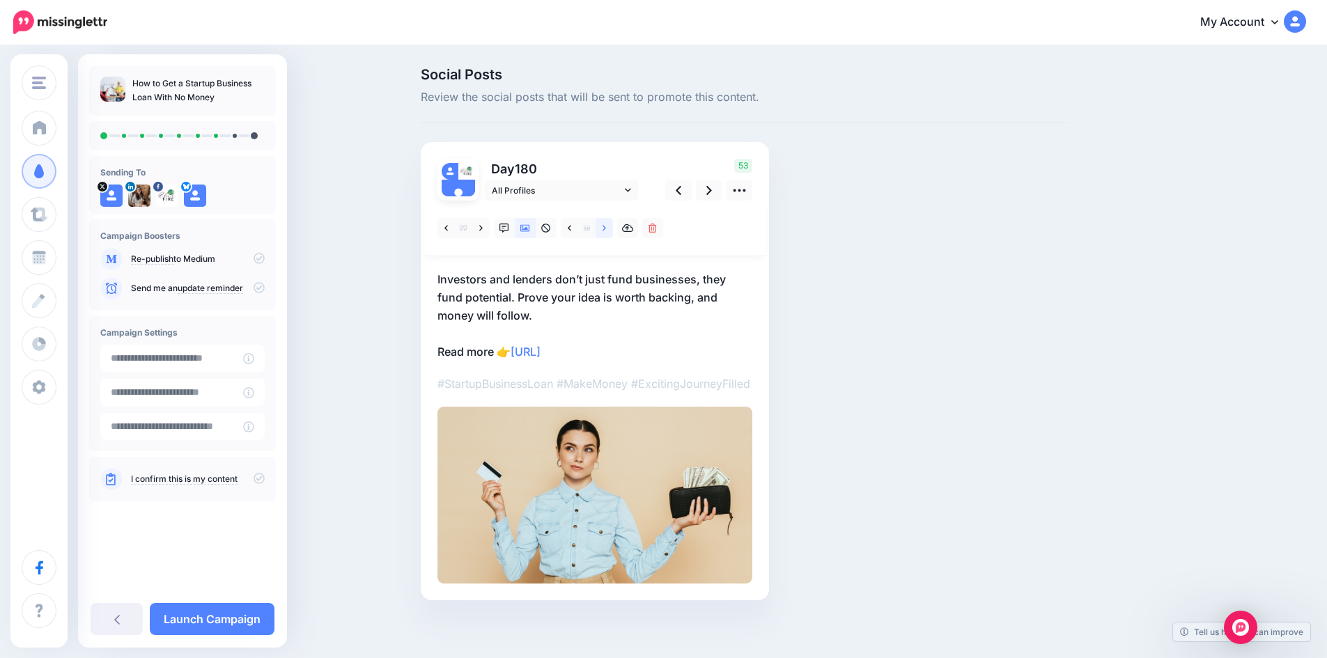
click at [606, 224] on icon at bounding box center [603, 229] width 3 height 10
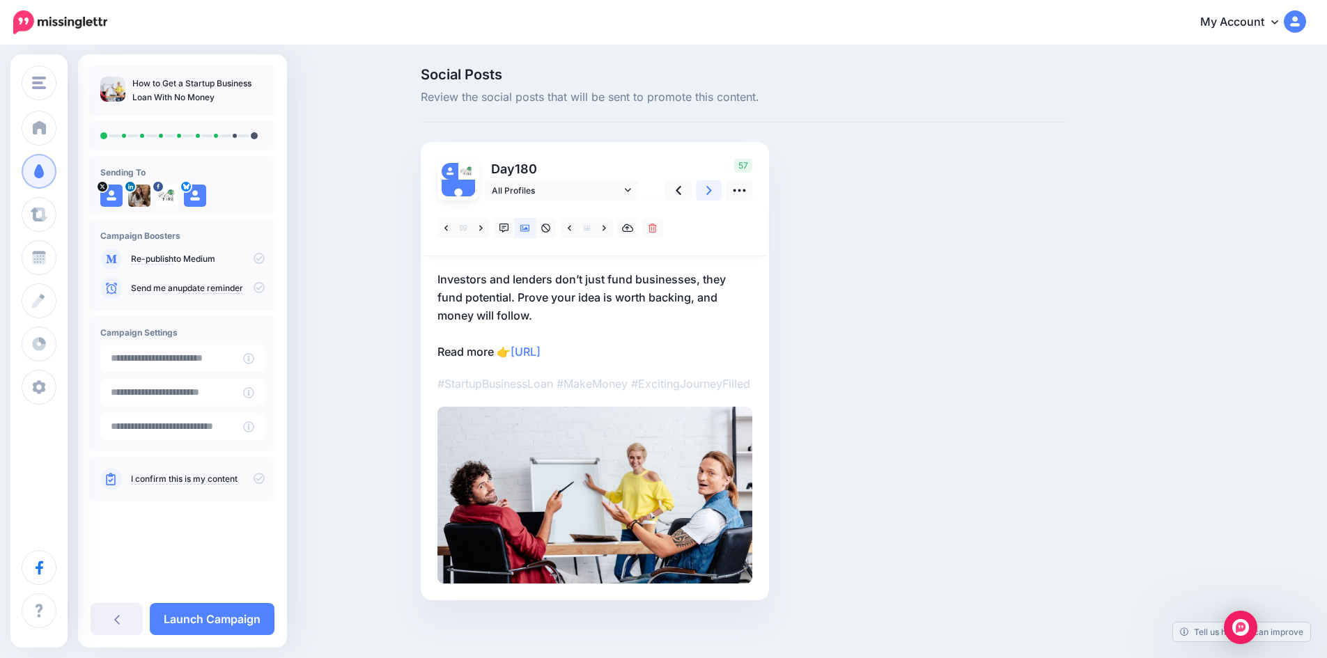
click at [712, 194] on icon at bounding box center [709, 190] width 6 height 15
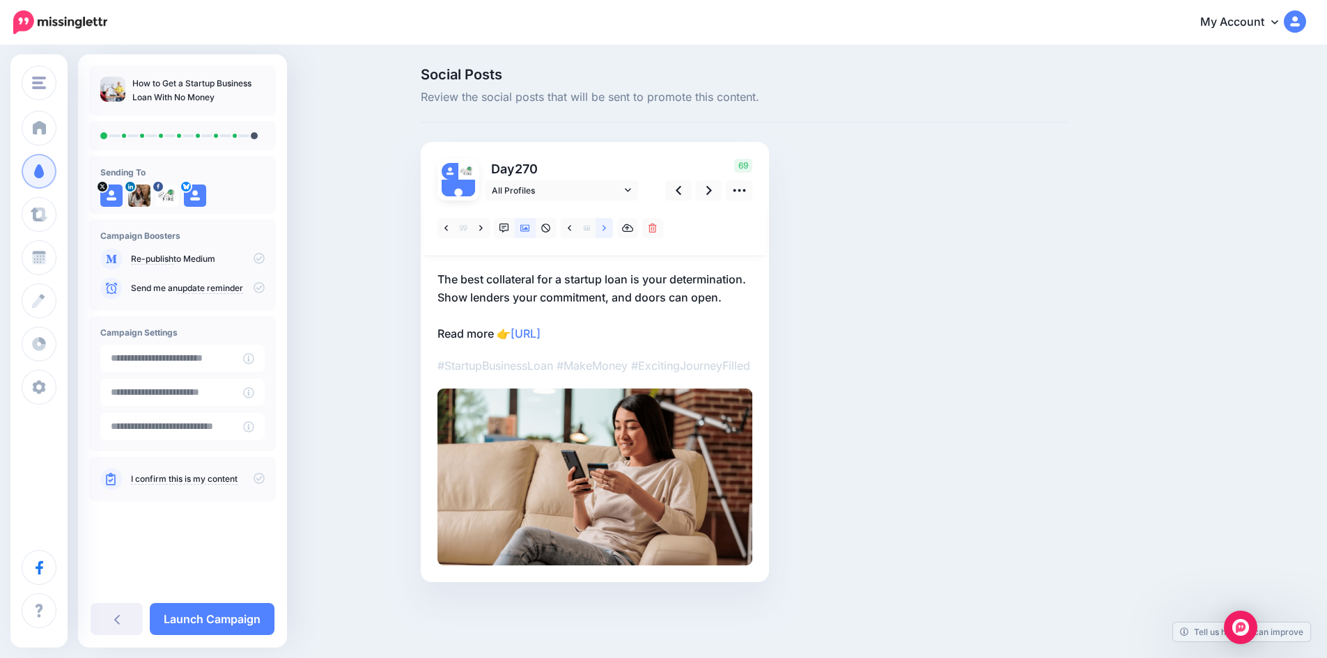
click at [606, 231] on link at bounding box center [604, 228] width 17 height 20
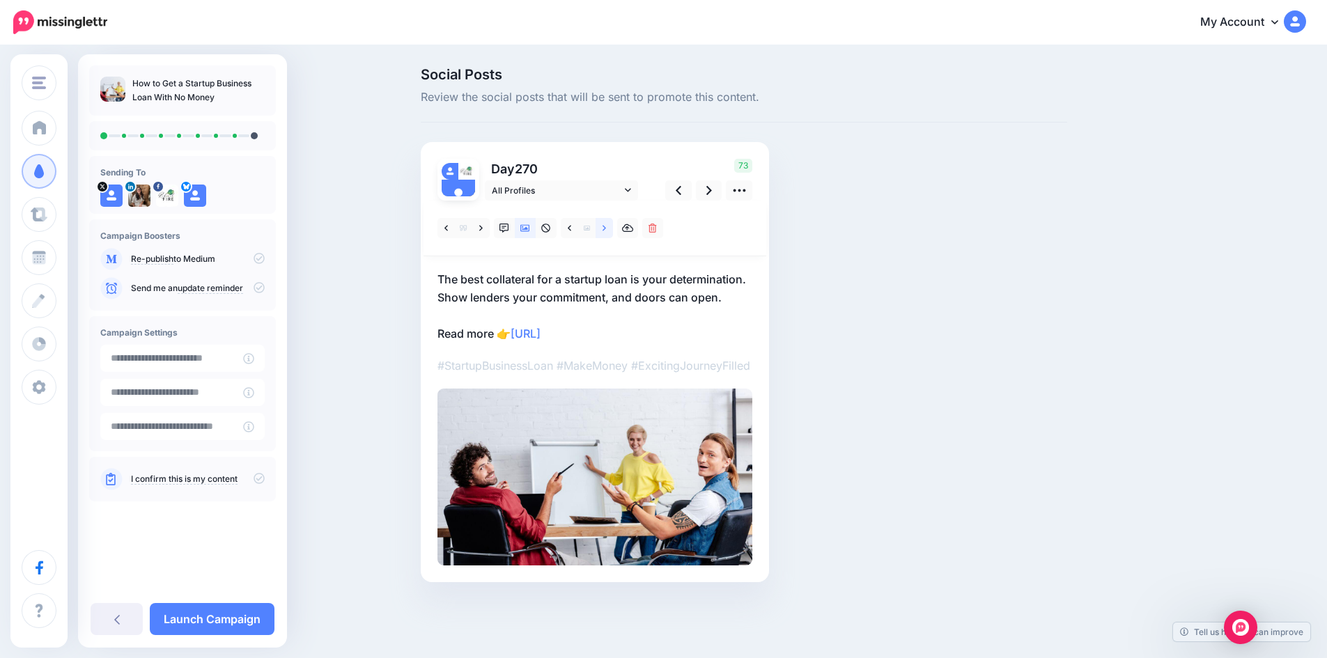
click at [606, 231] on link at bounding box center [604, 228] width 17 height 20
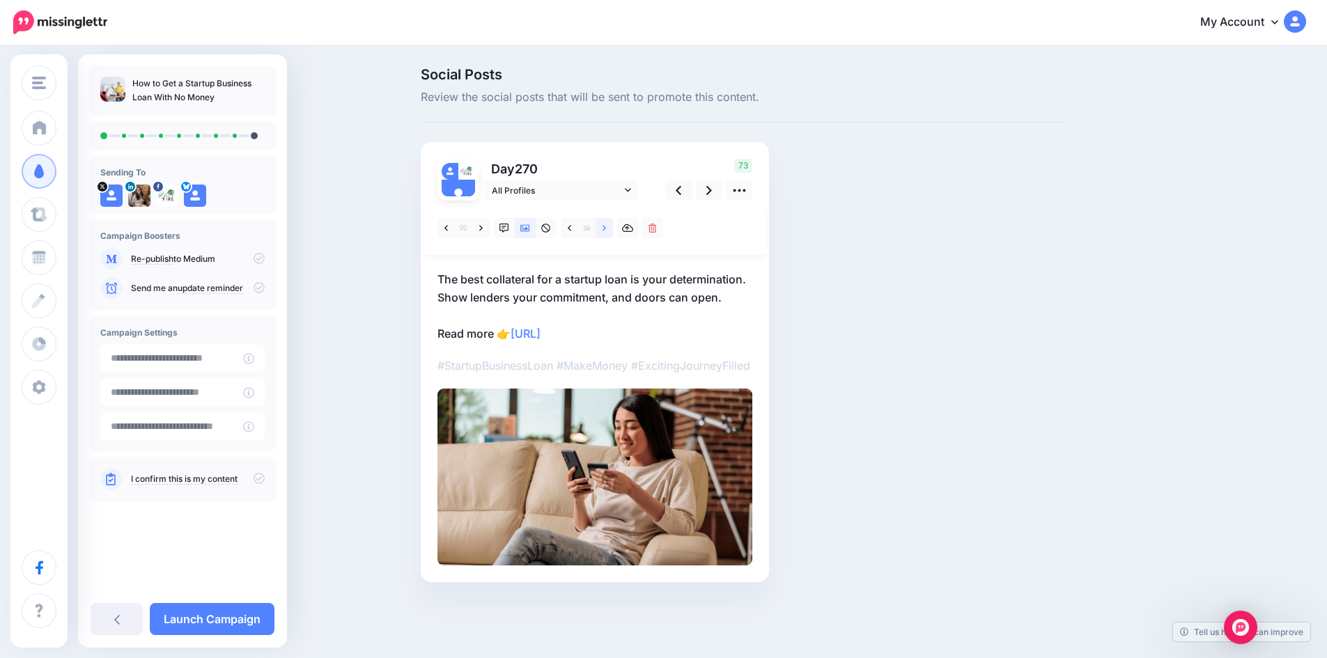
click at [612, 225] on link at bounding box center [604, 228] width 17 height 20
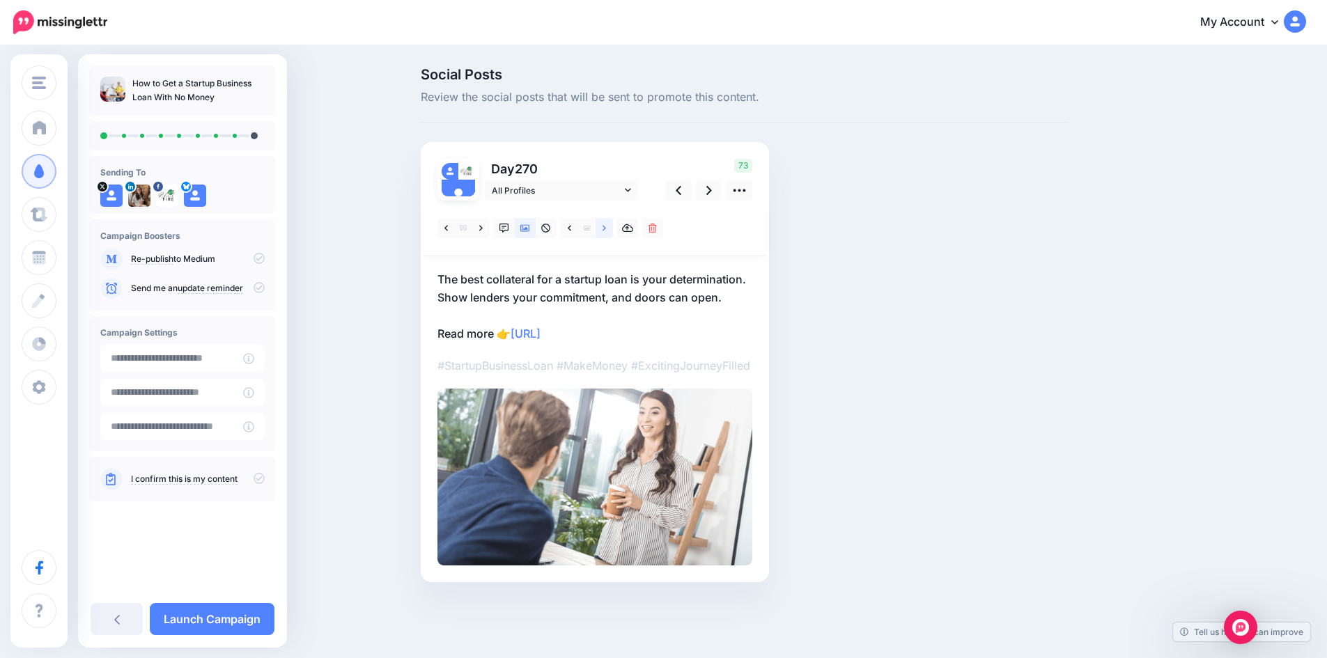
click at [612, 225] on link at bounding box center [604, 228] width 17 height 20
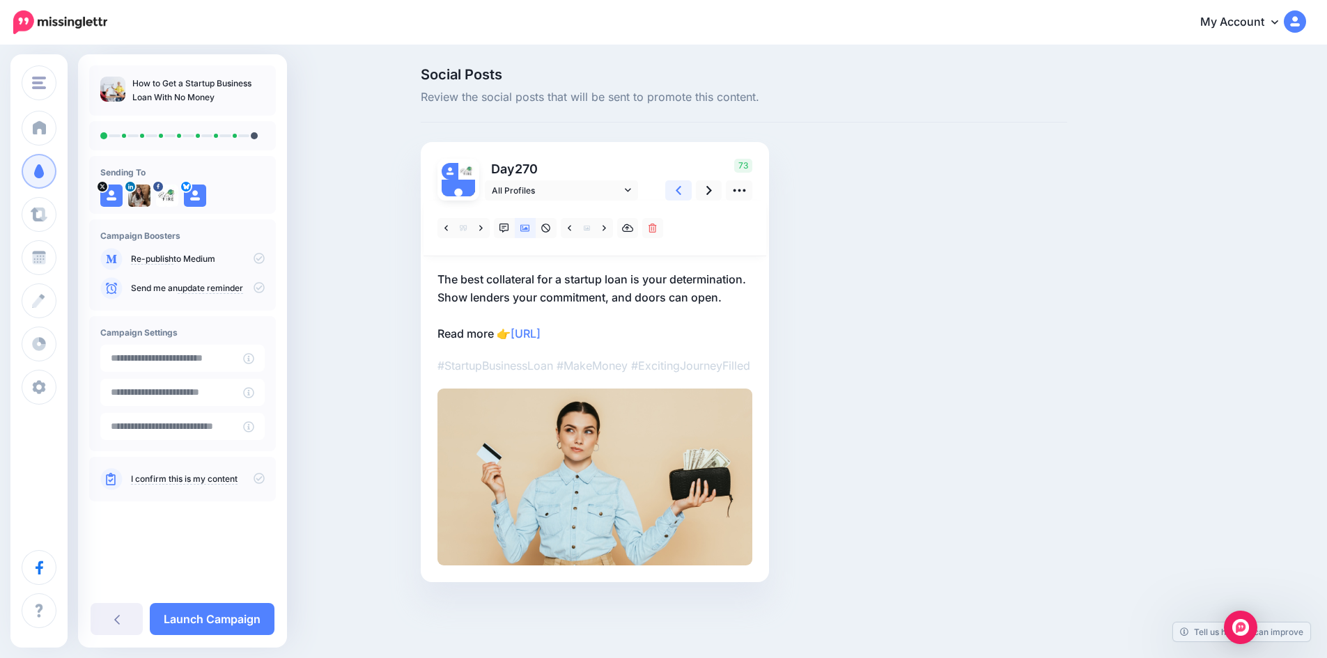
click at [678, 191] on link at bounding box center [678, 190] width 26 height 20
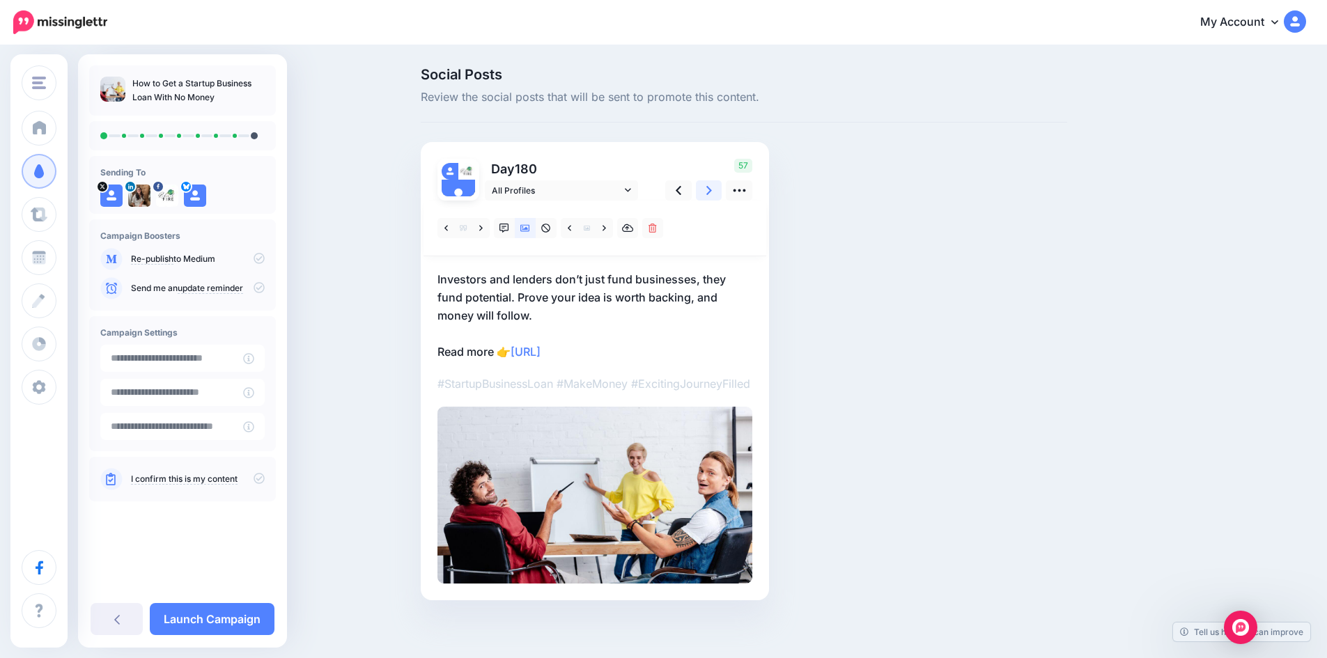
click at [712, 187] on icon at bounding box center [709, 190] width 6 height 15
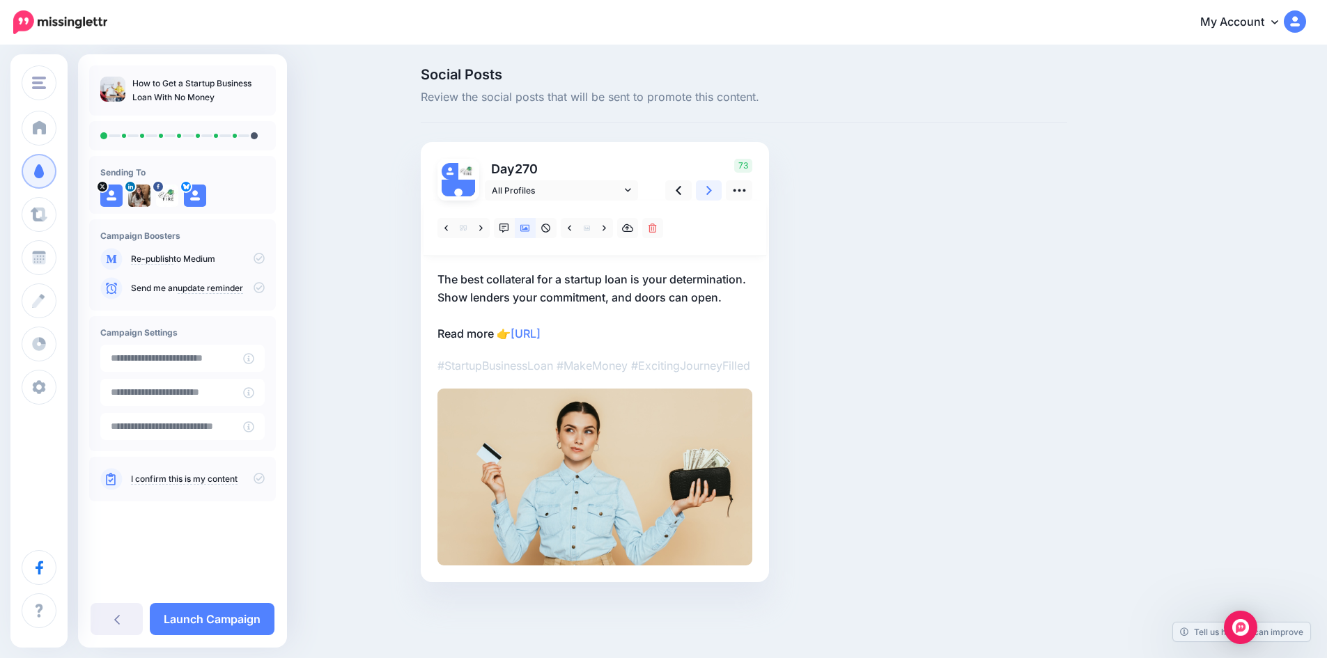
click at [712, 187] on icon at bounding box center [709, 190] width 6 height 15
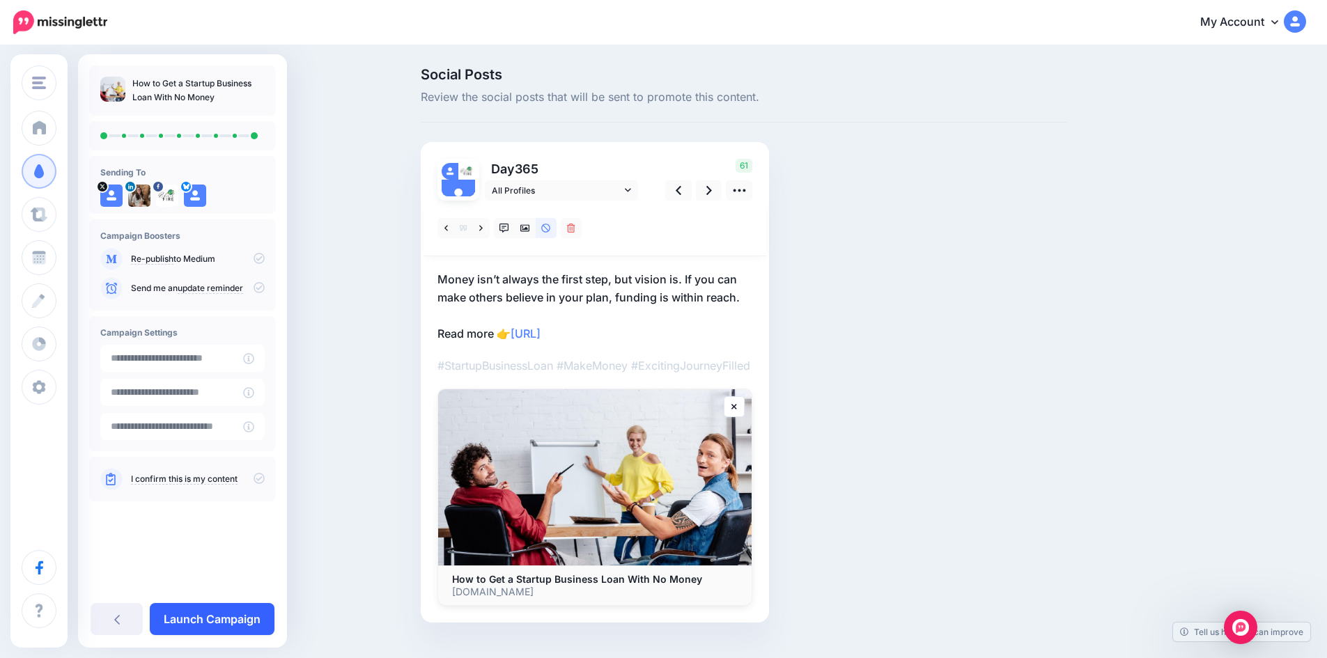
click at [241, 621] on link "Launch Campaign" at bounding box center [212, 619] width 125 height 32
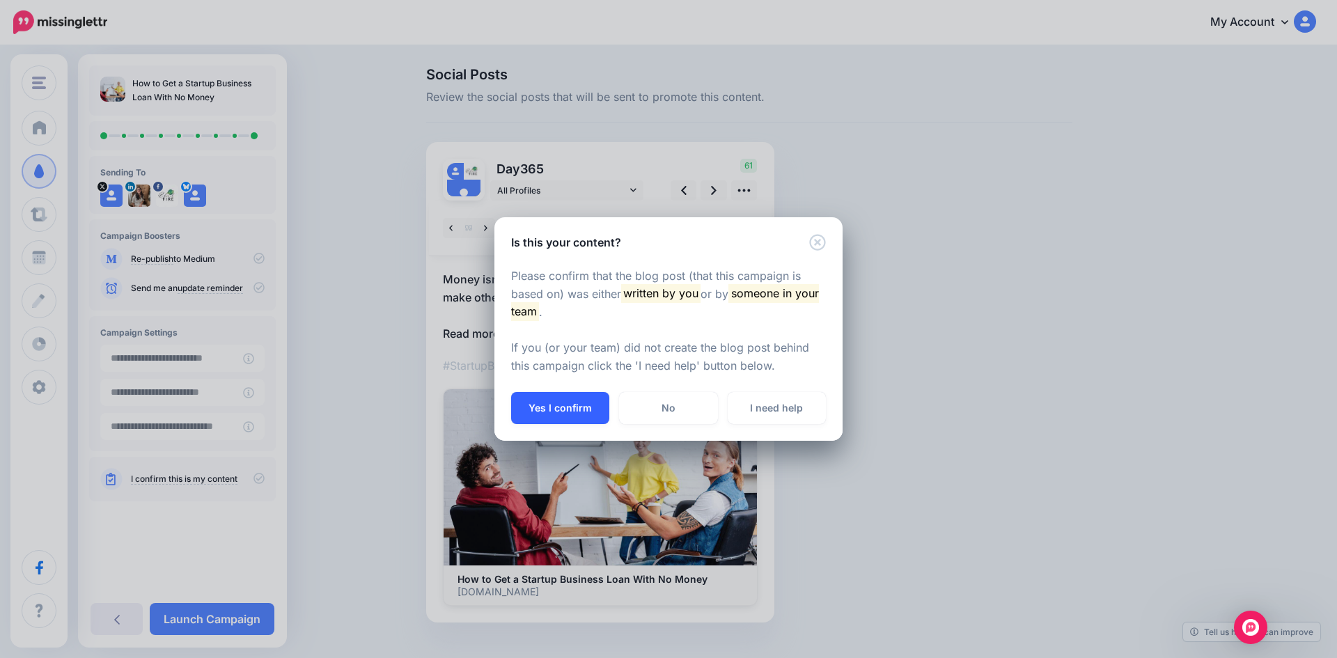
click at [569, 403] on button "Yes I confirm" at bounding box center [560, 408] width 98 height 32
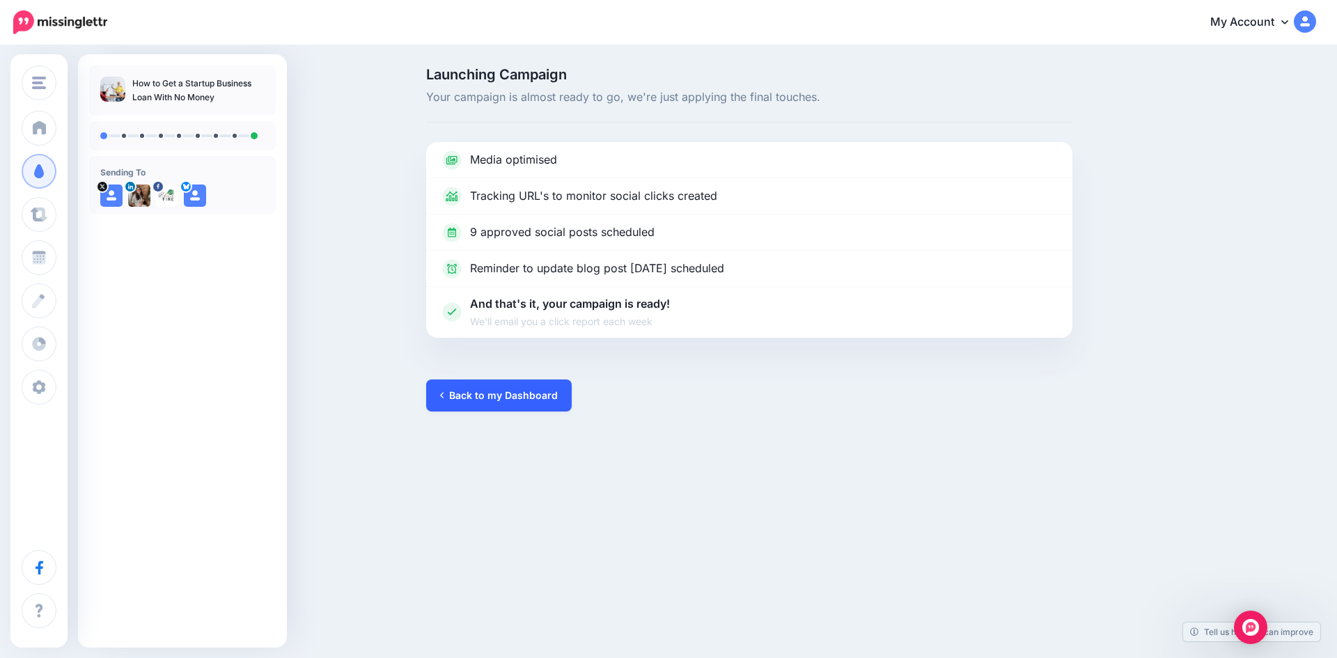
click at [530, 387] on link "Back to my Dashboard" at bounding box center [499, 396] width 146 height 32
